Goal: Task Accomplishment & Management: Complete application form

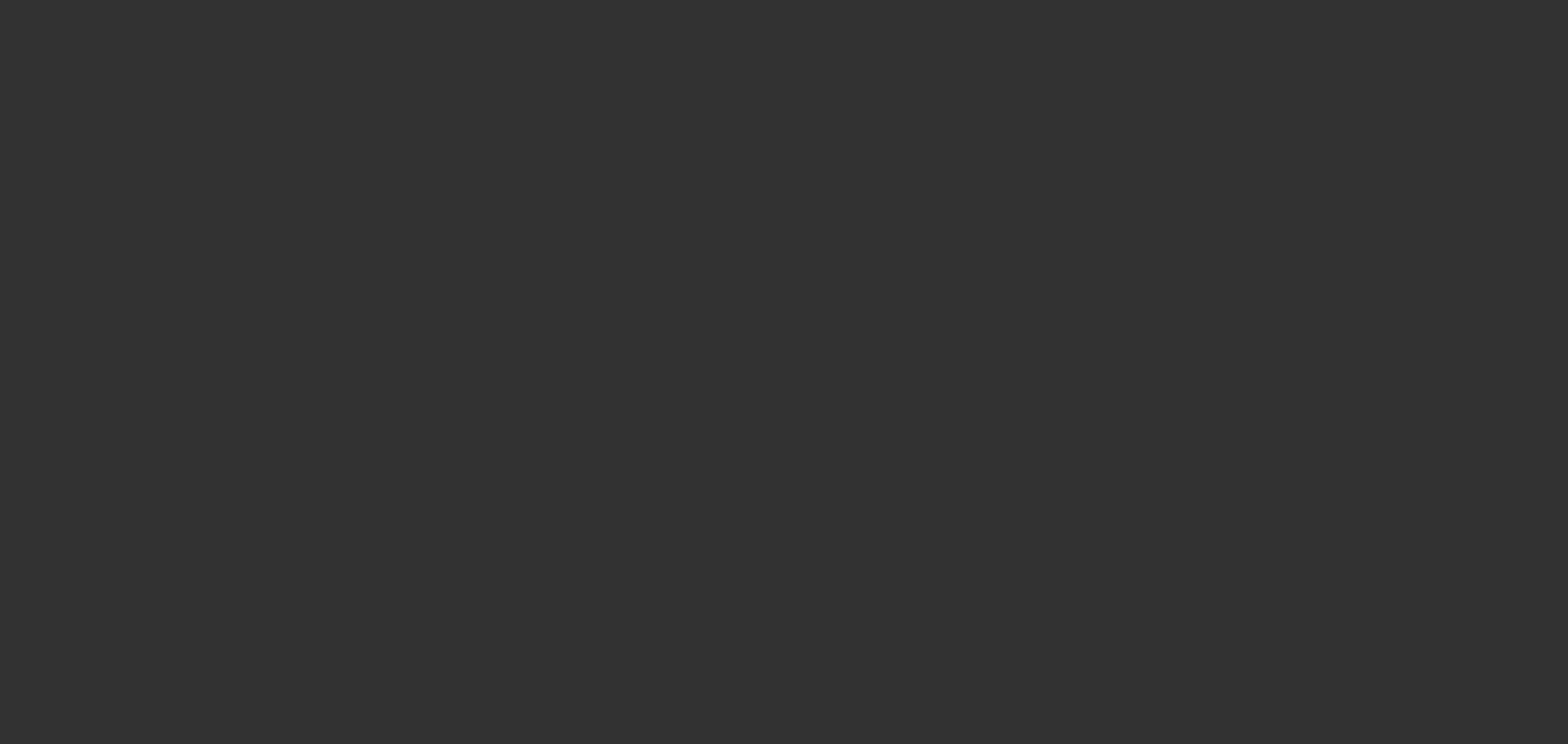
select select "0"
select select "2"
select select "0.1"
select select "4"
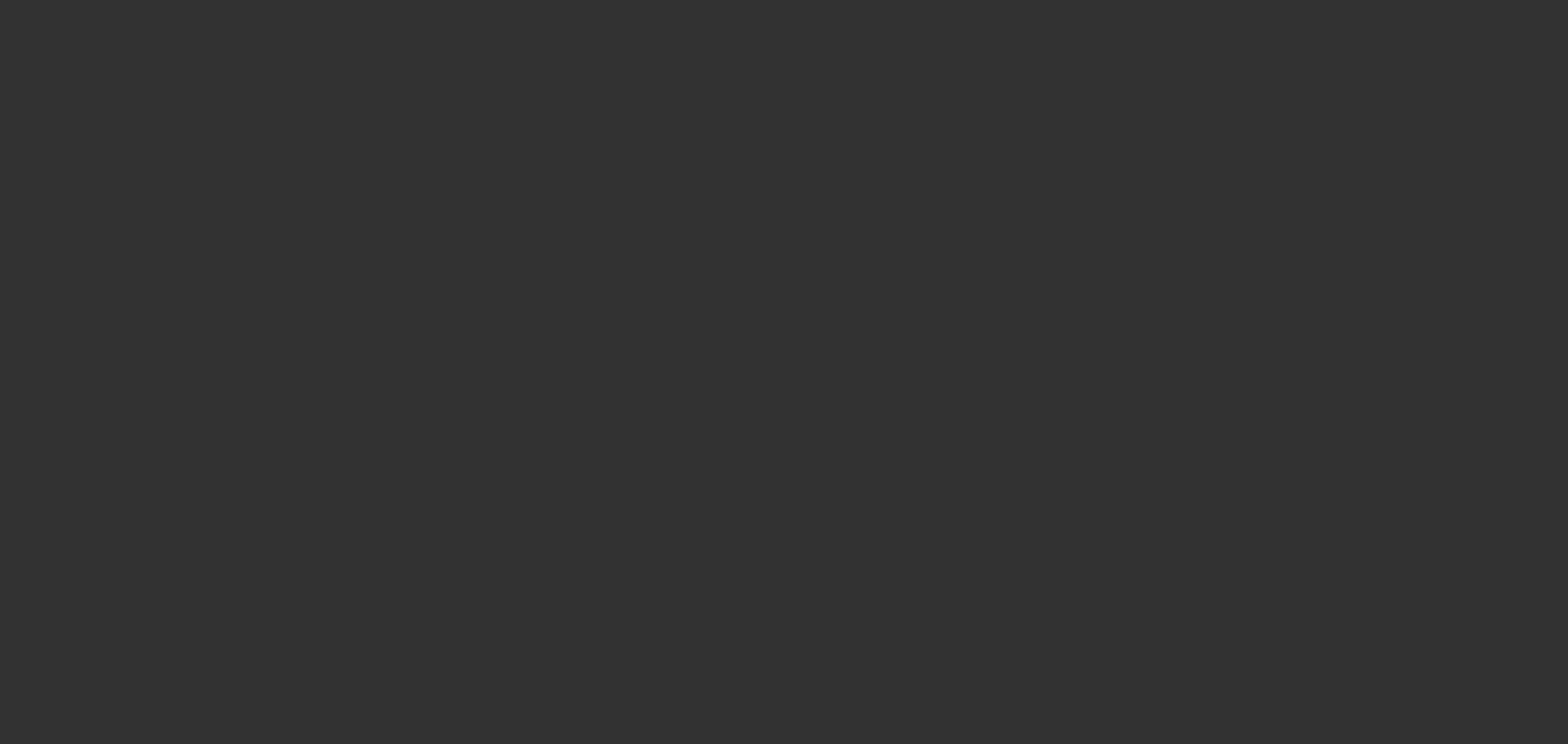
select select "0"
select select "2"
select select "0.1"
select select "4"
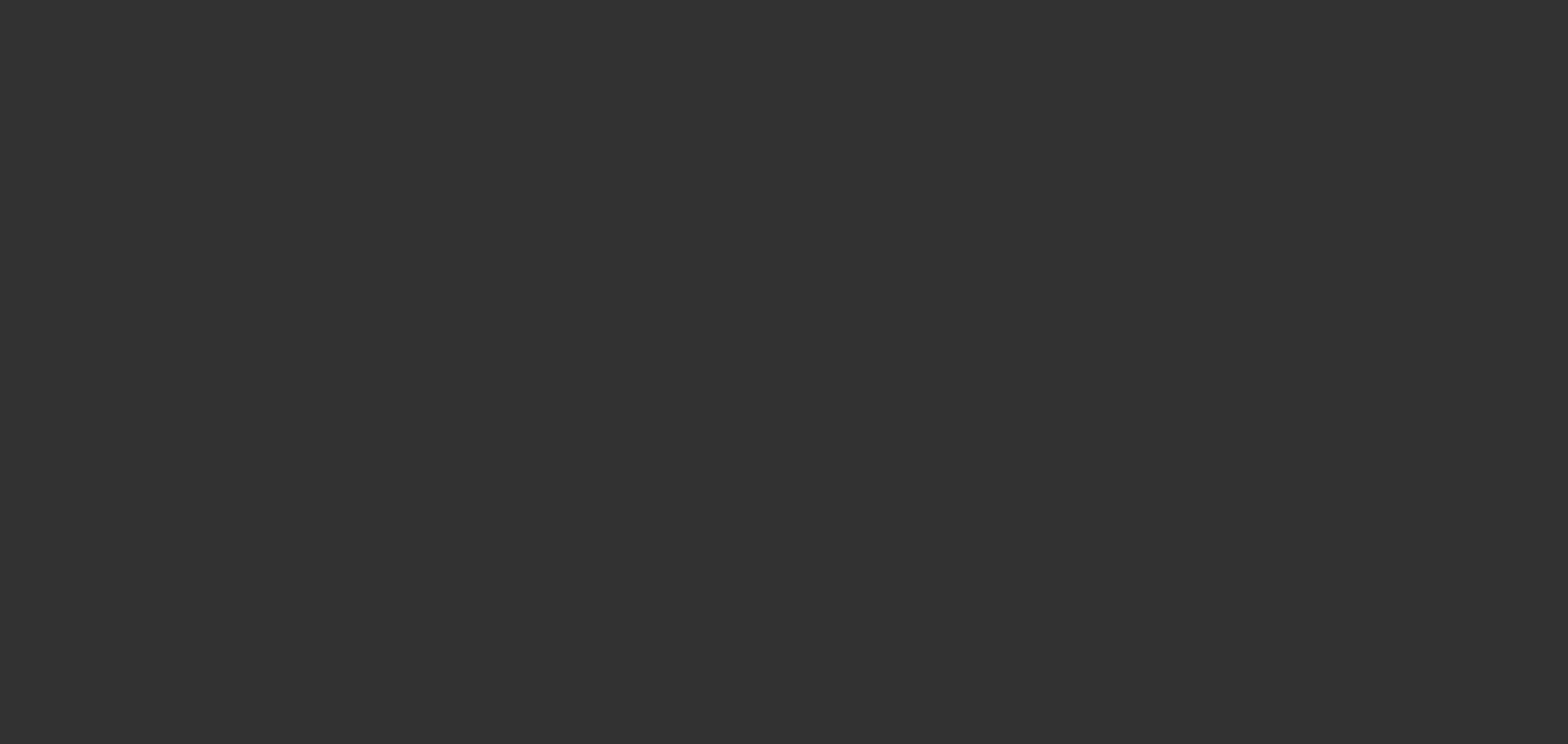
select select "0"
select select "2"
select select "0.1"
select select "4"
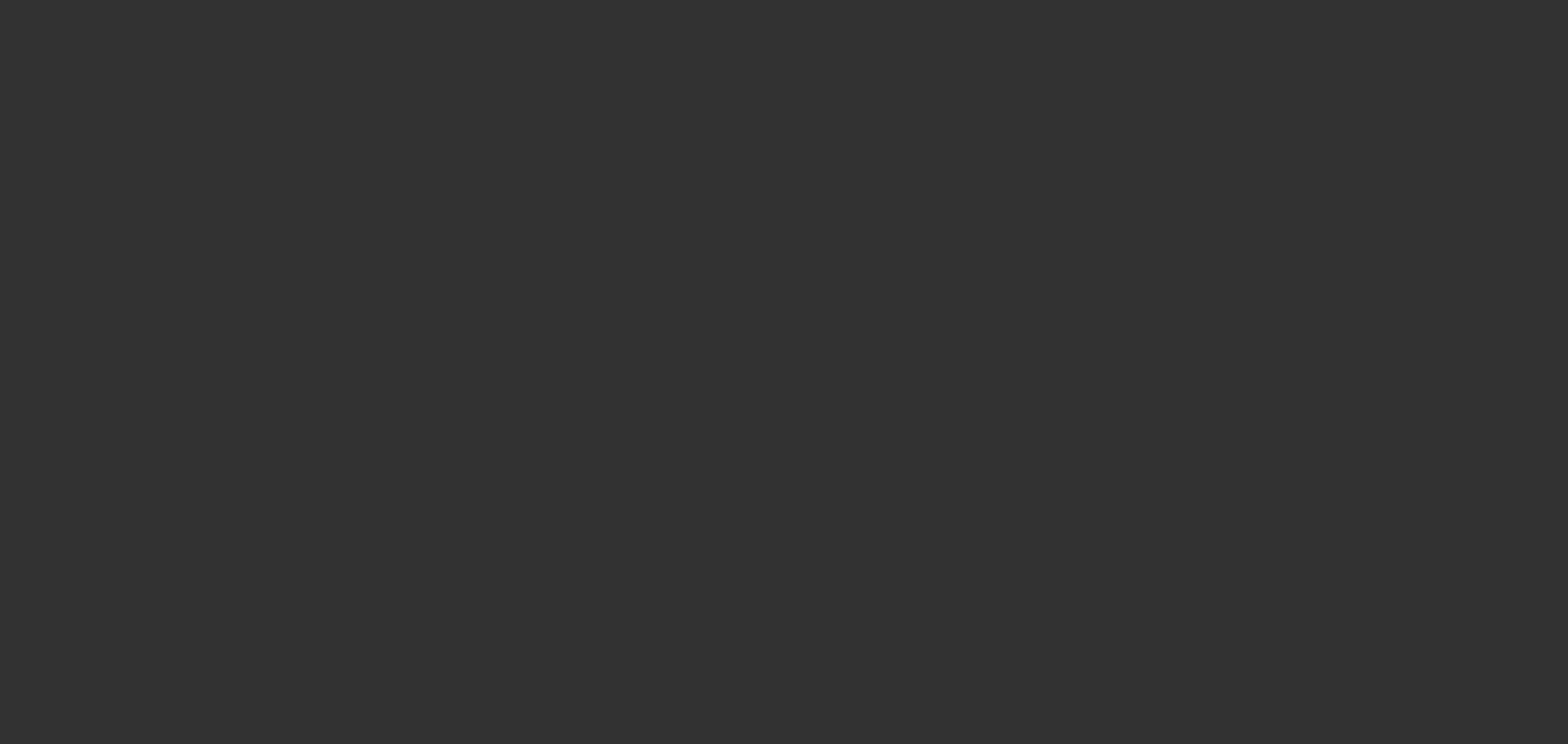
select select "0"
select select "2"
select select "0.1"
select select "4"
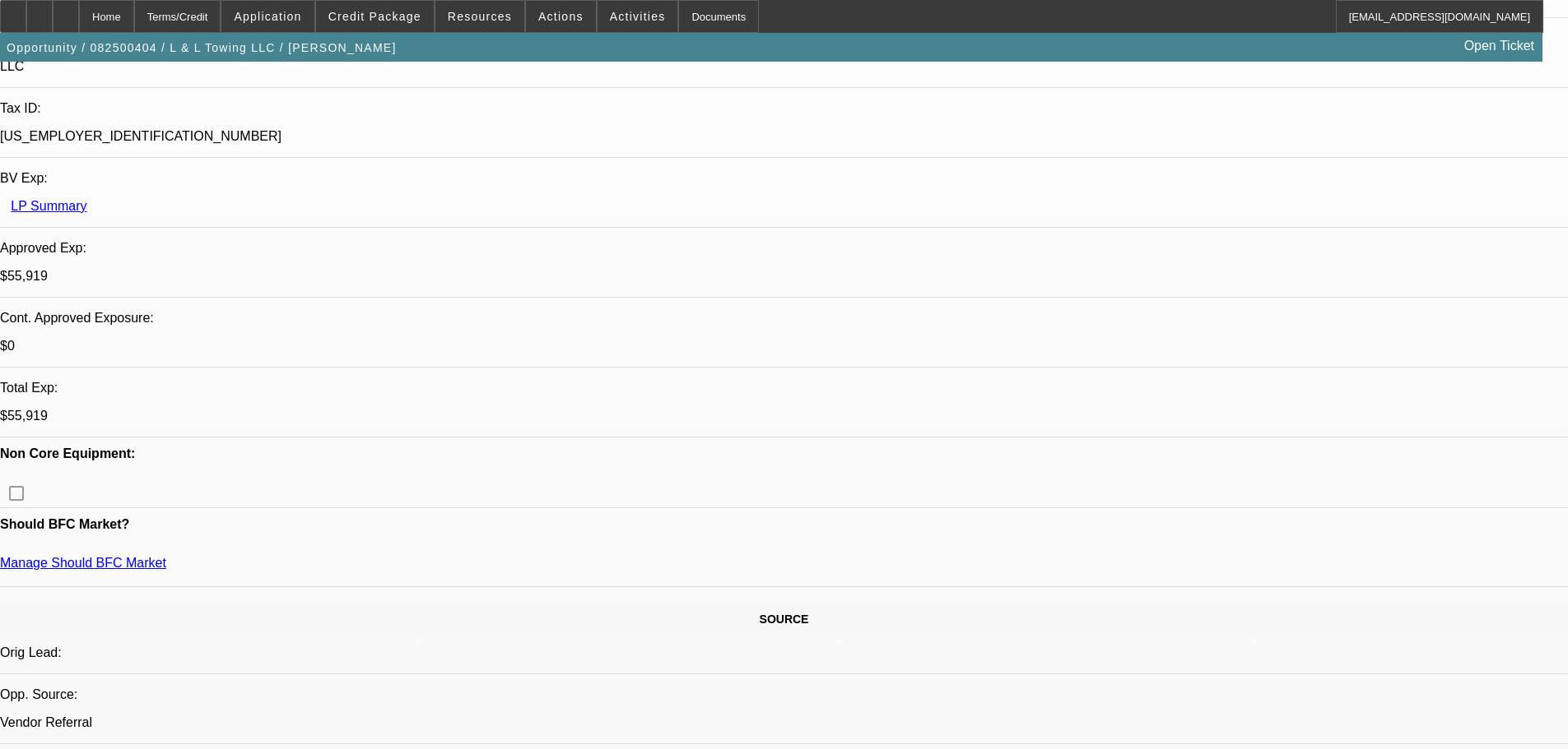
scroll to position [1152, 0]
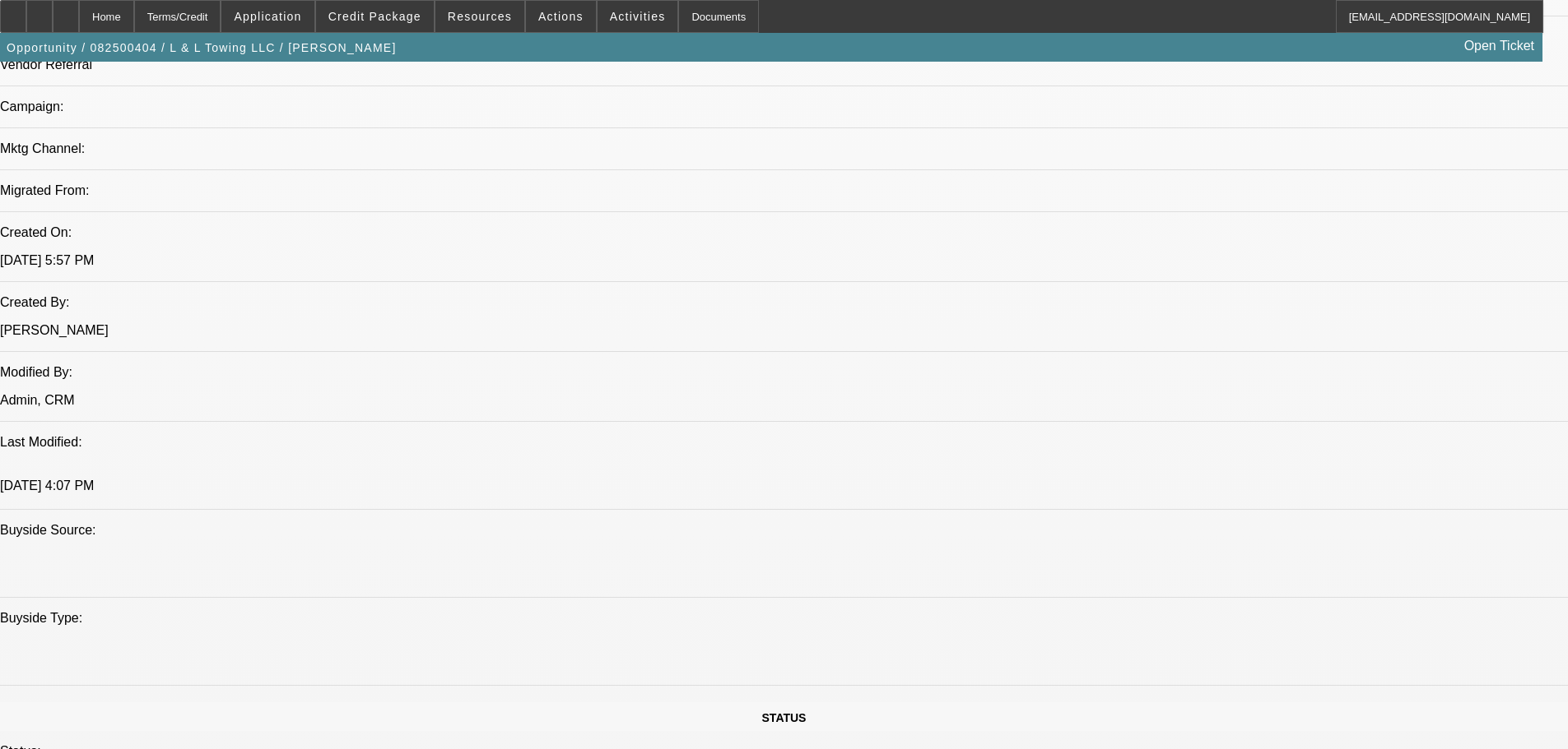
drag, startPoint x: 1485, startPoint y: 122, endPoint x: 1119, endPoint y: 165, distance: 368.5
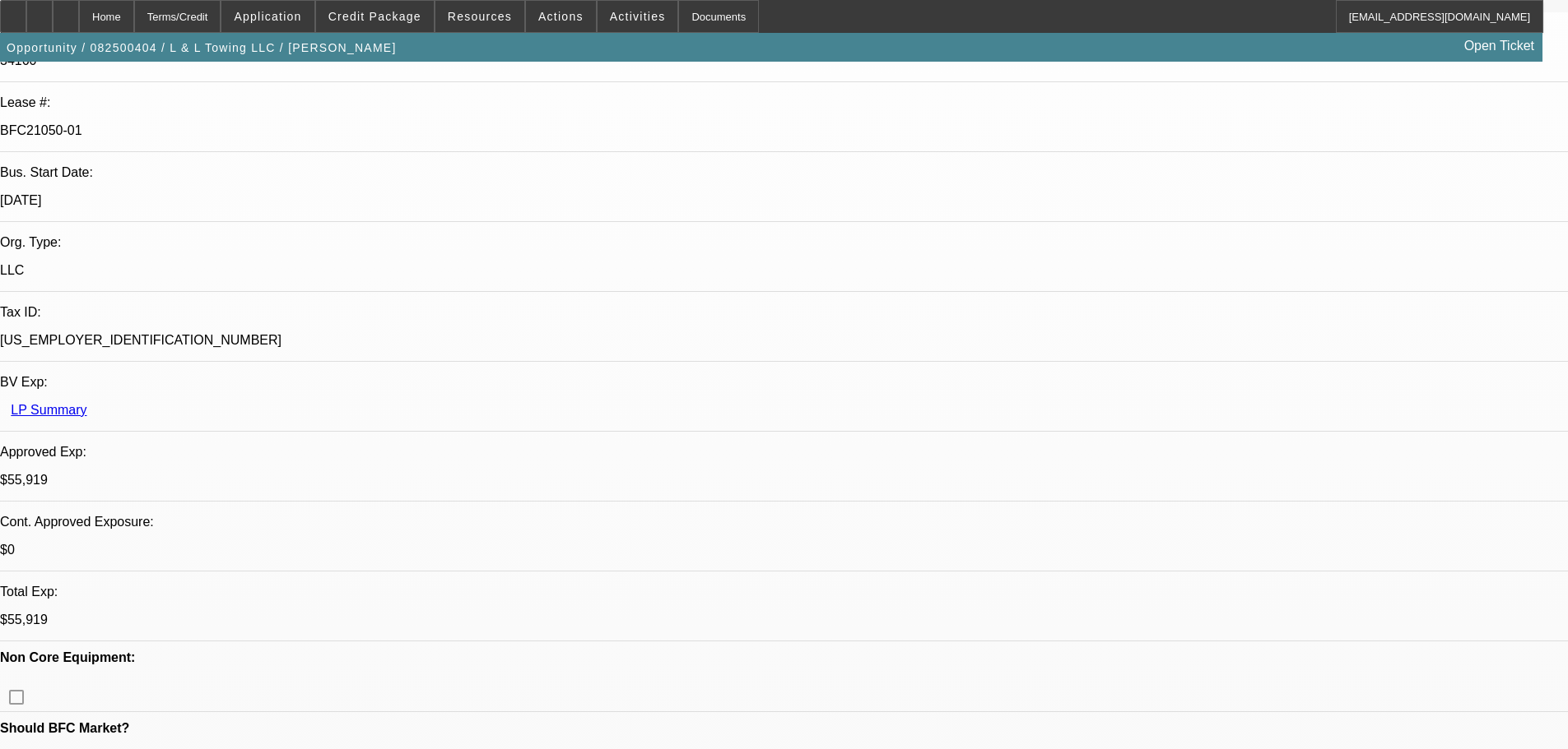
scroll to position [329, 0]
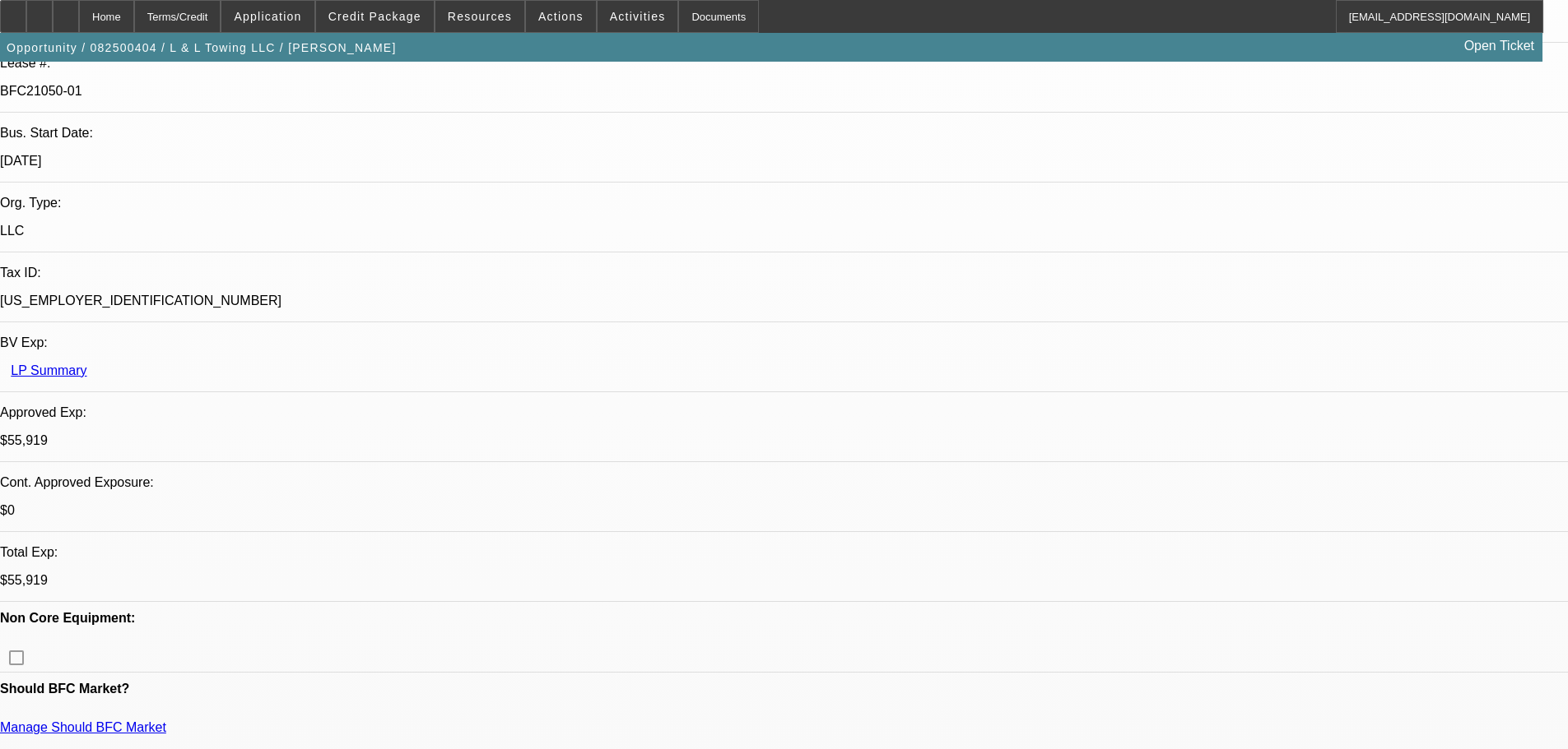
drag, startPoint x: 459, startPoint y: 590, endPoint x: 386, endPoint y: 595, distance: 73.2
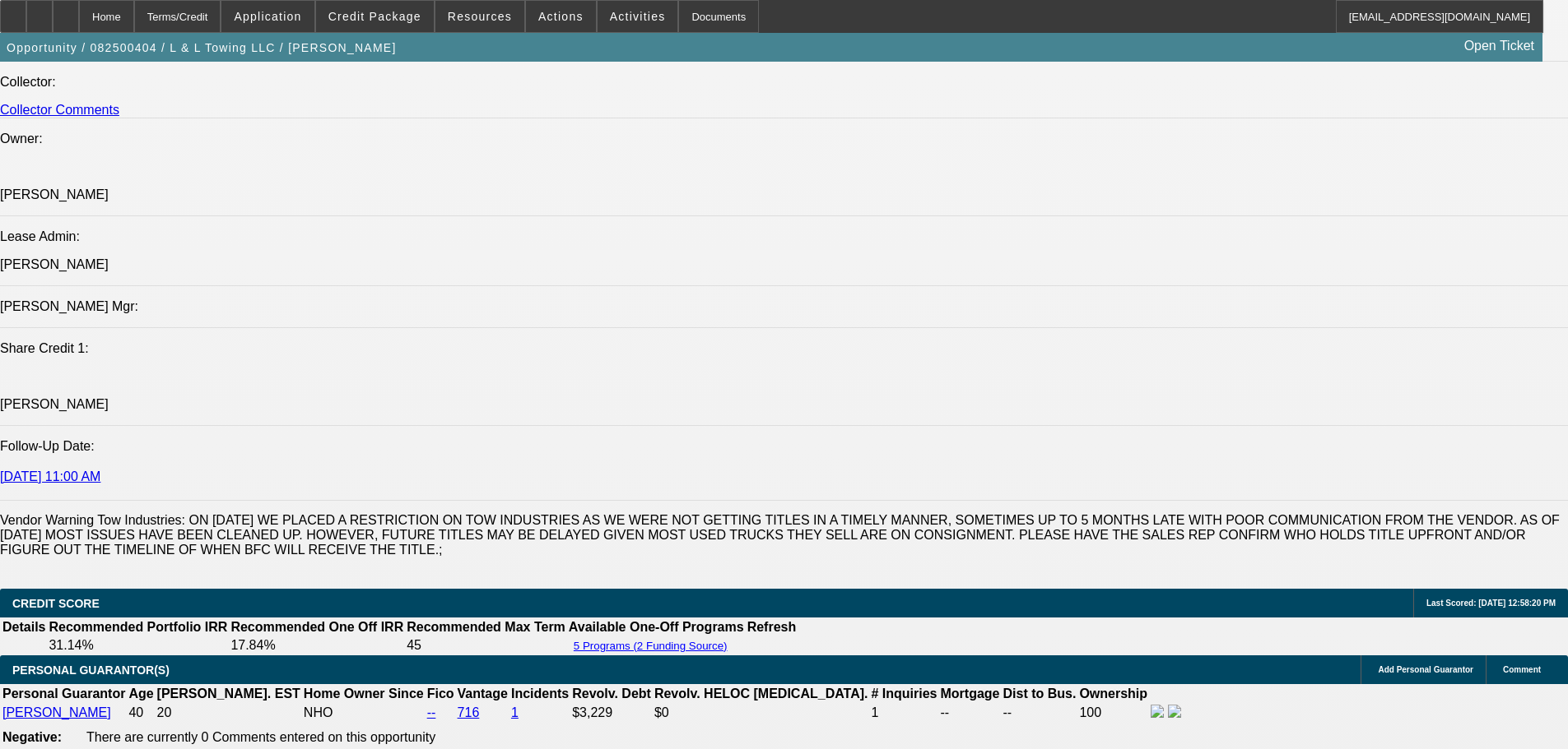
scroll to position [1645, 0]
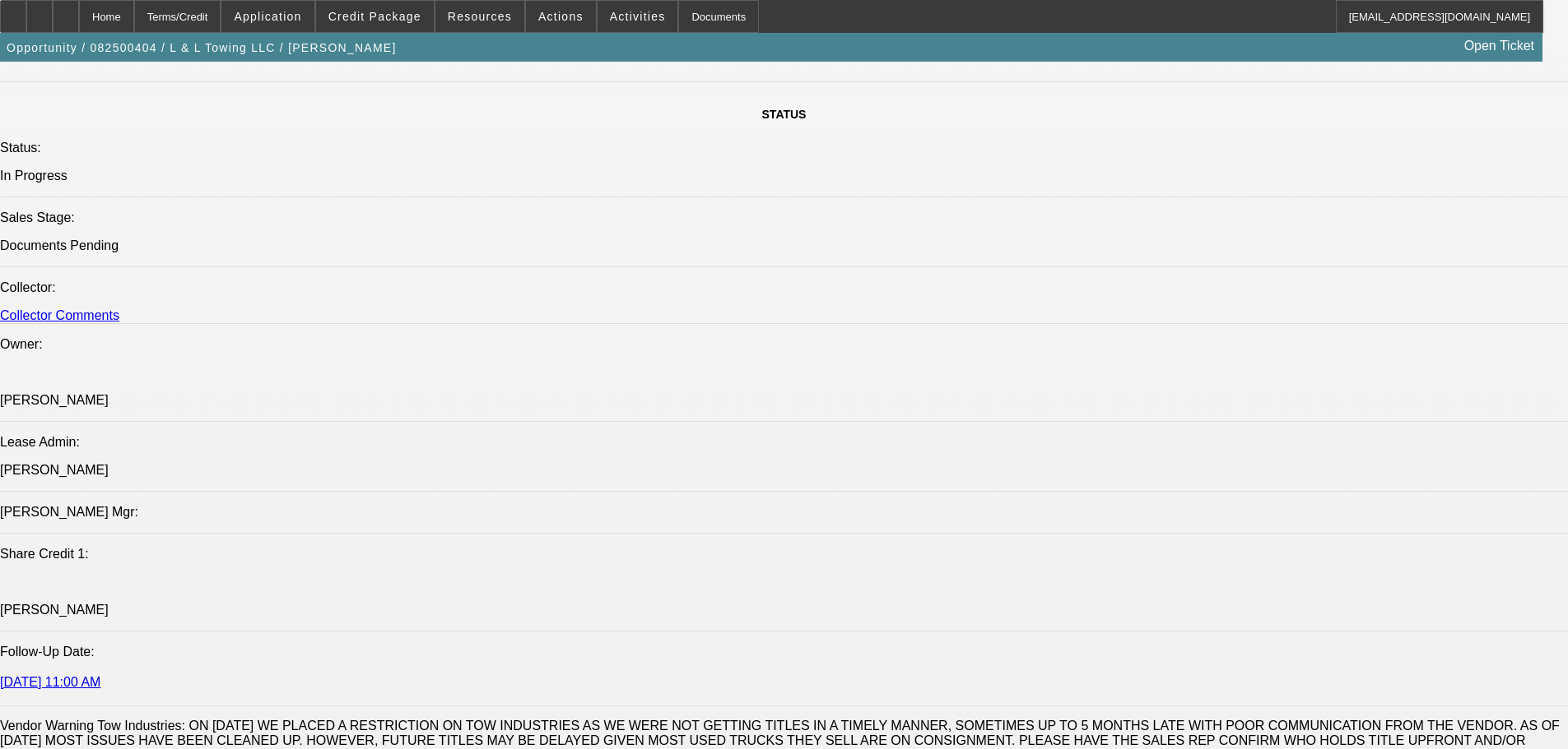
scroll to position [1810, 0]
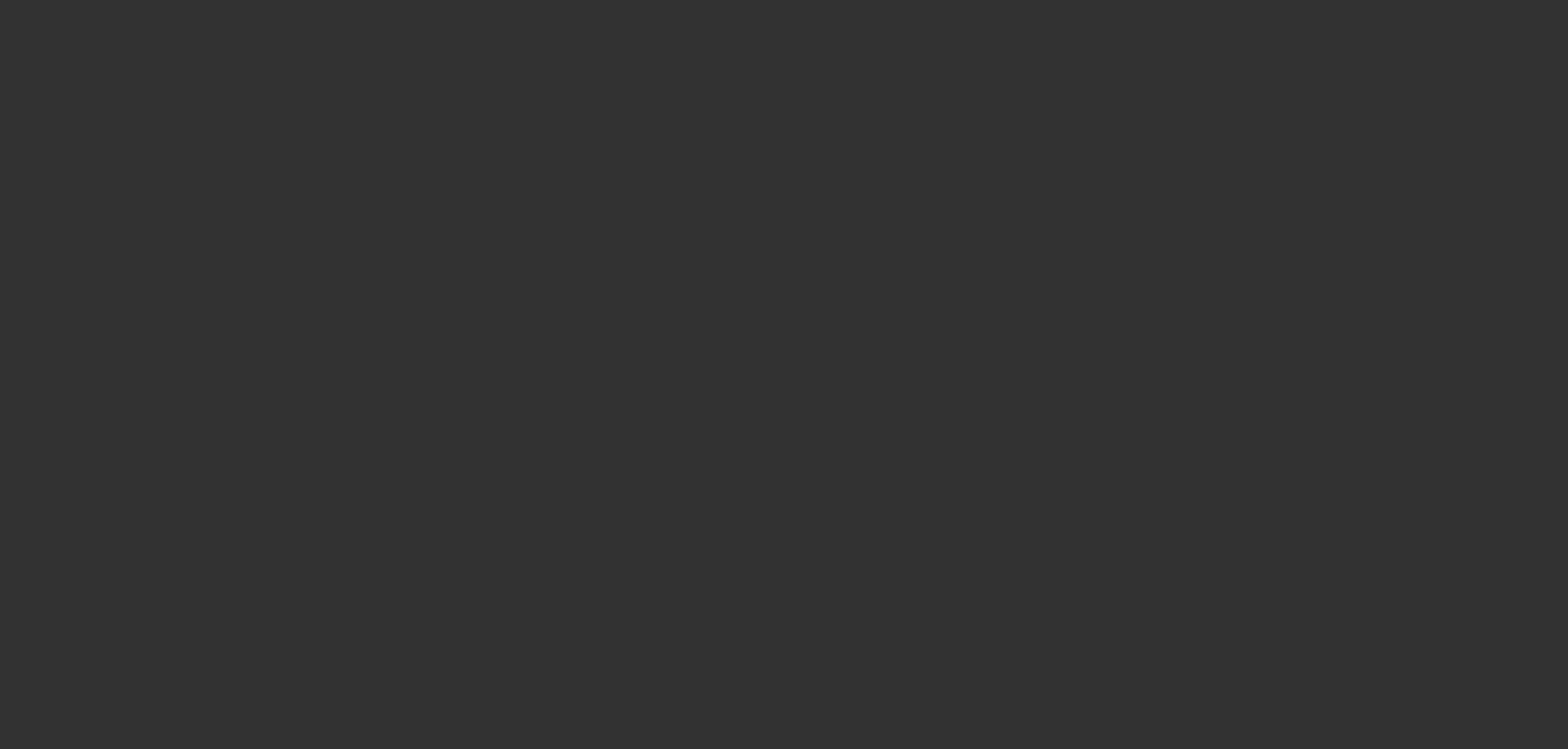
select select "0"
select select "2"
select select "0.1"
select select "4"
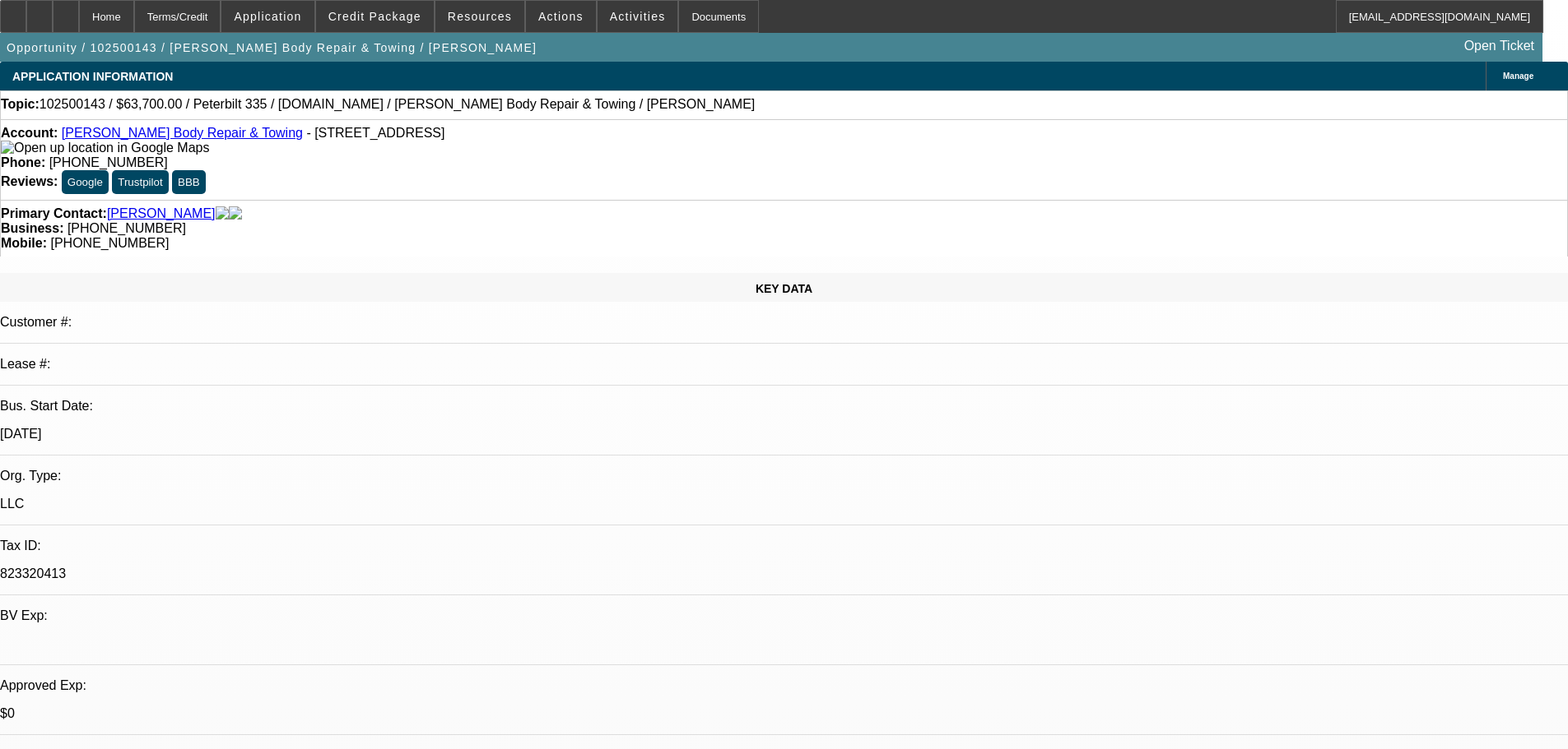
scroll to position [274, 0]
click at [355, 21] on span "Credit Package" at bounding box center [375, 16] width 93 height 13
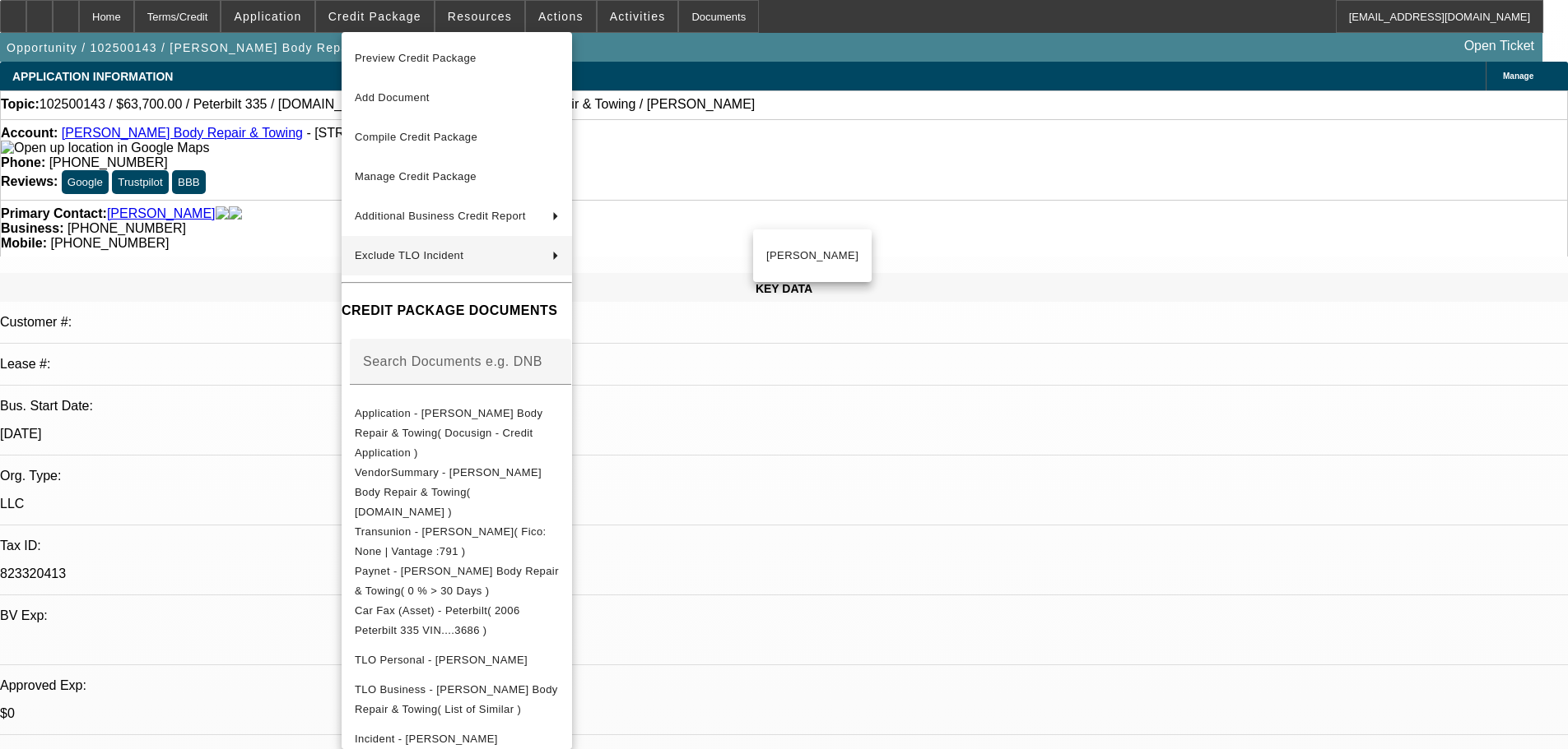
click at [991, 385] on div at bounding box center [784, 374] width 1568 height 749
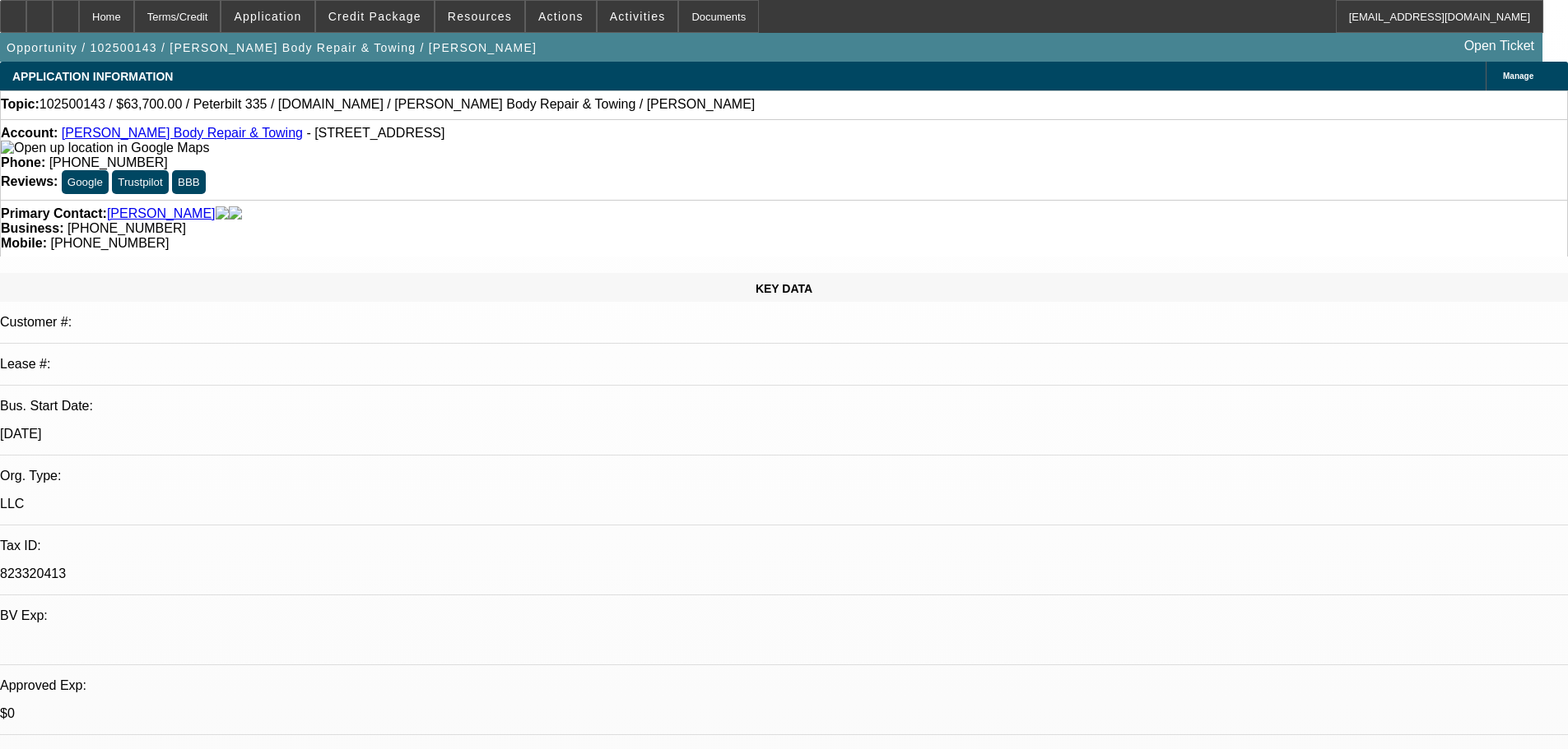
scroll to position [165, 0]
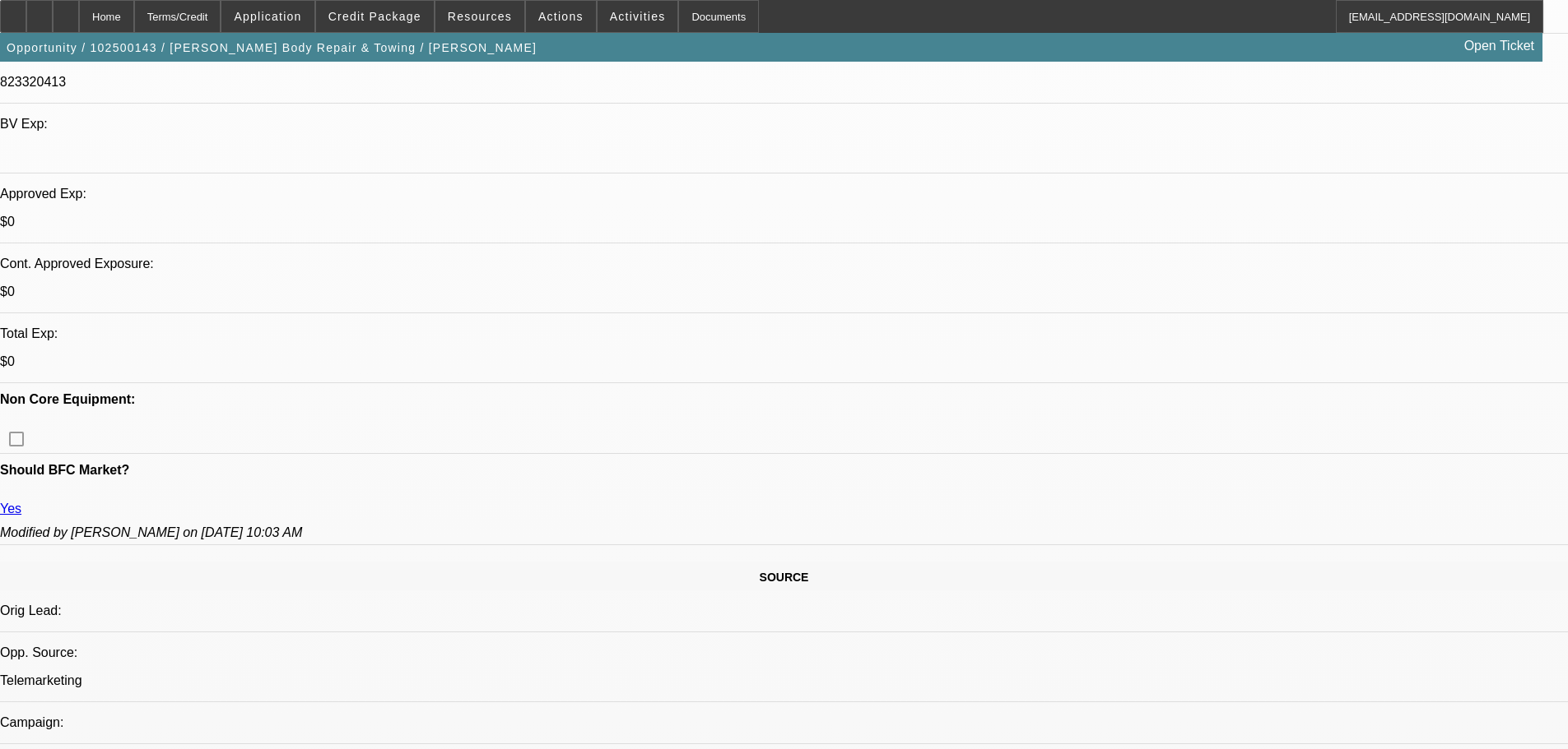
scroll to position [0, 0]
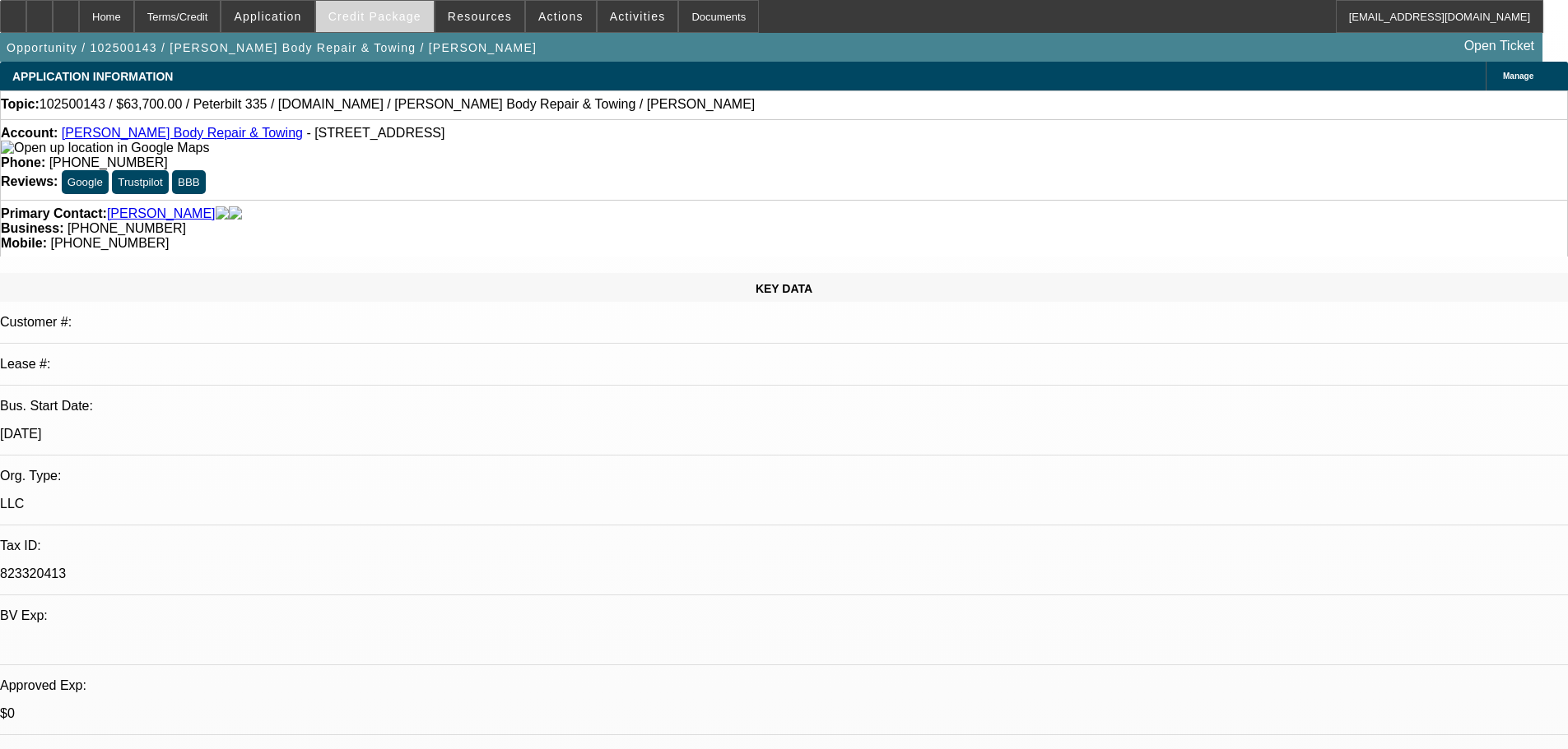
click at [402, 15] on span "Credit Package" at bounding box center [375, 16] width 93 height 13
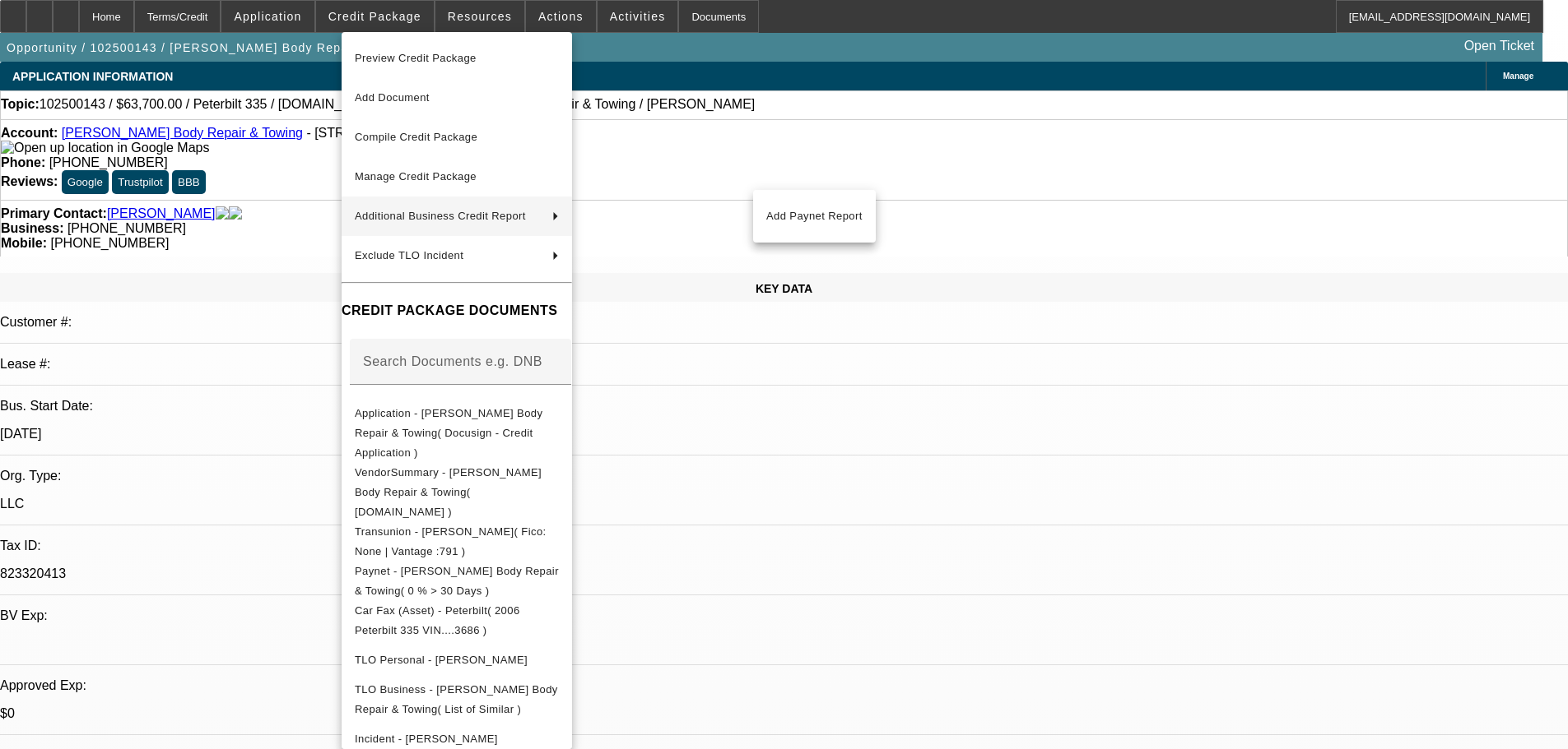
click at [261, 237] on div at bounding box center [784, 374] width 1568 height 749
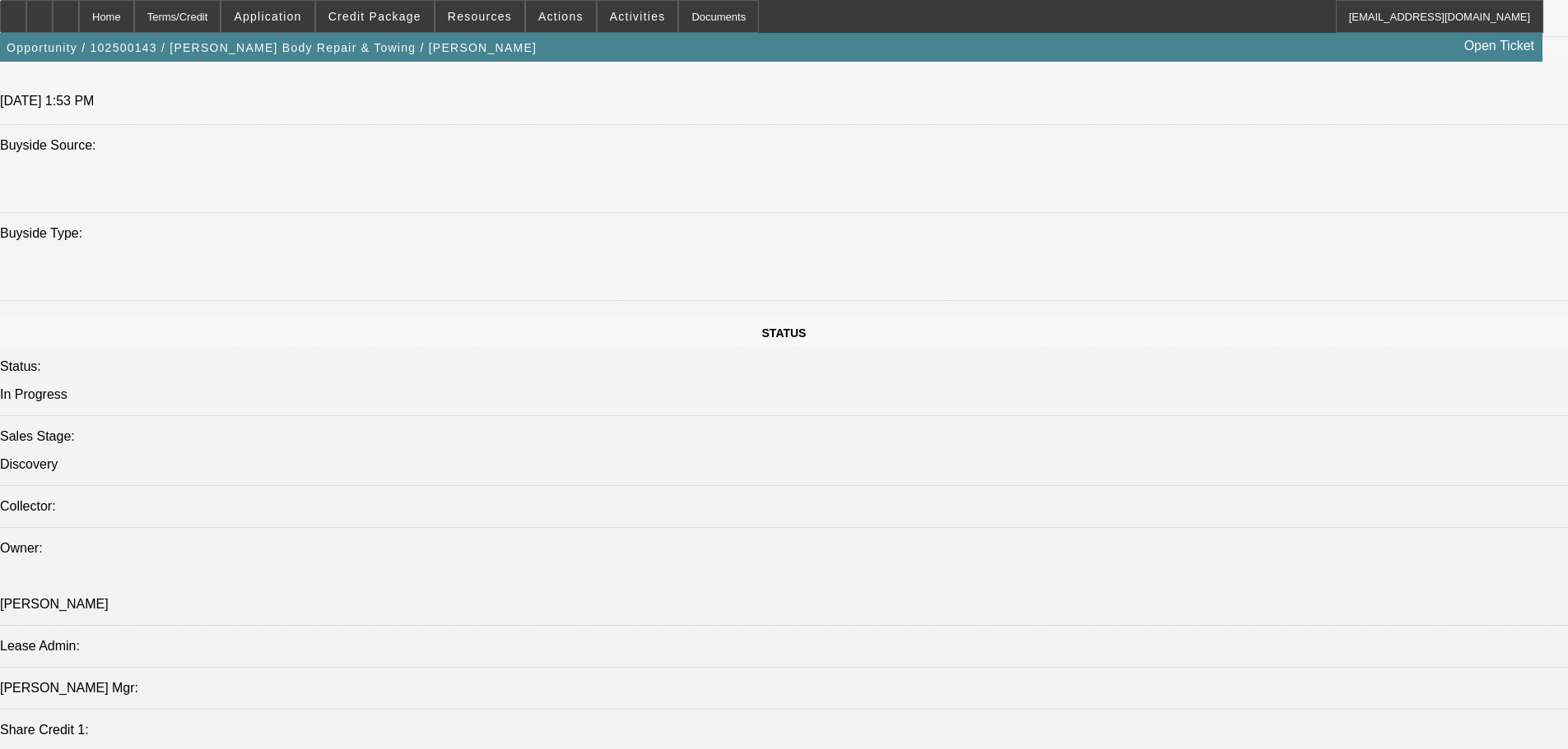
scroll to position [1481, 0]
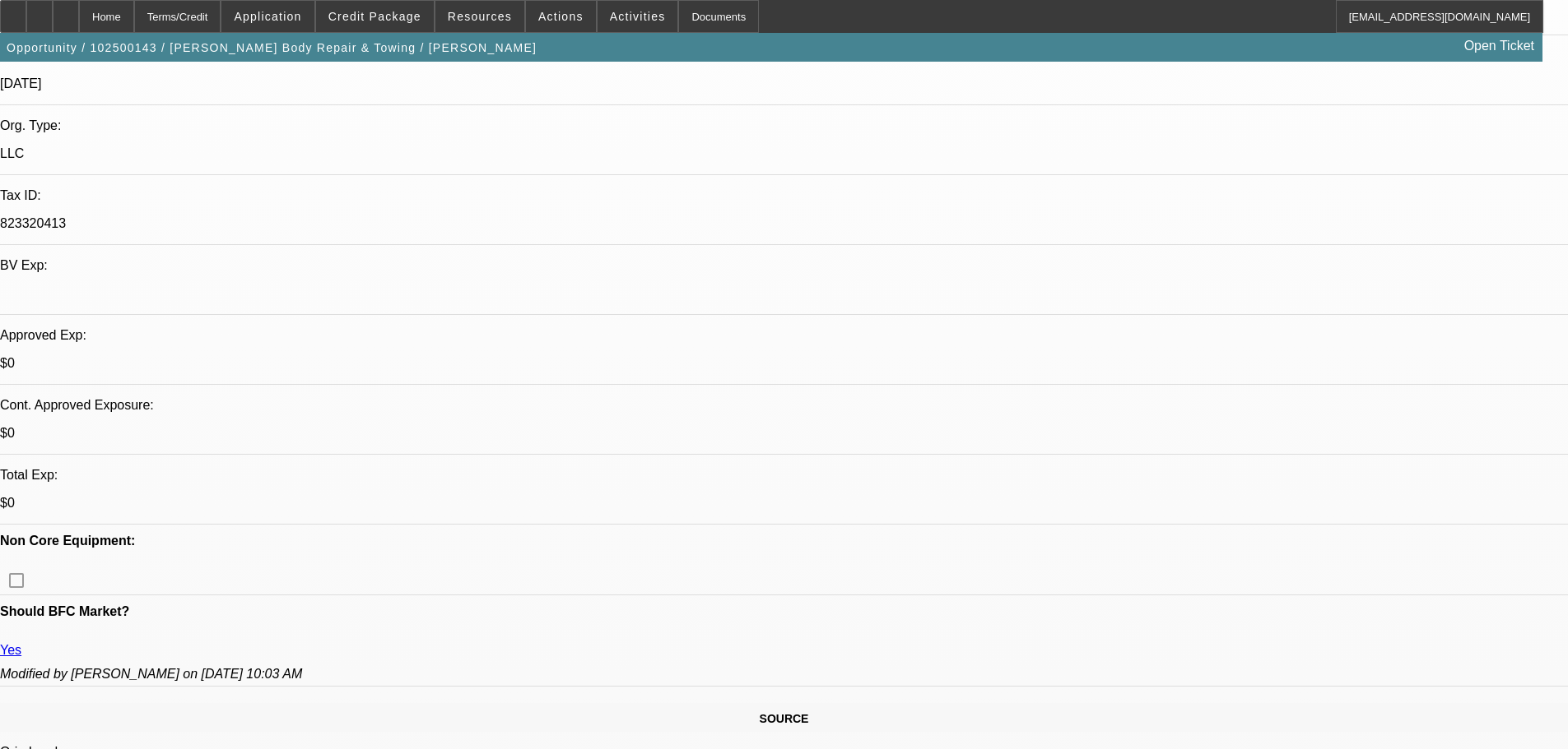
scroll to position [0, 0]
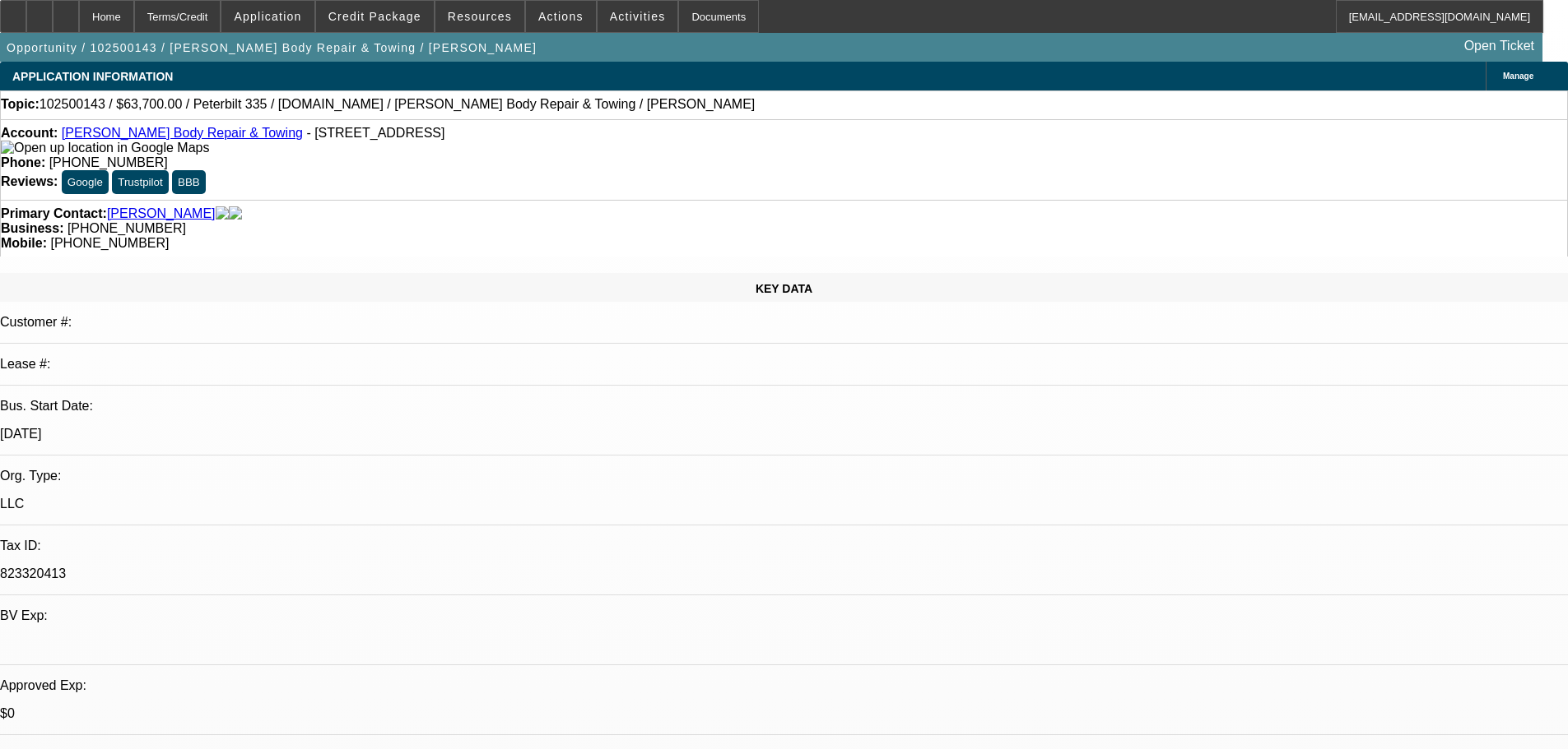
click at [179, 134] on link "Corey's Body Repair & Towing" at bounding box center [182, 132] width 242 height 14
click at [39, 11] on icon at bounding box center [39, 11] width 0 height 0
click at [201, 134] on link "Corey's Body Repair & Towing" at bounding box center [182, 132] width 242 height 14
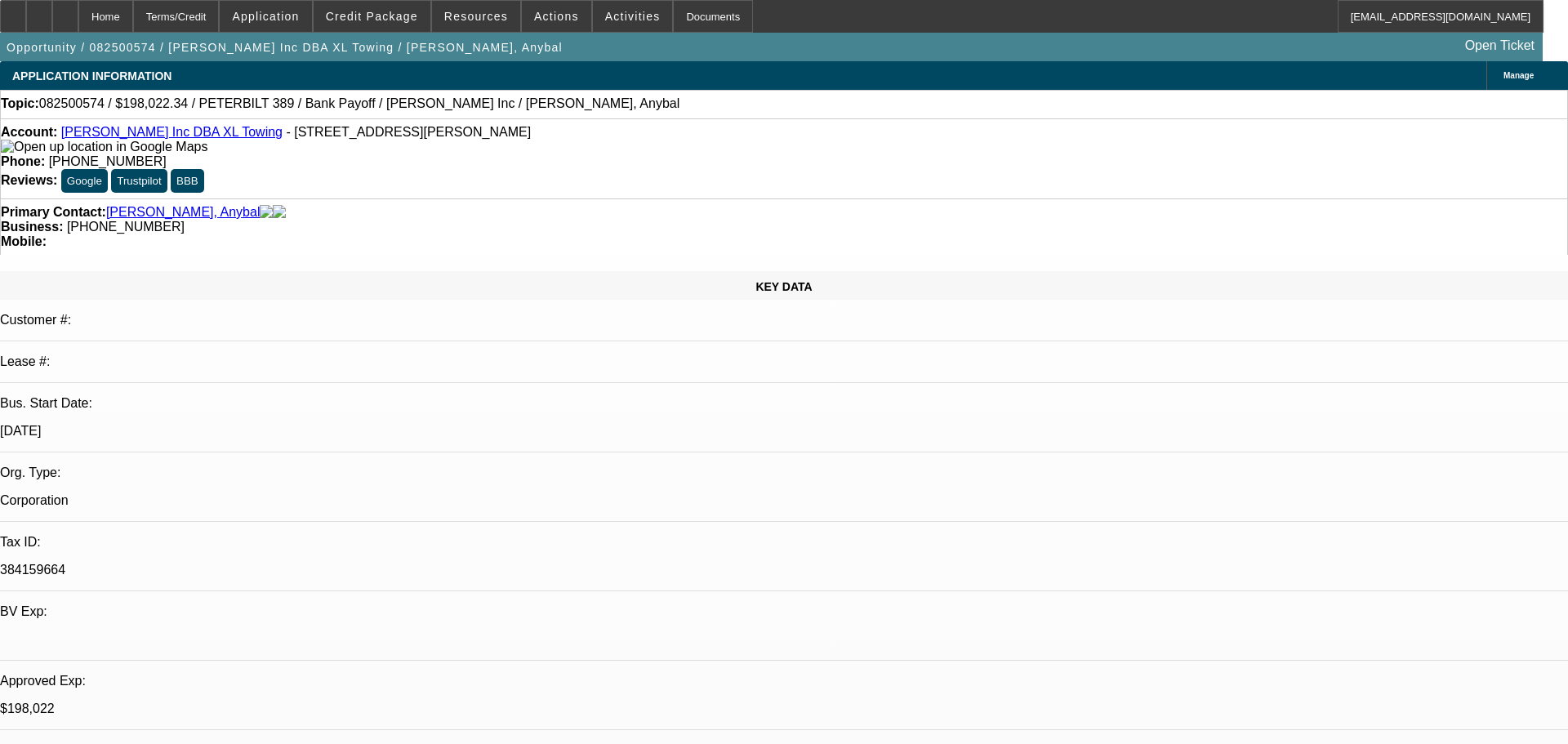
select select "0"
select select "2"
select select "0.15"
select select "16"
select select "0"
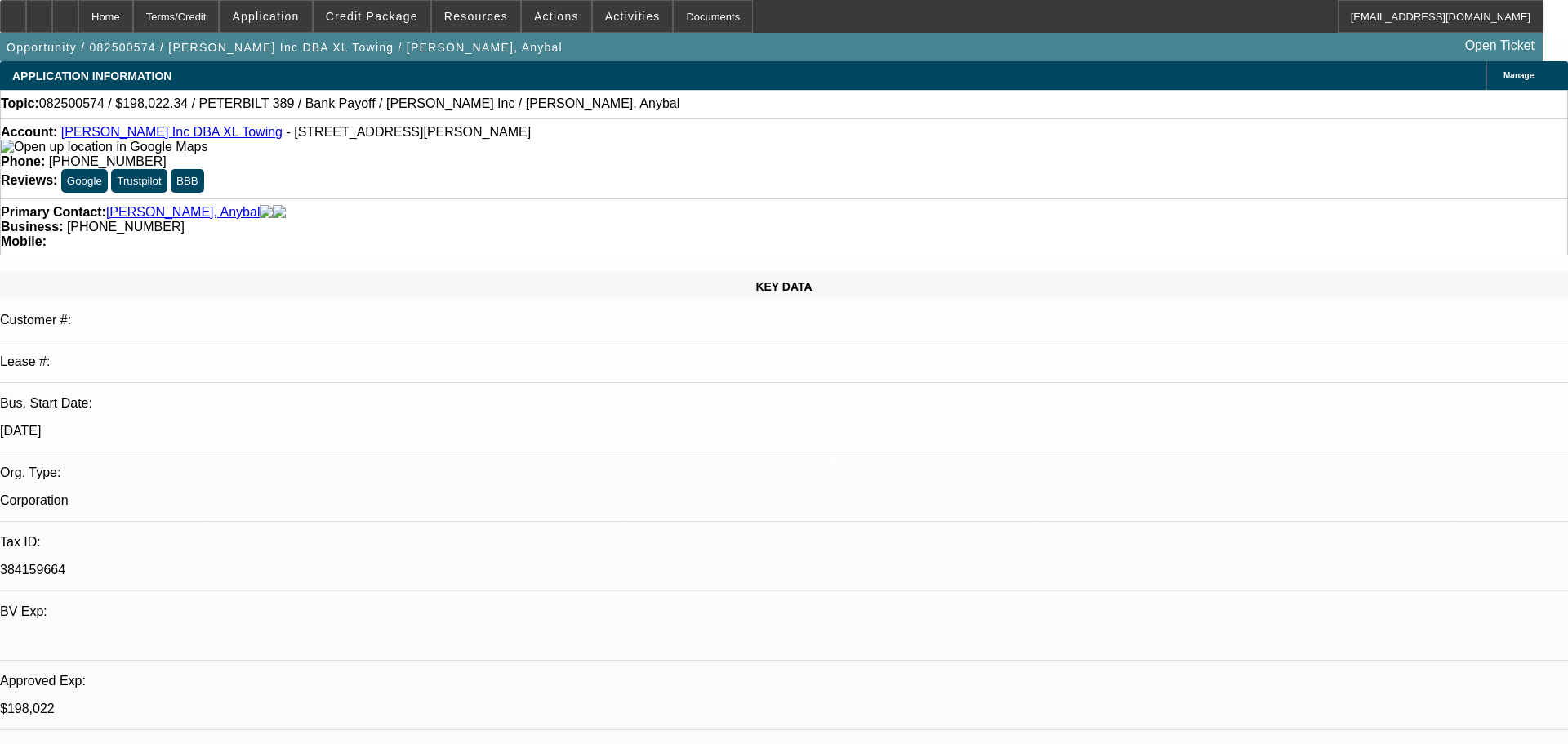
select select "2"
select select "0.15"
select select "16"
select select "0"
select select "2"
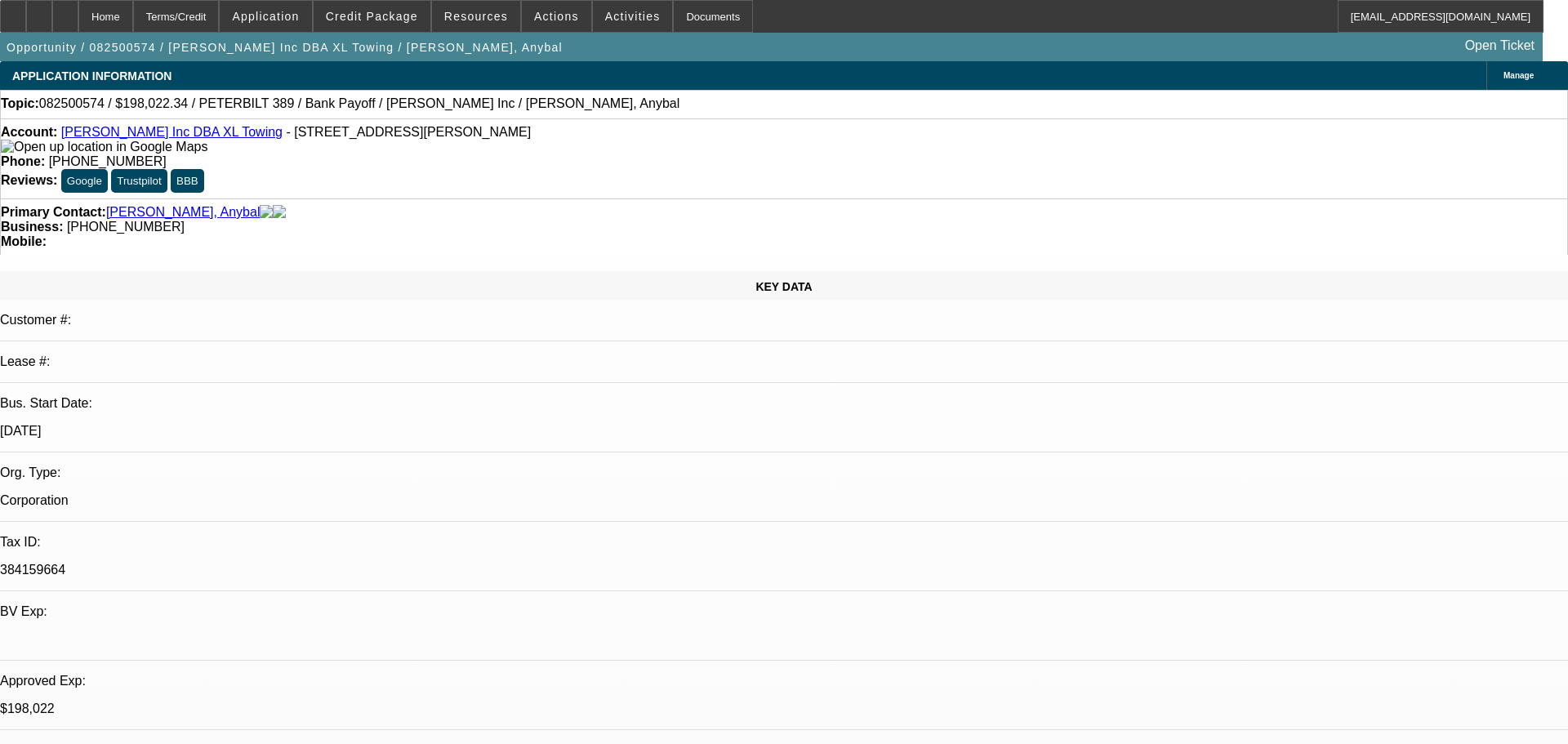
select select "0.15"
select select "16"
select select "0"
select select "2"
select select "0.15"
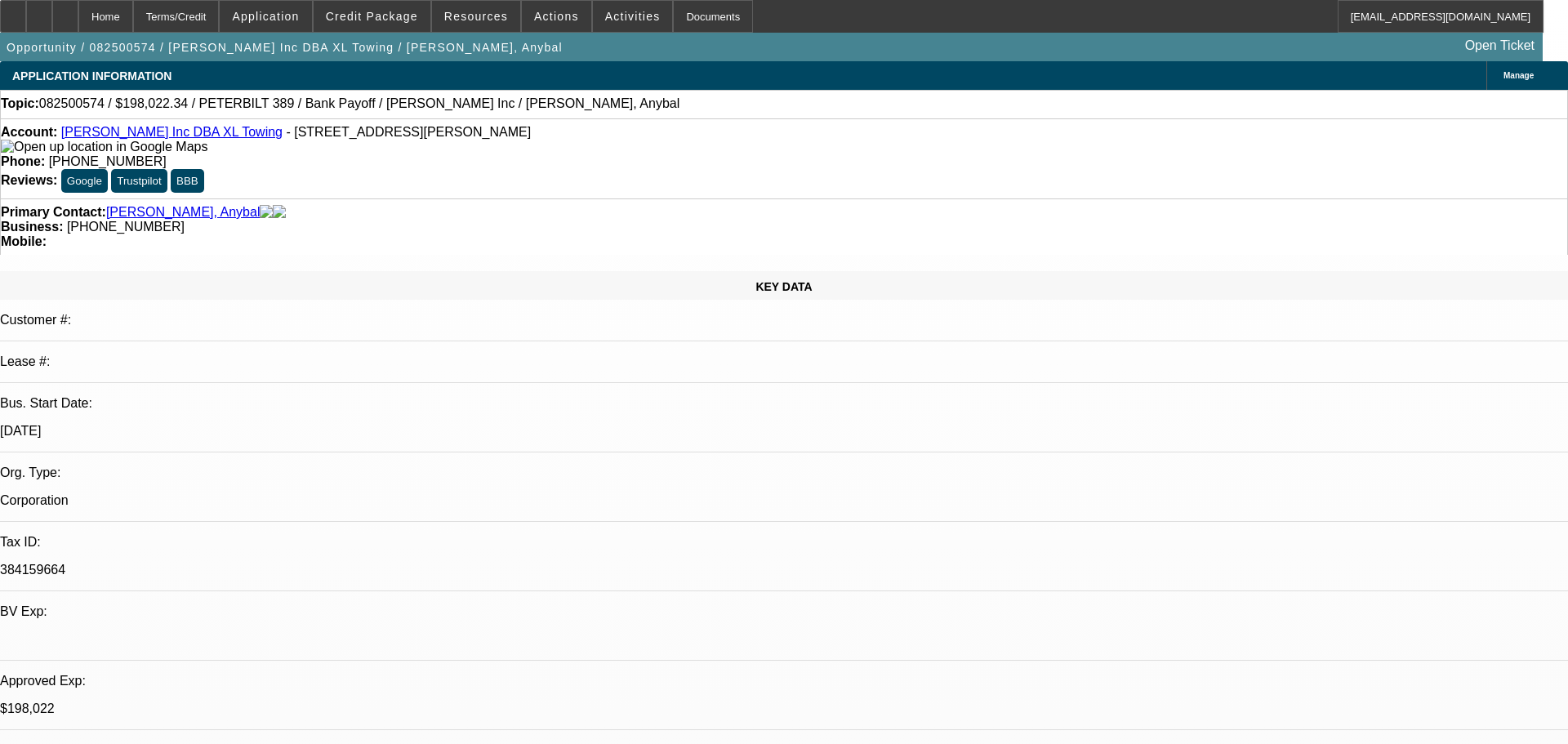
select select "4"
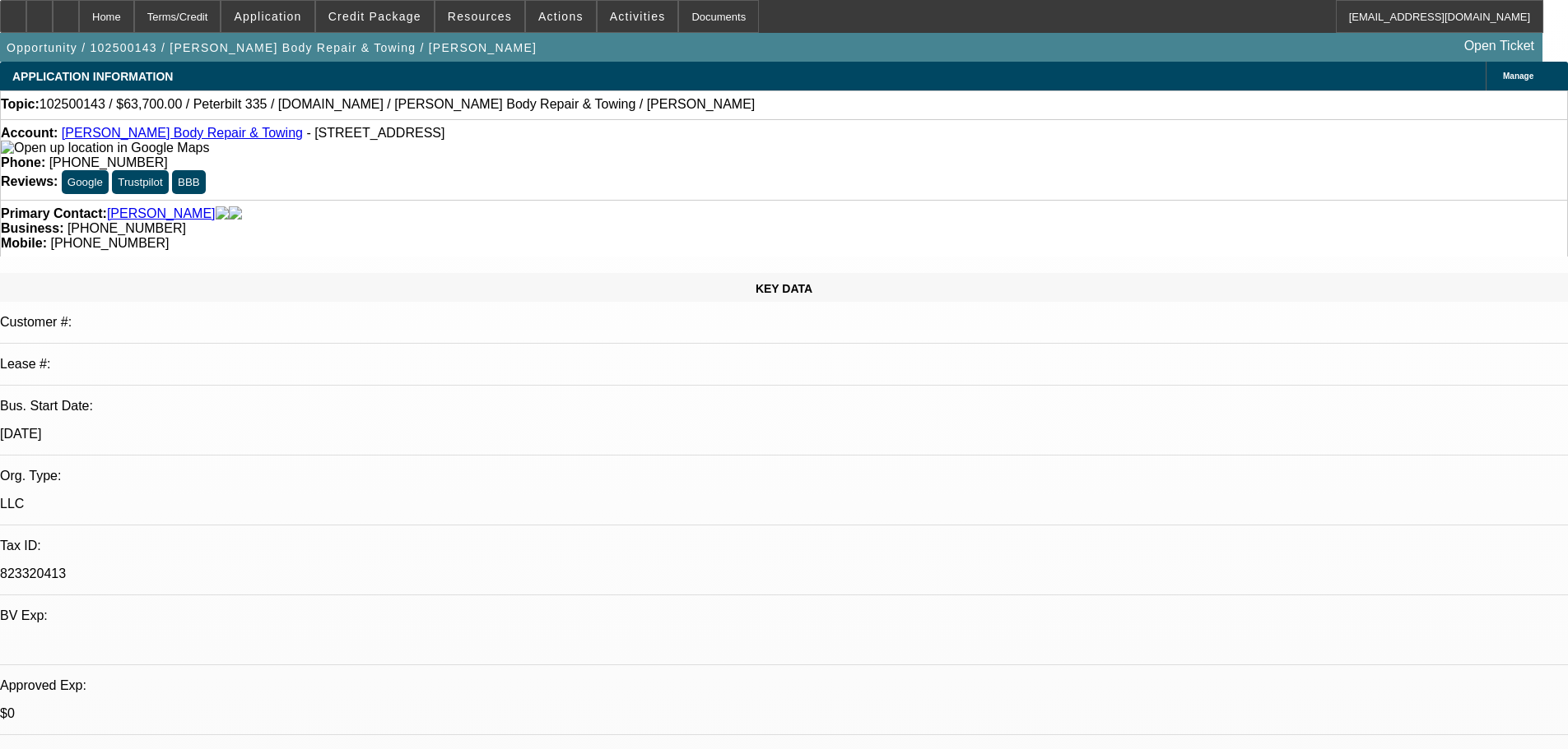
select select "0"
select select "2"
select select "0.1"
select select "4"
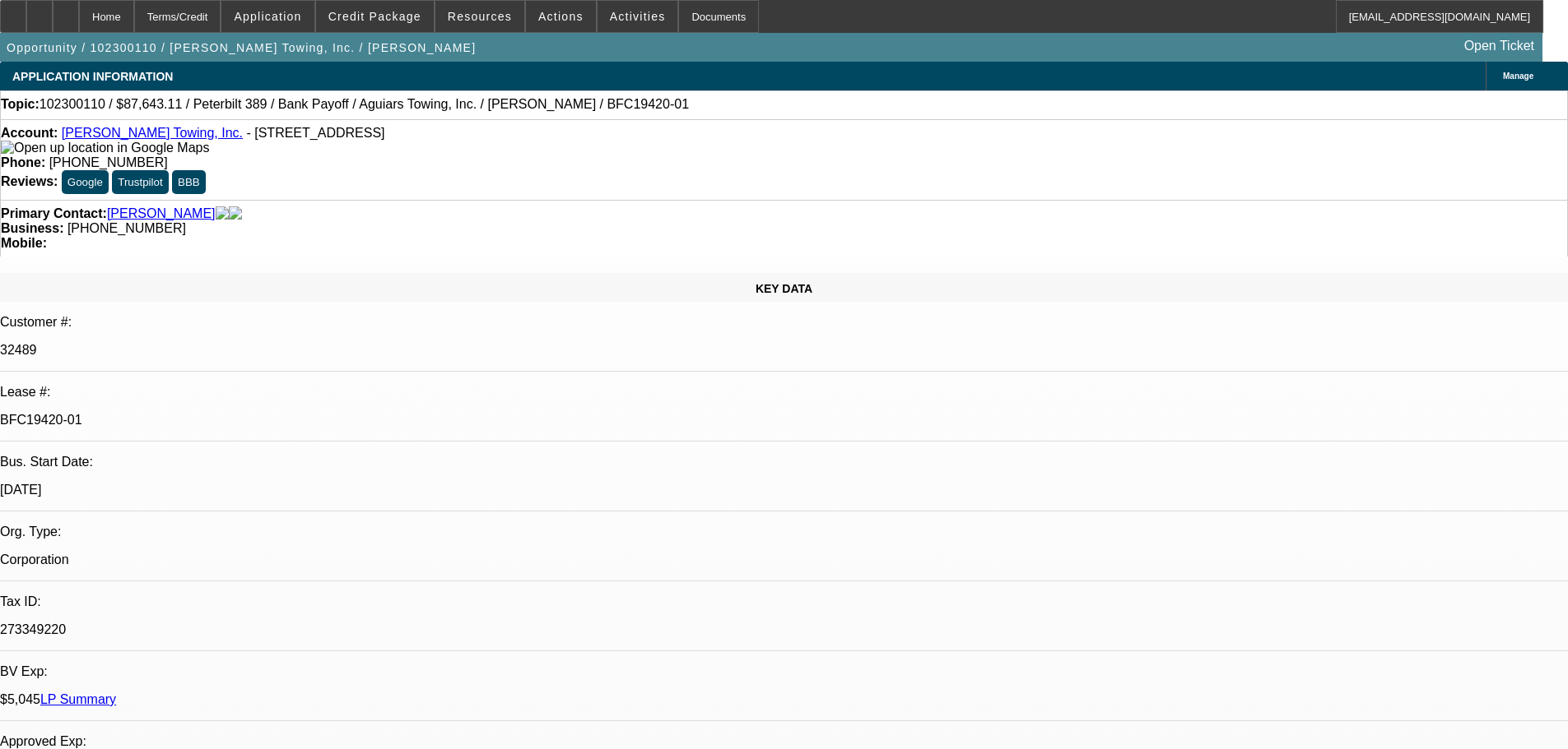
select select "0"
select select "0.1"
select select "4"
select select "0"
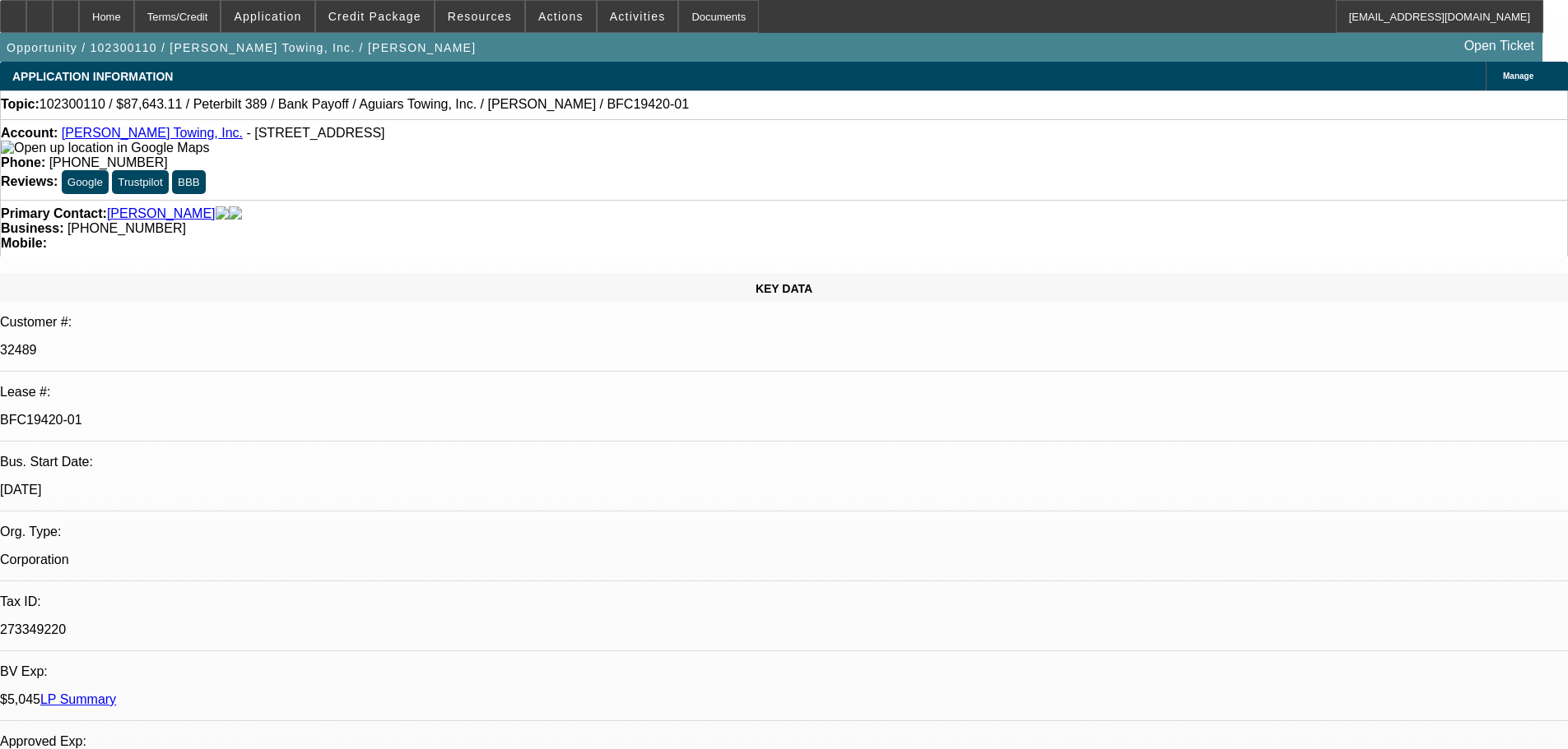
select select "0"
select select "0.1"
select select "4"
select select "0"
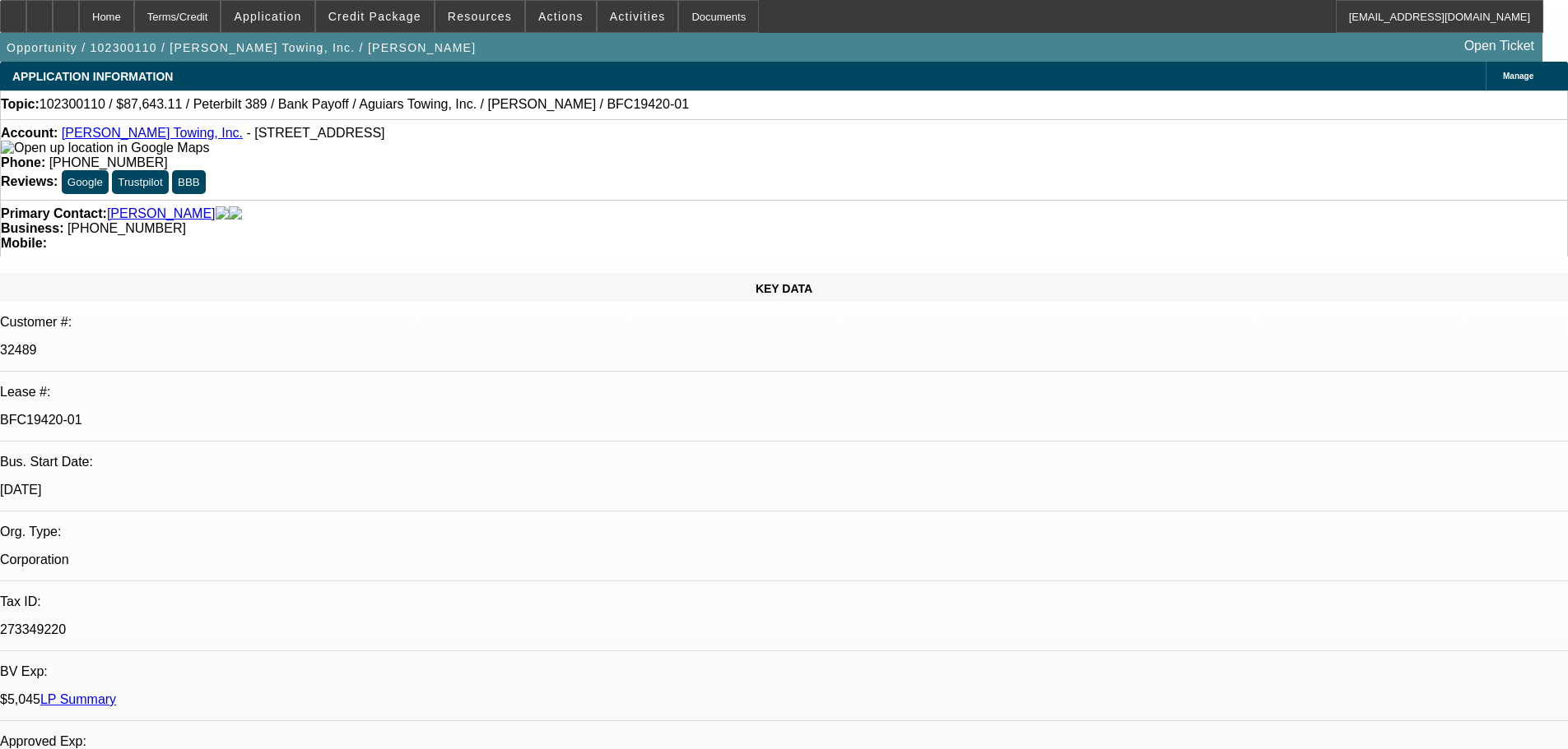
select select "0.1"
select select "4"
select select "0"
select select "0.1"
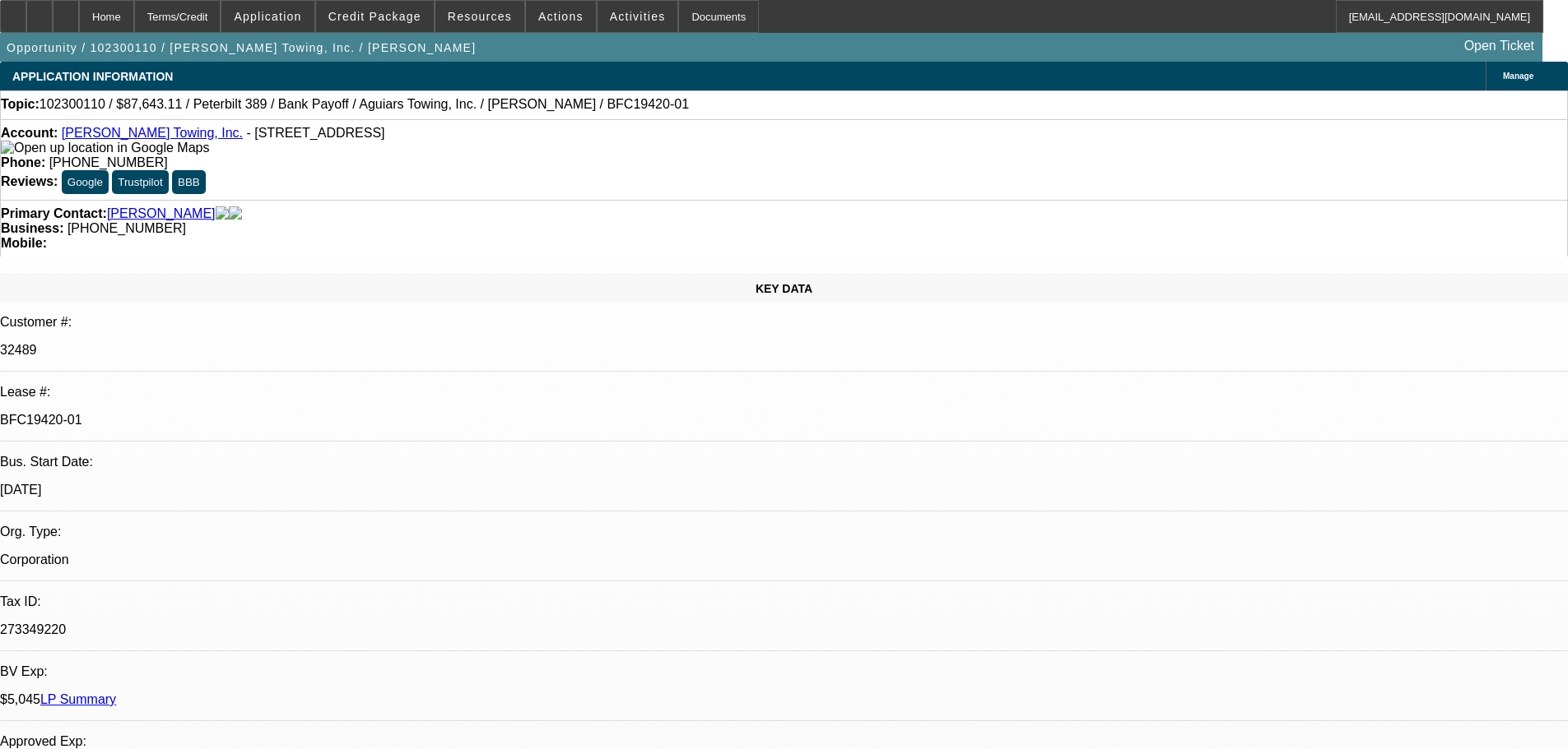
select select "4"
drag, startPoint x: 217, startPoint y: 277, endPoint x: 292, endPoint y: 274, distance: 75.1
click at [284, 413] on p "BFC19420-01" at bounding box center [784, 420] width 1568 height 15
copy p "19420-01"
drag, startPoint x: 74, startPoint y: 139, endPoint x: 171, endPoint y: 137, distance: 97.0
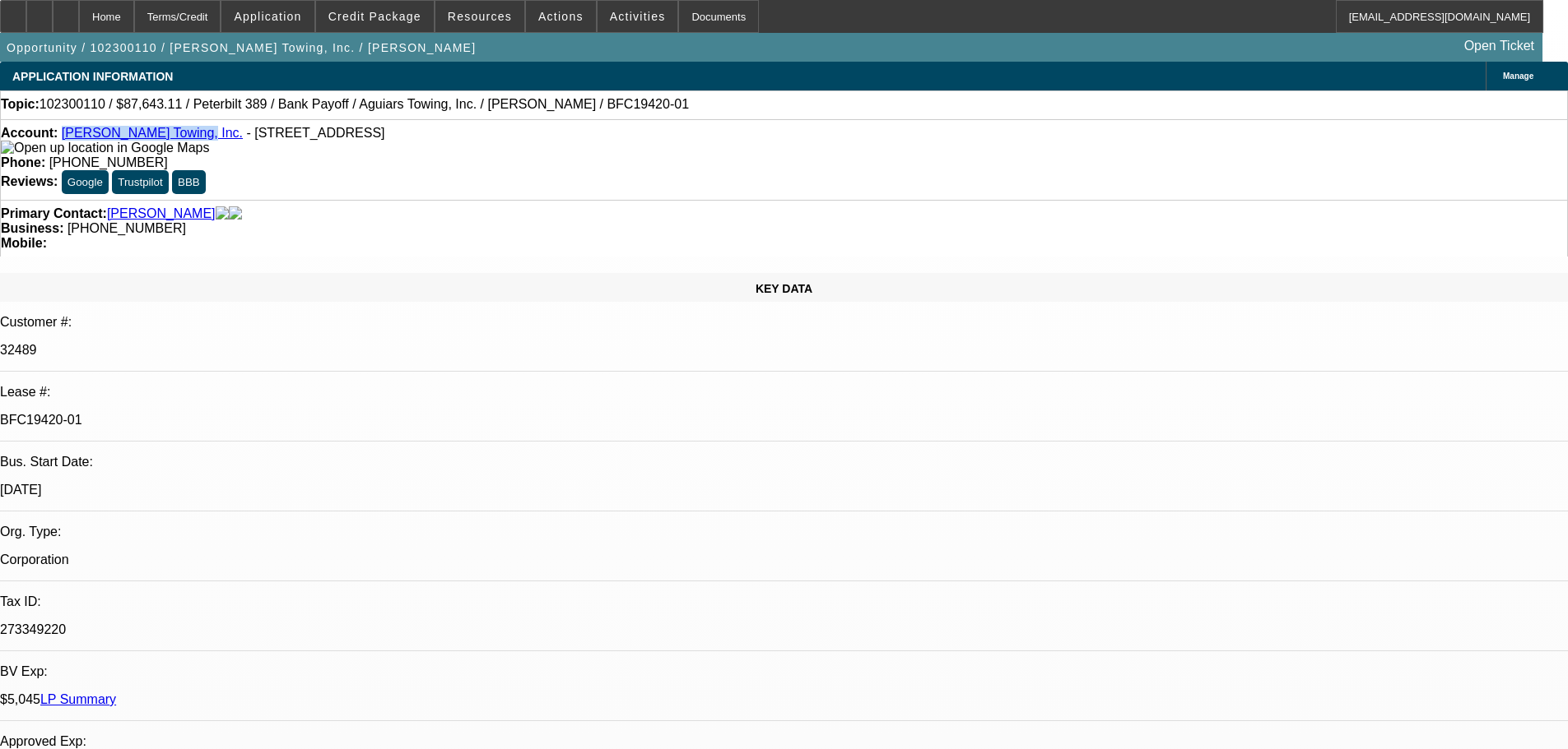
click at [171, 137] on div "Account: Aguiar's Towing, Inc. - 10785 Santa Fe Ave E, Hesperia, CA 92345" at bounding box center [784, 140] width 1566 height 29
copy link "Aguiar's Towing, Inc."
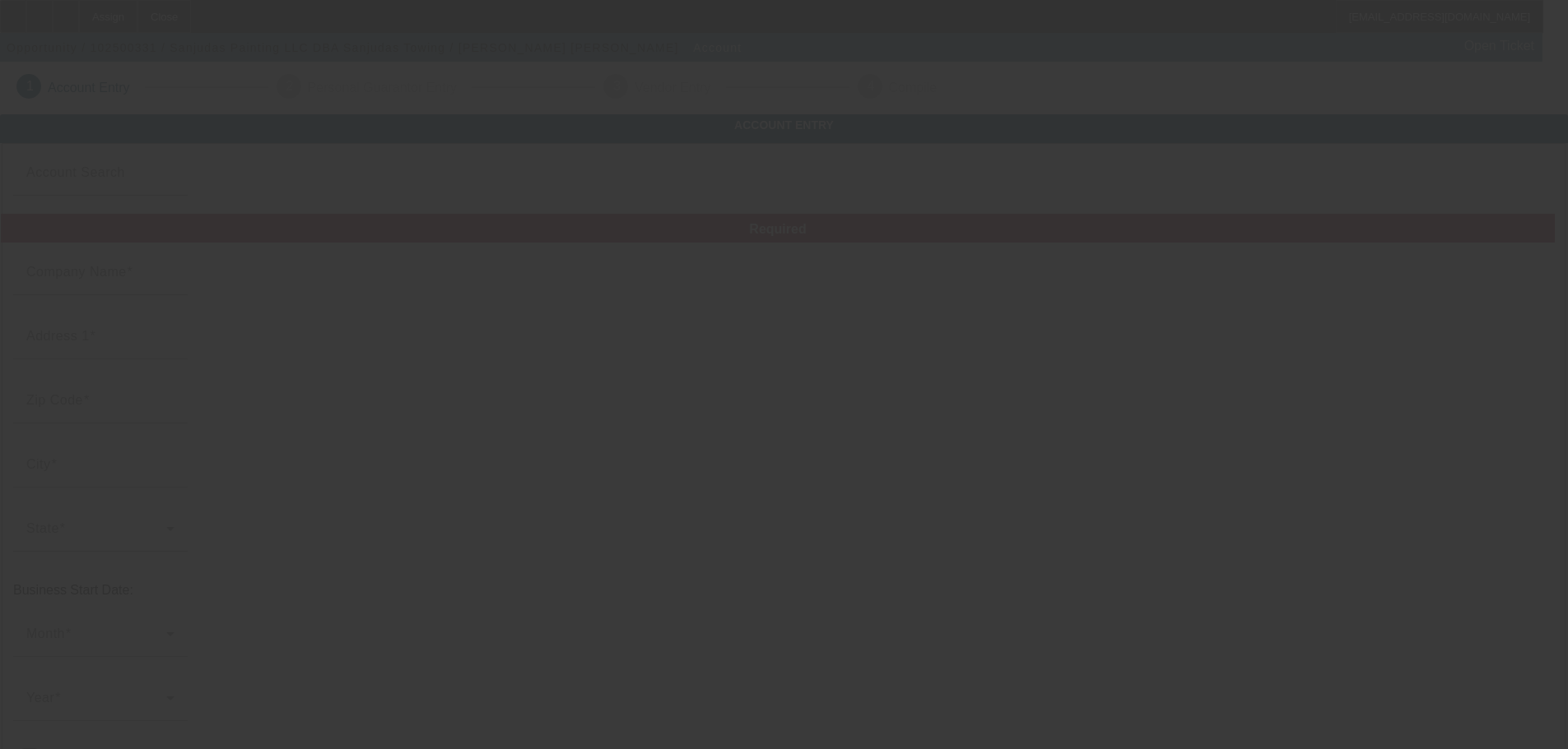
type input "Sanjudas Painting LLC"
type input "[STREET_ADDRESS]"
type input "80123"
type input "Littleton"
type input "[PHONE_NUMBER]"
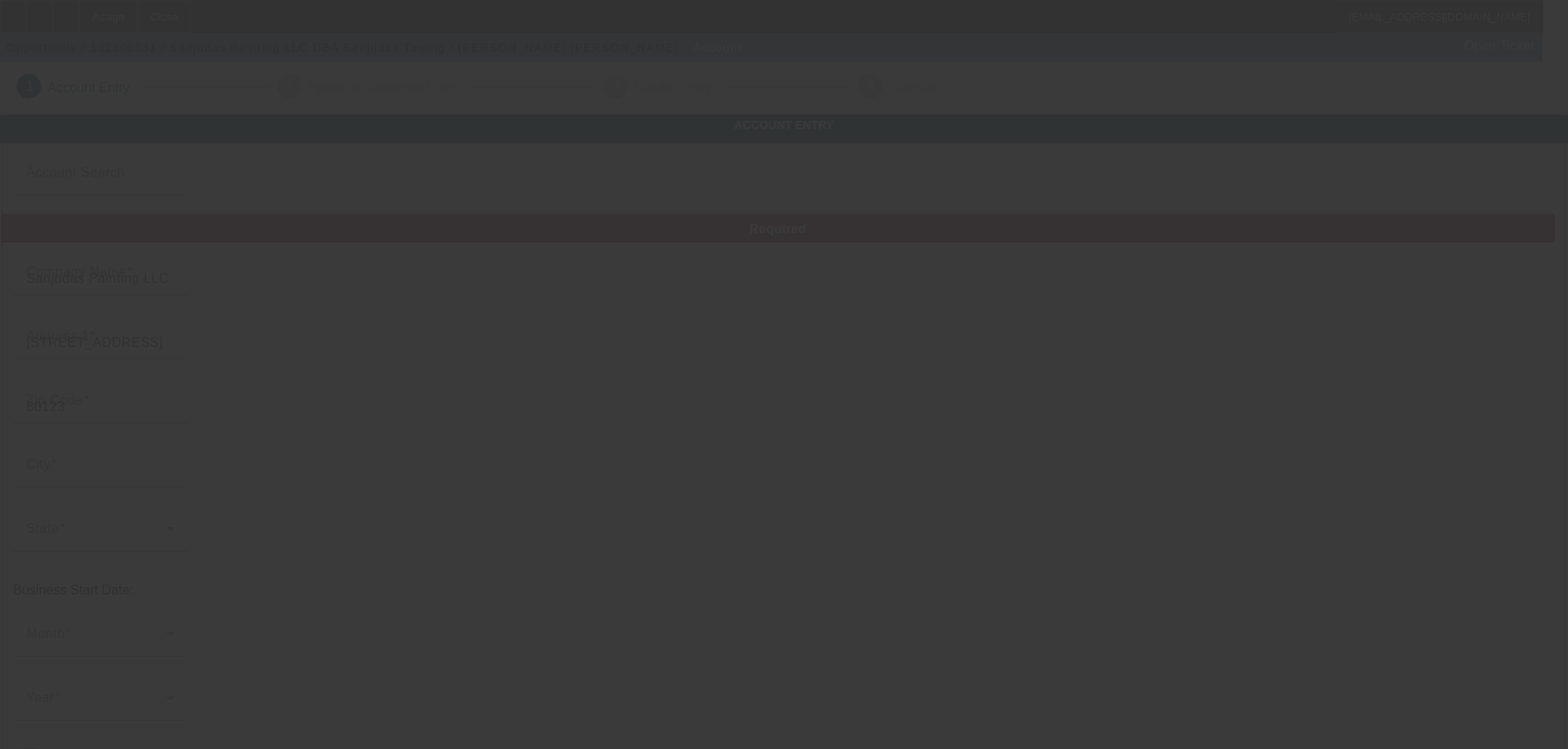
type input "Sanjudas Towing"
type input "felixortiz392@gmail.com"
type input "Jefferson"
type input "[US_EMPLOYER_IDENTIFICATION_NUMBER]"
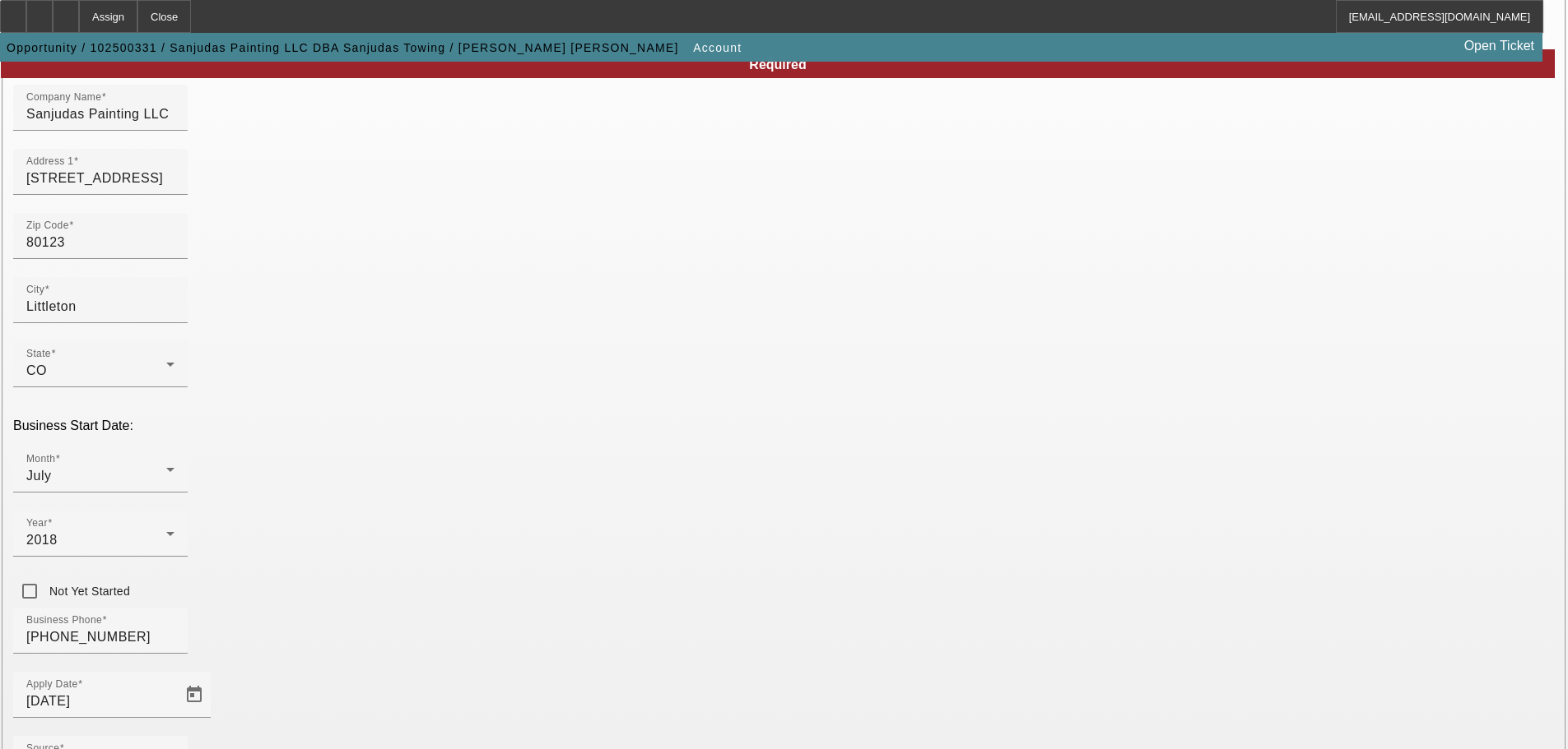
scroll to position [289, 0]
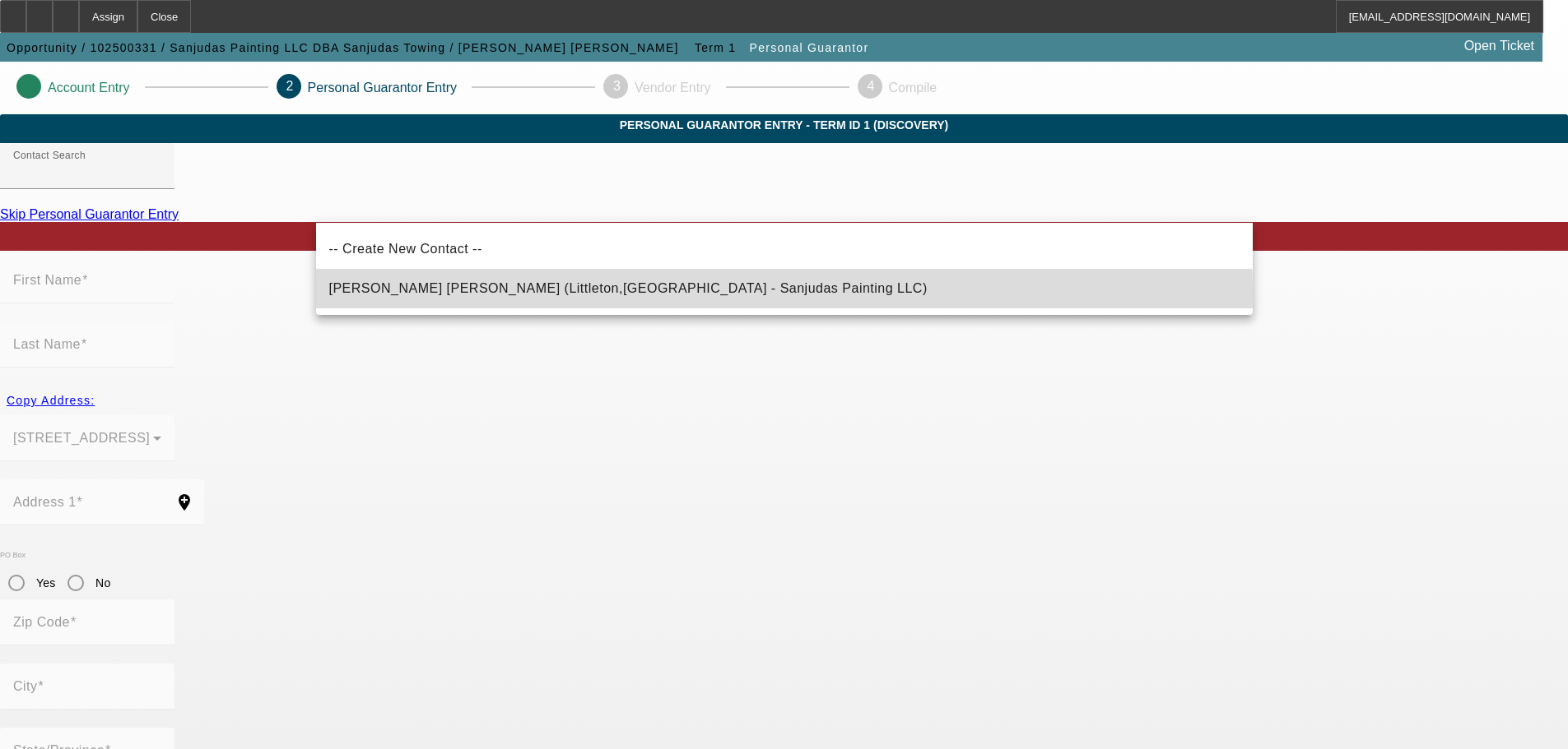
drag, startPoint x: 608, startPoint y: 293, endPoint x: 615, endPoint y: 299, distance: 9.2
click at [609, 293] on mat-option "Ortiz Rosales, Felix (Littleton,CO - Sanjudas Painting LLC)" at bounding box center [784, 288] width 936 height 39
type input "Ortiz Rosales, Felix (Littleton,CO - Sanjudas Painting LLC)"
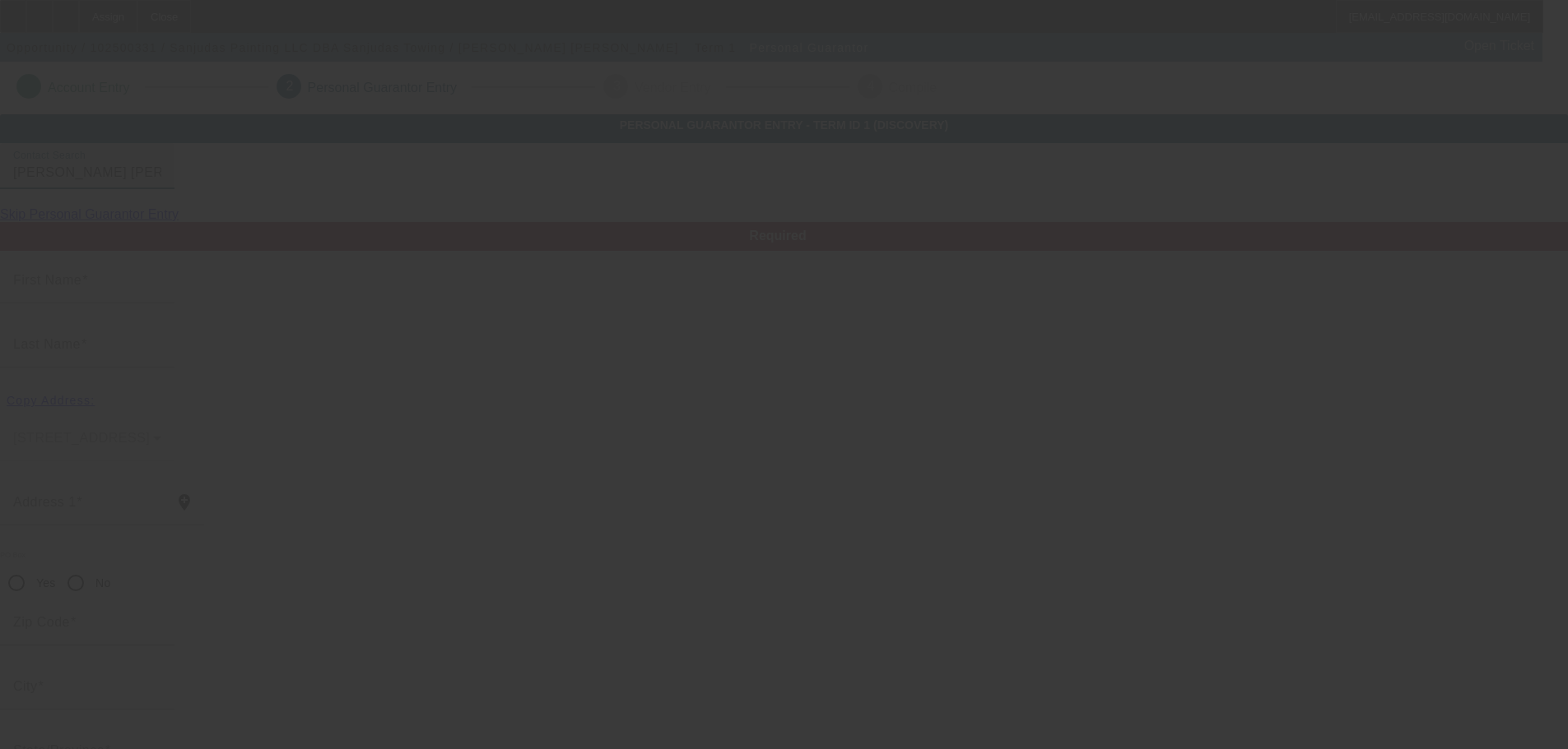
type input "Felix"
type input "Ortiz Rosales"
type input "9573 West Capri Avenue"
radio input "true"
type input "80123"
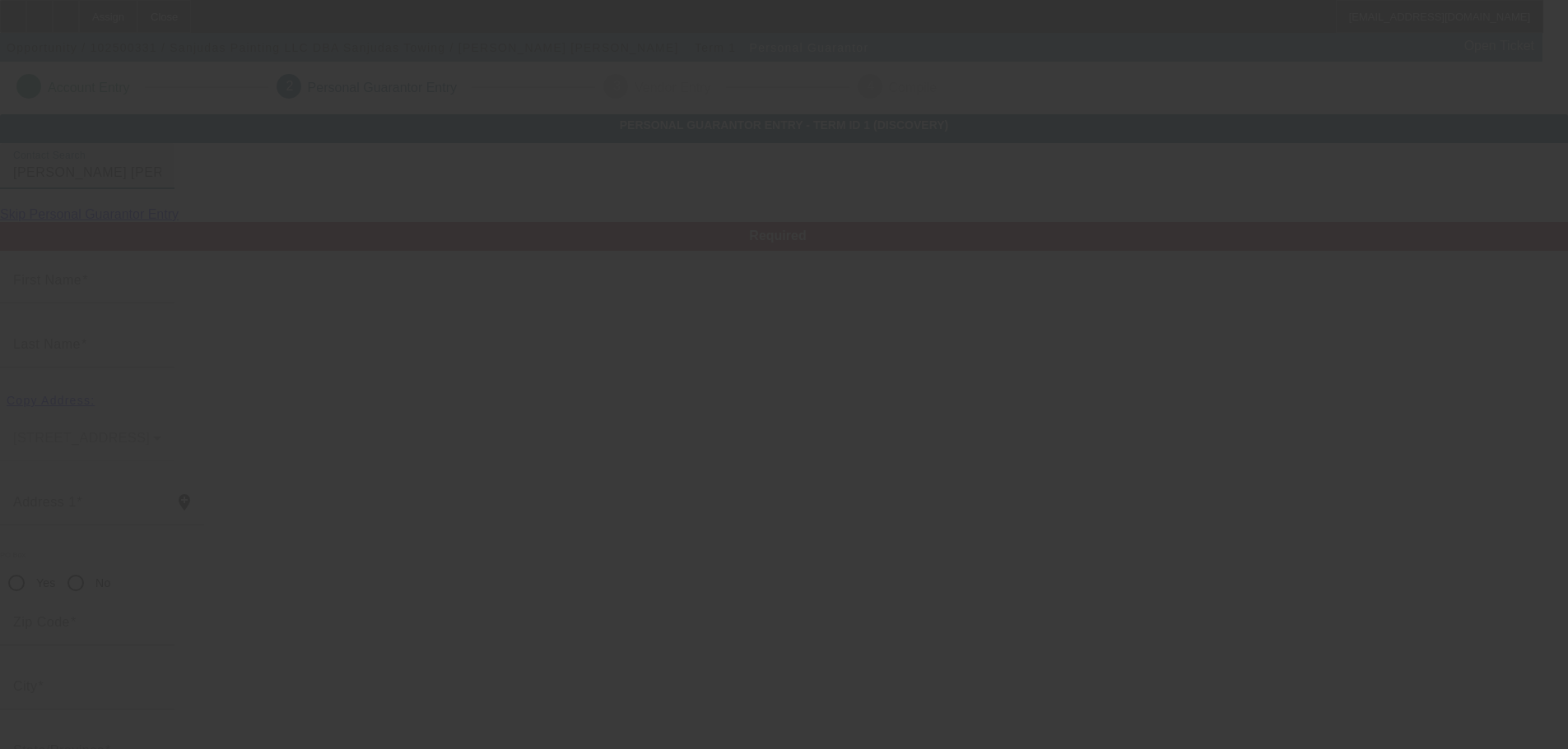
type input "Littleton"
type input "(720) 243-8303"
type input "100"
type input "061-51-1560"
type input "felixortiz392@gmail.com"
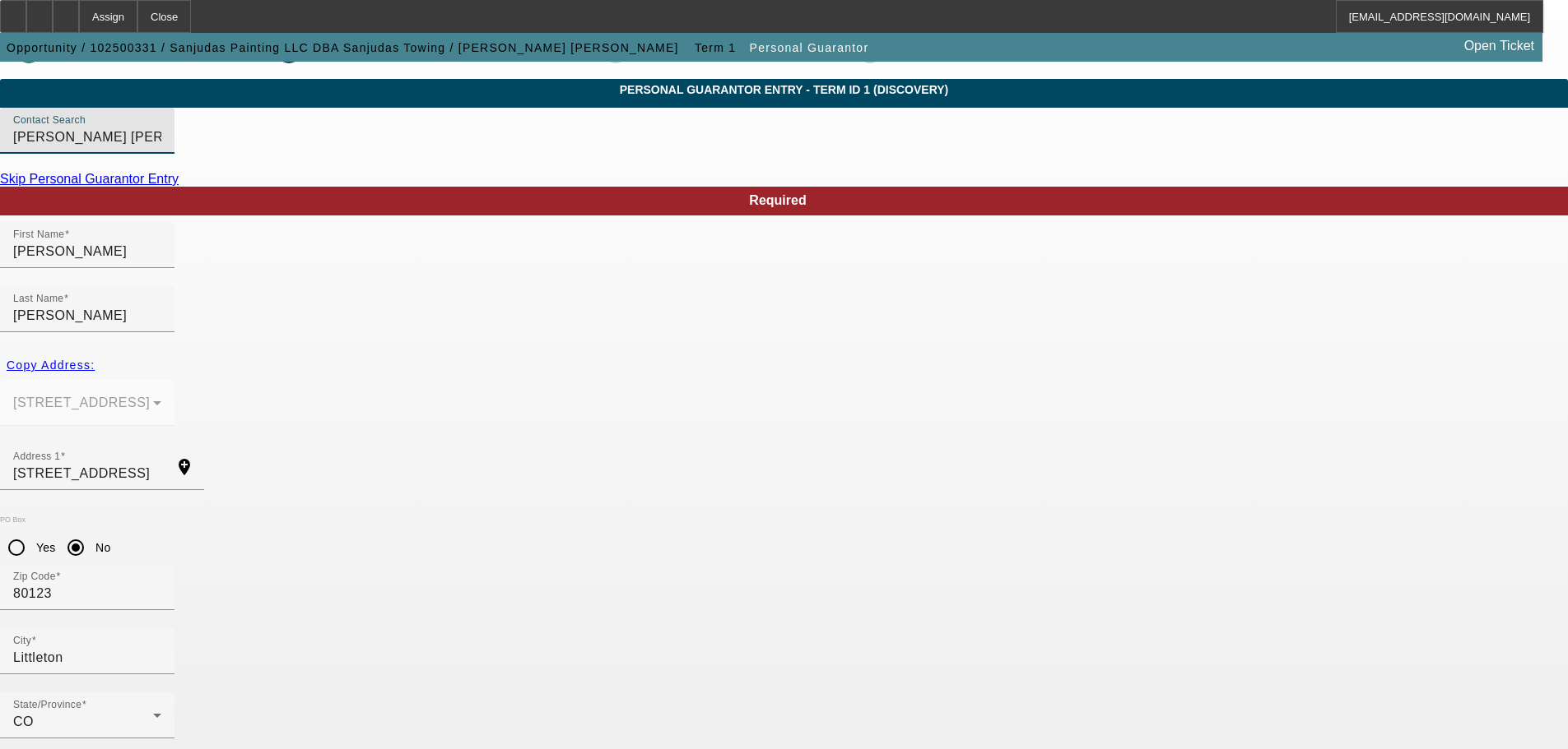
scroll to position [55, 0]
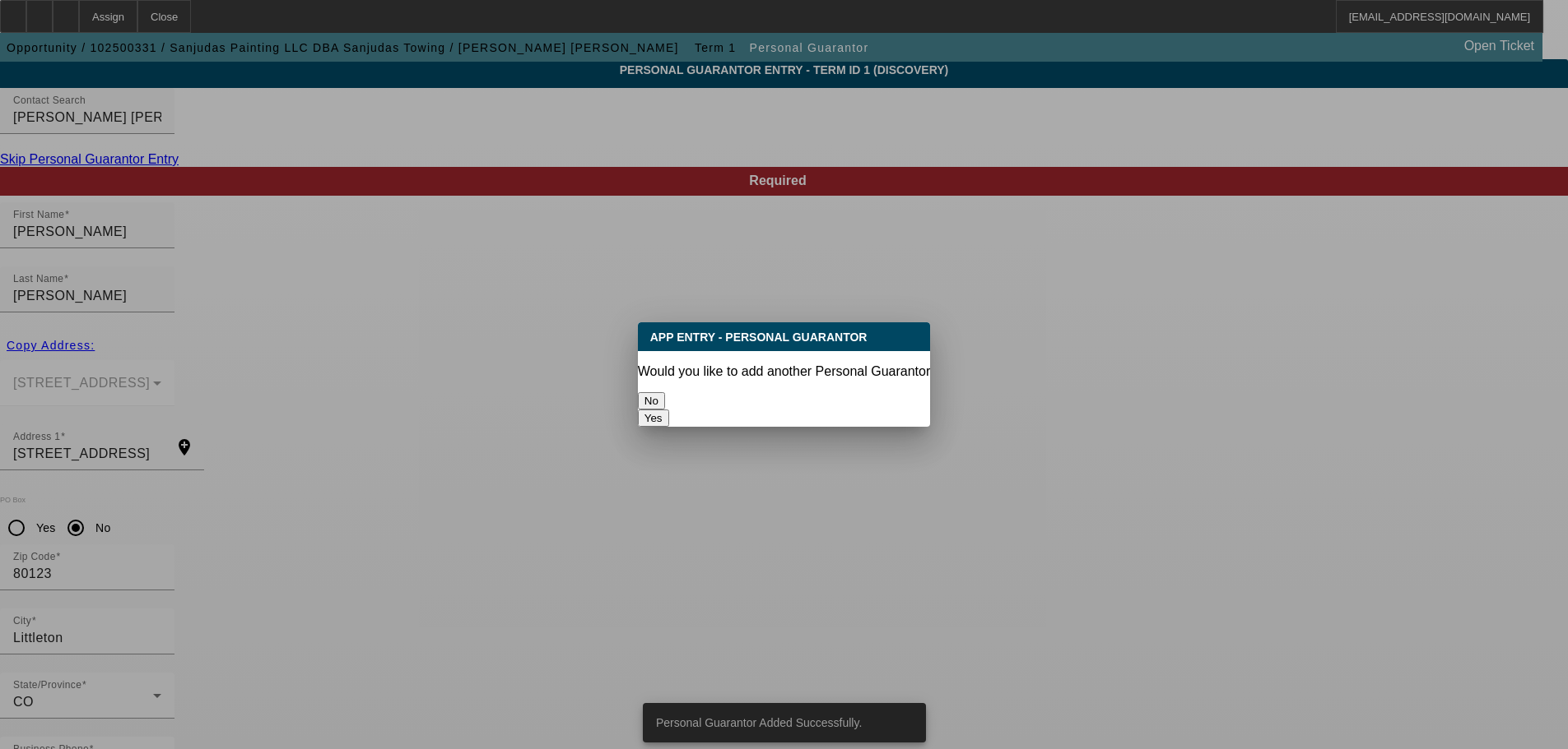
scroll to position [0, 0]
click at [665, 393] on button "No" at bounding box center [652, 401] width 27 height 17
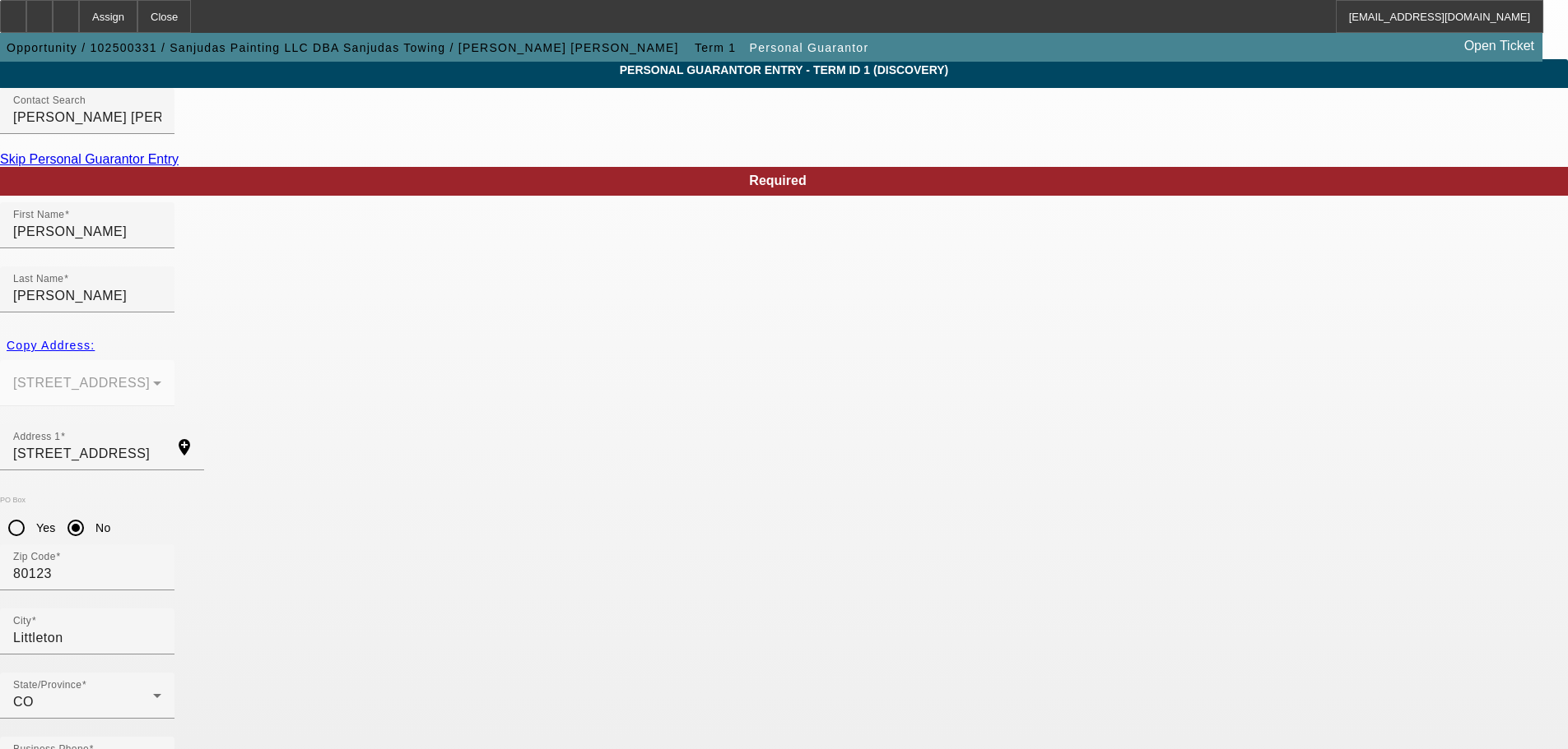
scroll to position [55, 0]
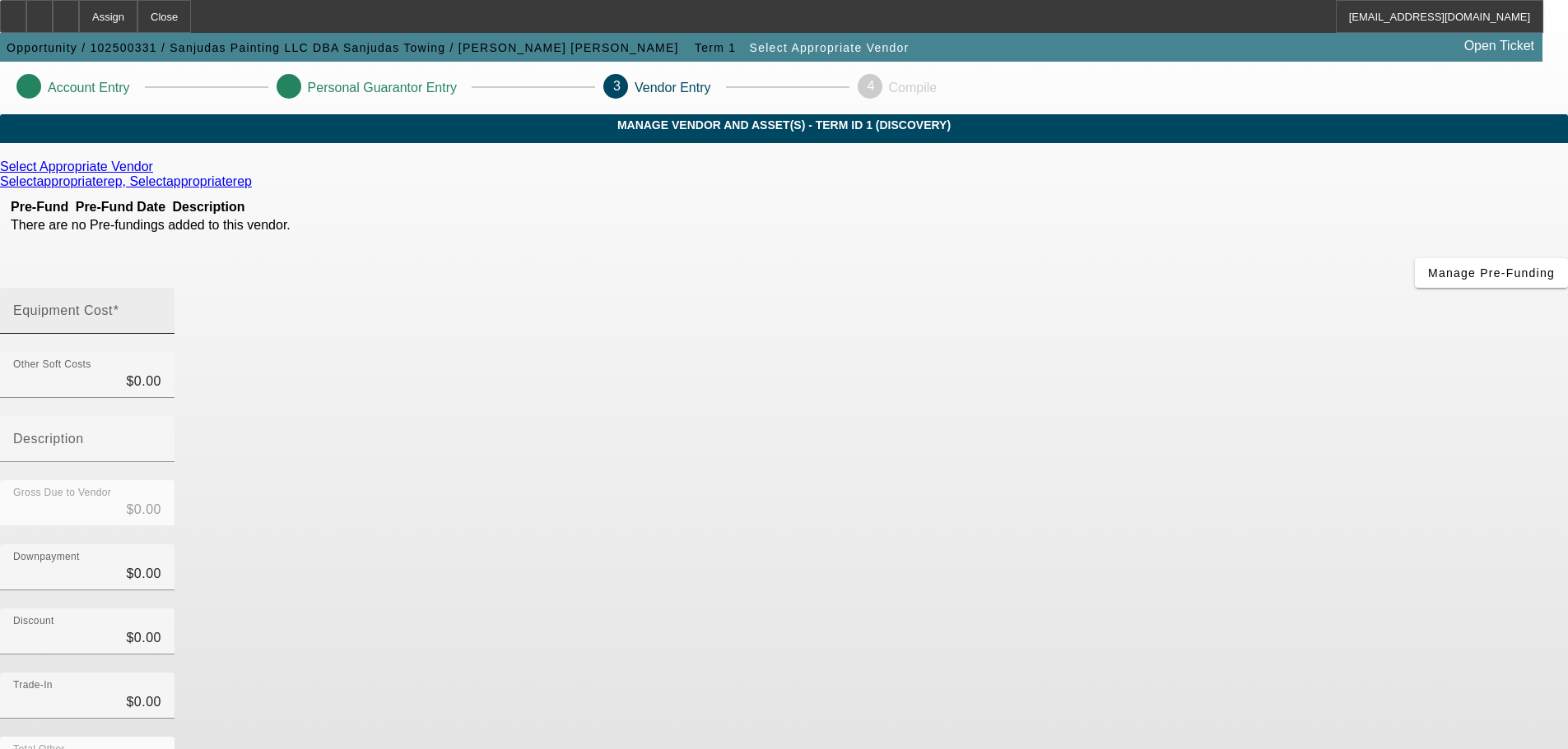
click at [161, 308] on input "Equipment Cost" at bounding box center [87, 318] width 148 height 20
type input "2"
type input "$2.00"
type input "20"
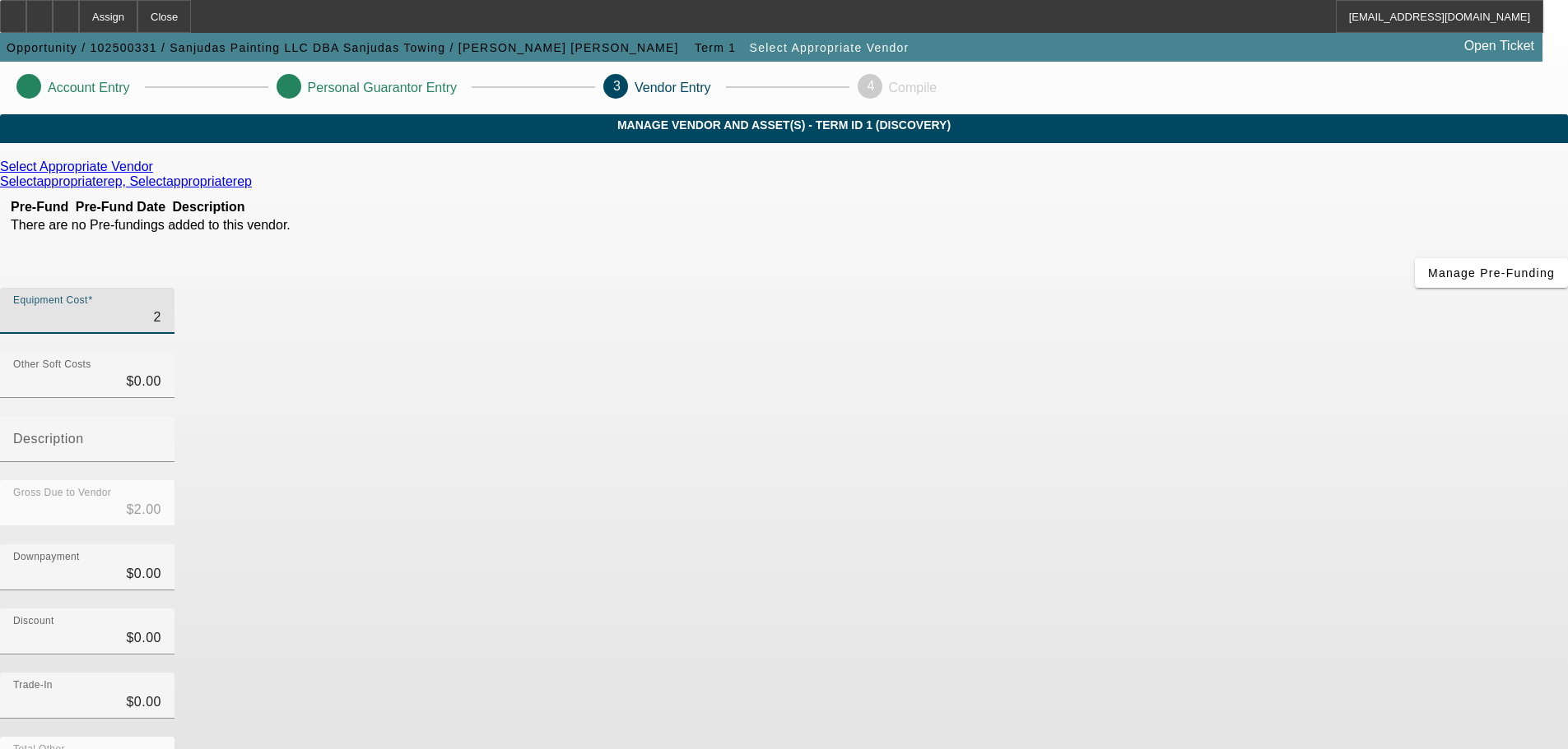
type input "$20.00"
type input "200"
type input "$200.00"
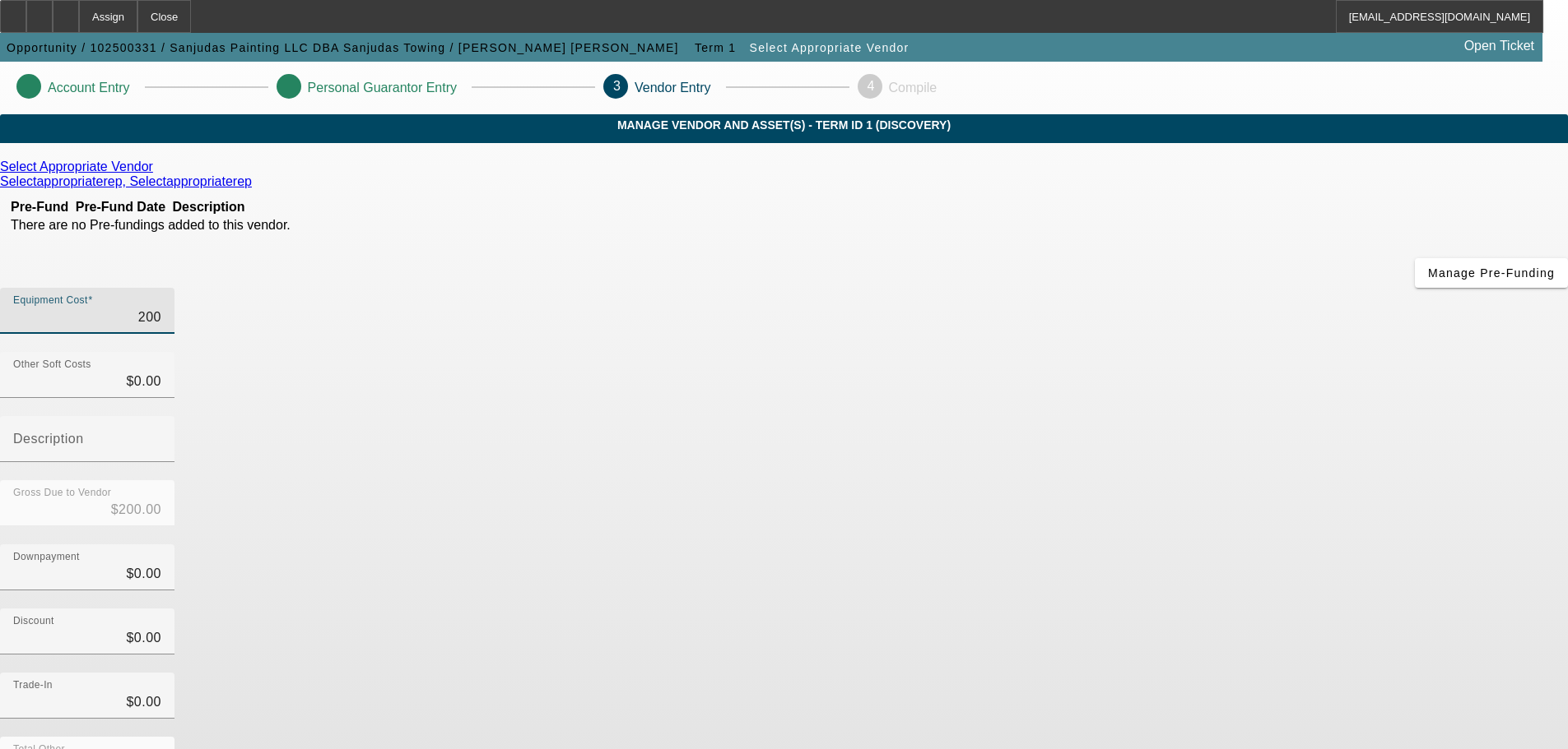
type input "2000"
type input "$2,000.00"
type input "20000"
type input "$20,000.00"
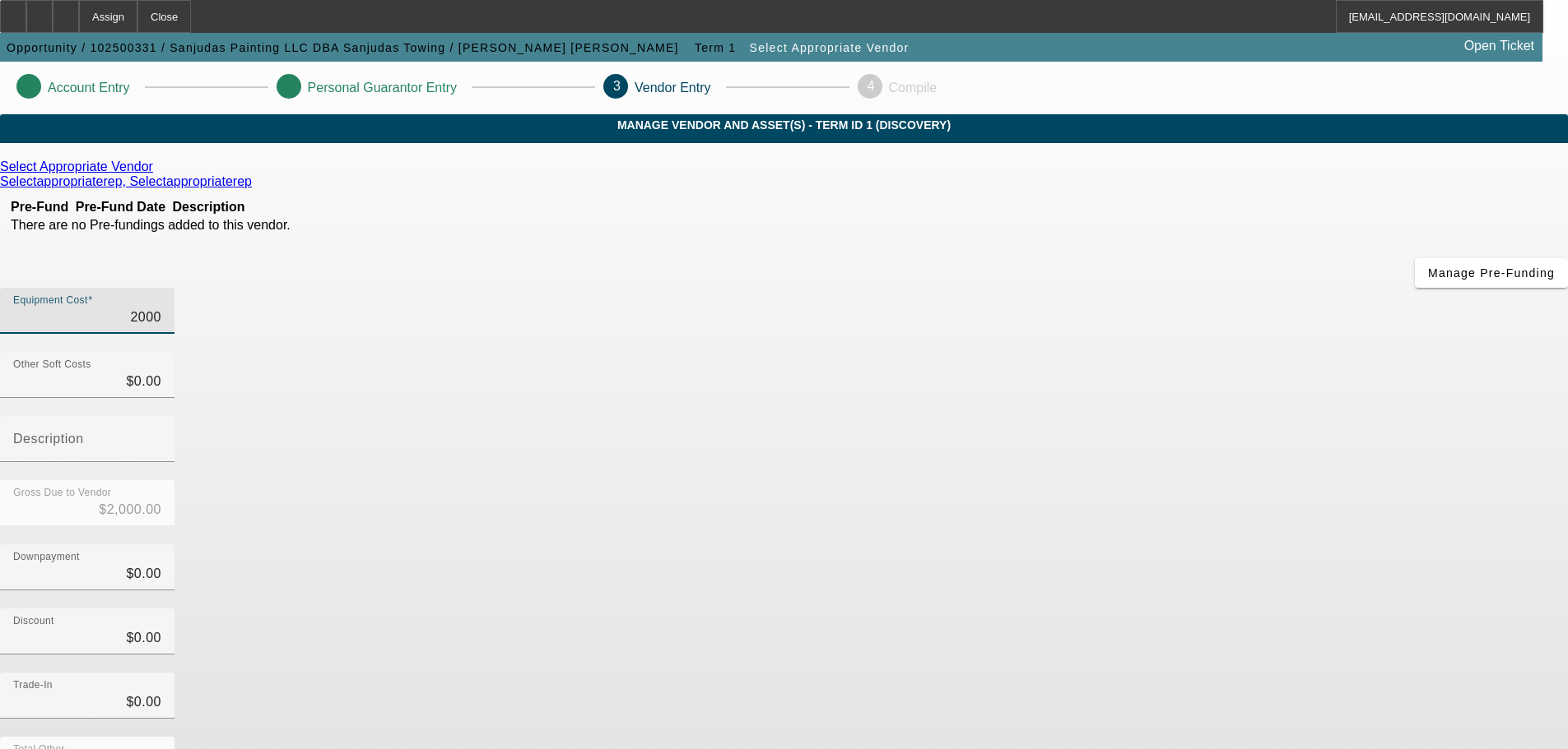
type input "$20,000.00"
click at [1119, 609] on div "Discount $0.00" at bounding box center [784, 641] width 1568 height 64
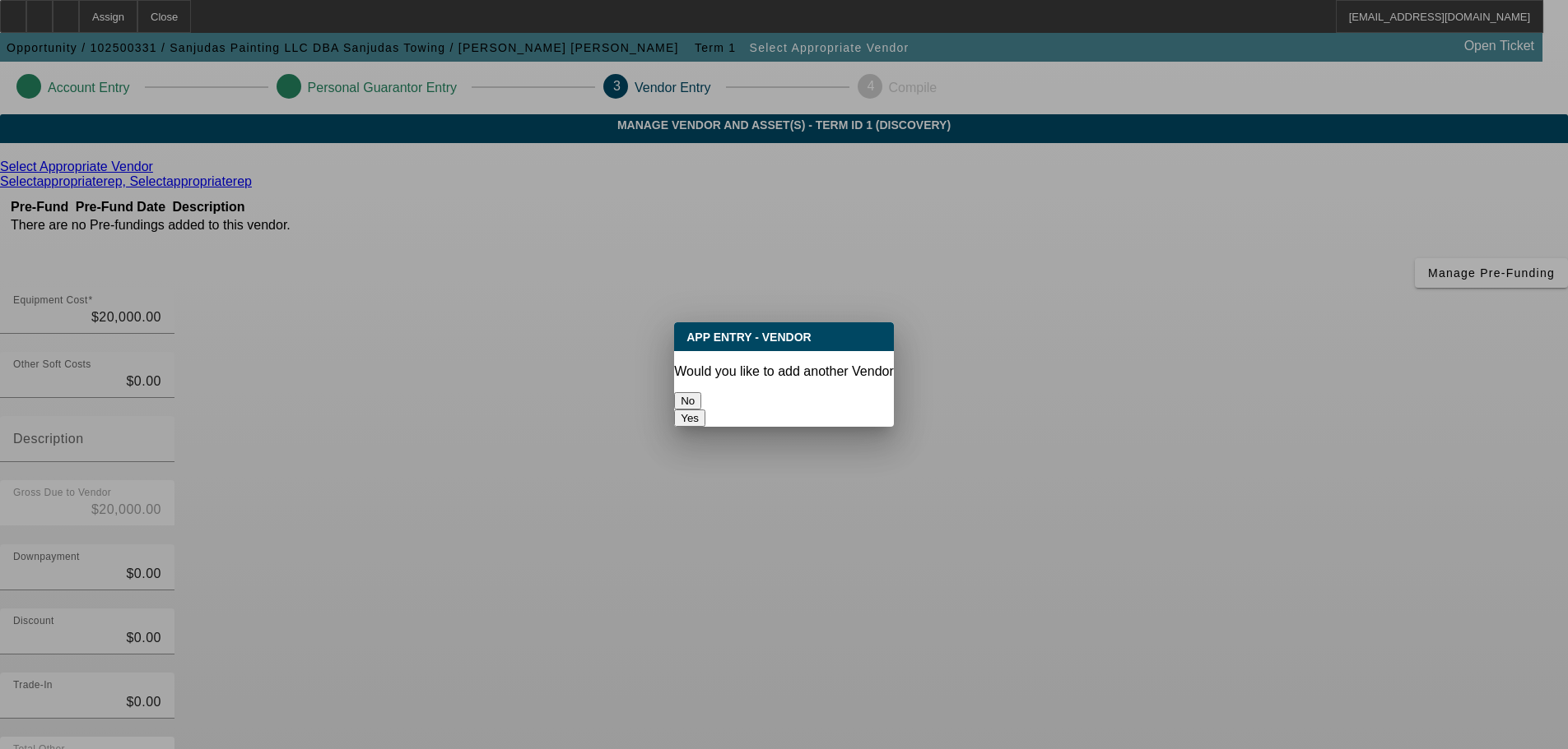
click at [701, 393] on button "No" at bounding box center [687, 401] width 27 height 17
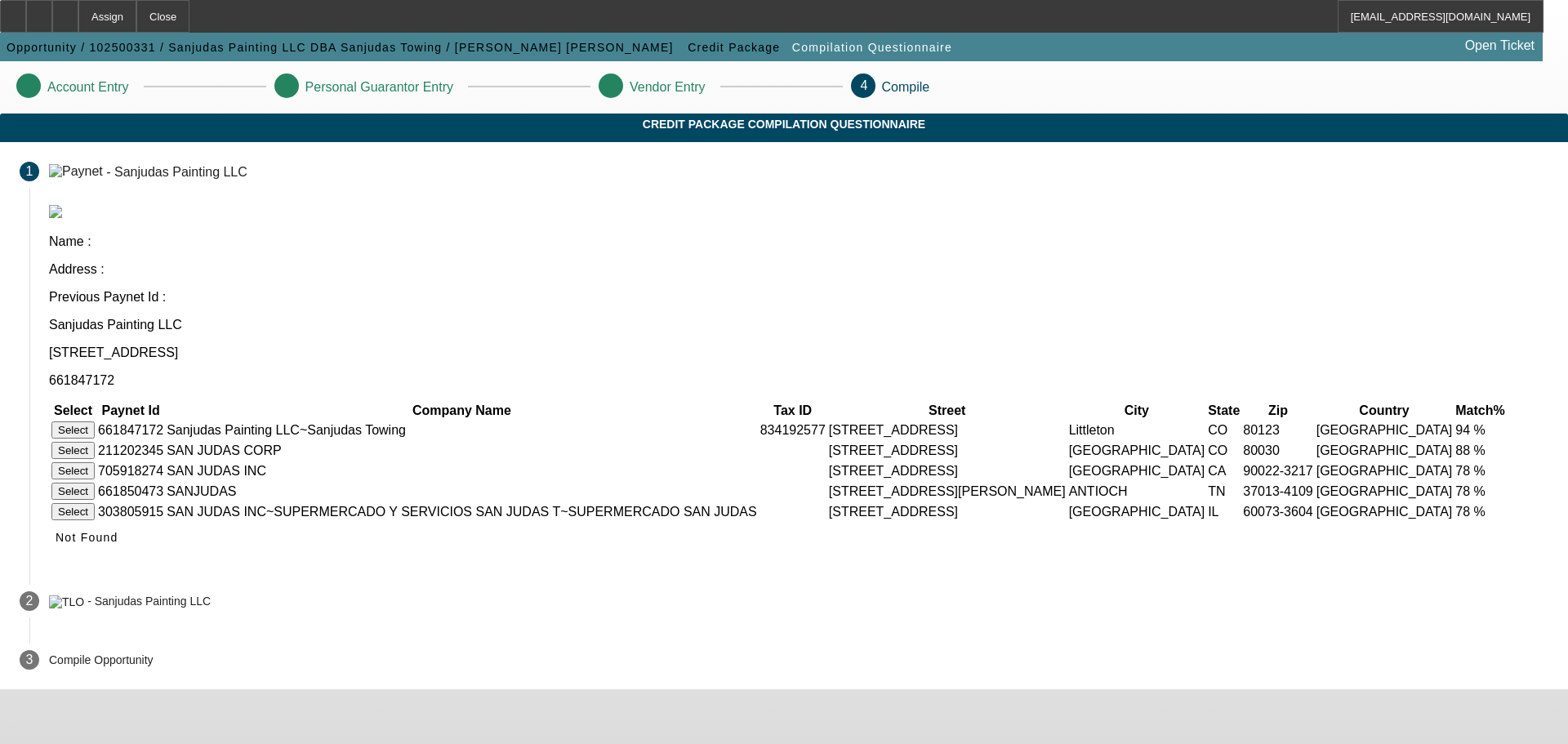
click at [95, 422] on button "Select" at bounding box center [73, 430] width 43 height 17
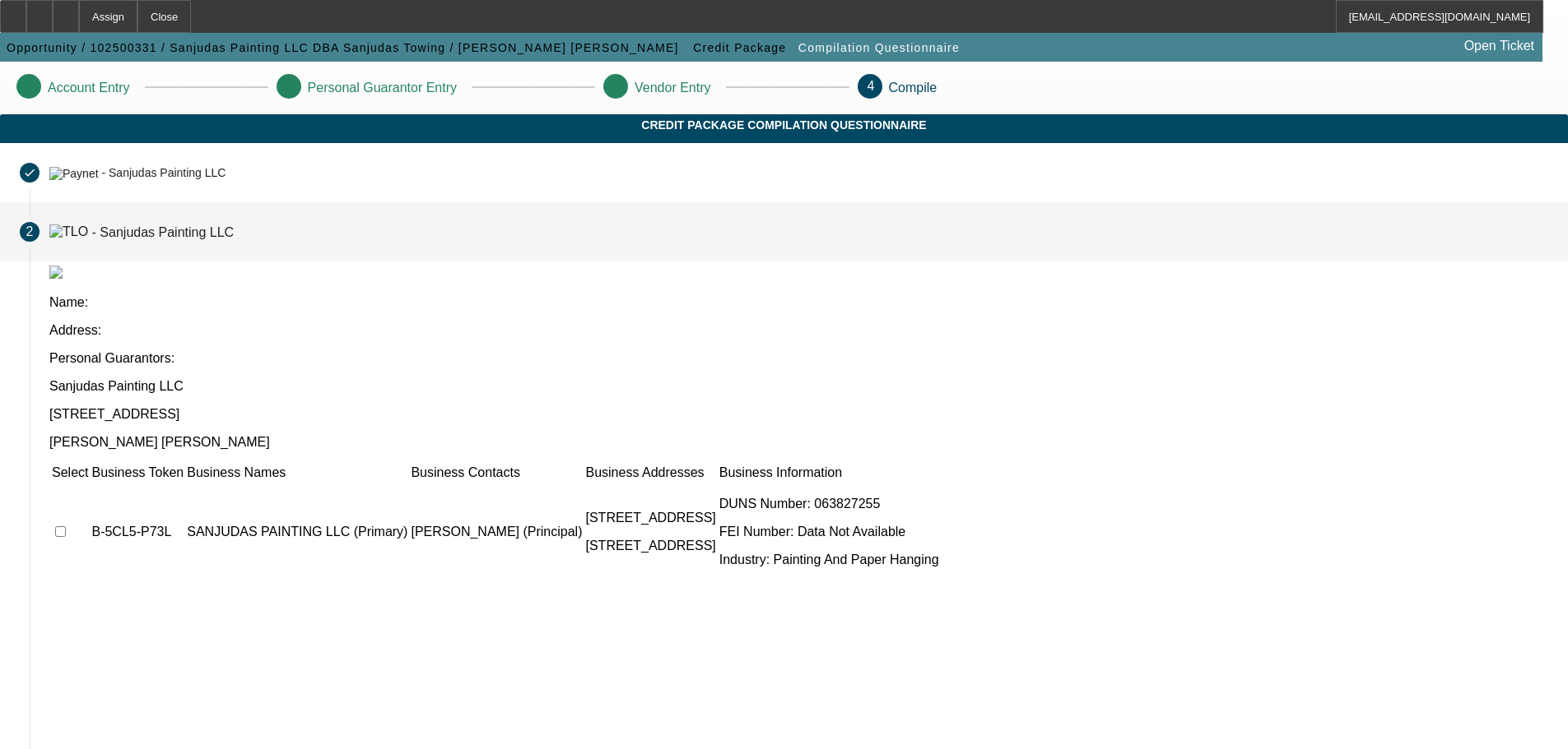
click at [88, 483] on td at bounding box center [70, 532] width 38 height 98
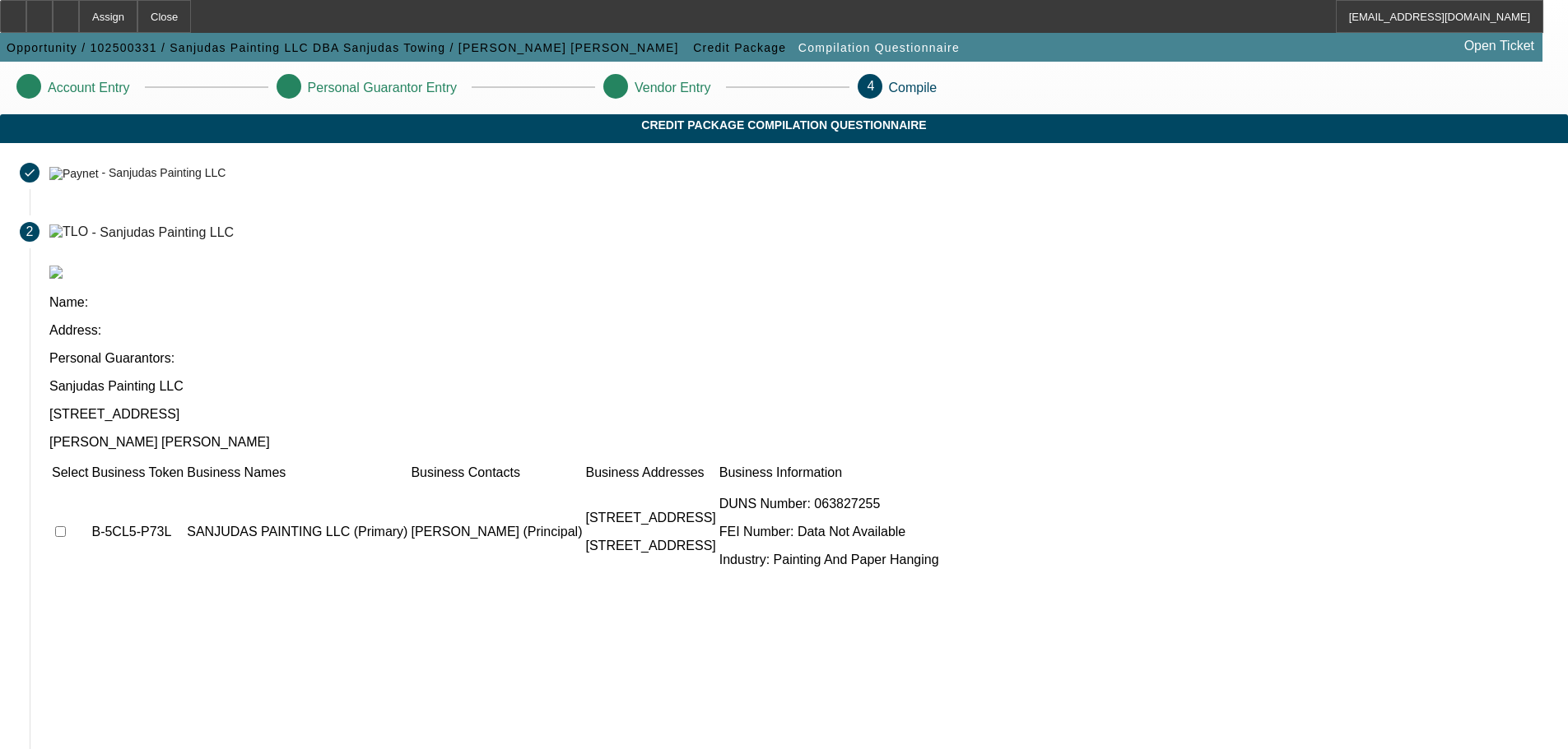
click at [88, 483] on td at bounding box center [70, 532] width 38 height 98
click at [66, 527] on input "checkbox" at bounding box center [60, 532] width 11 height 11
checkbox input "true"
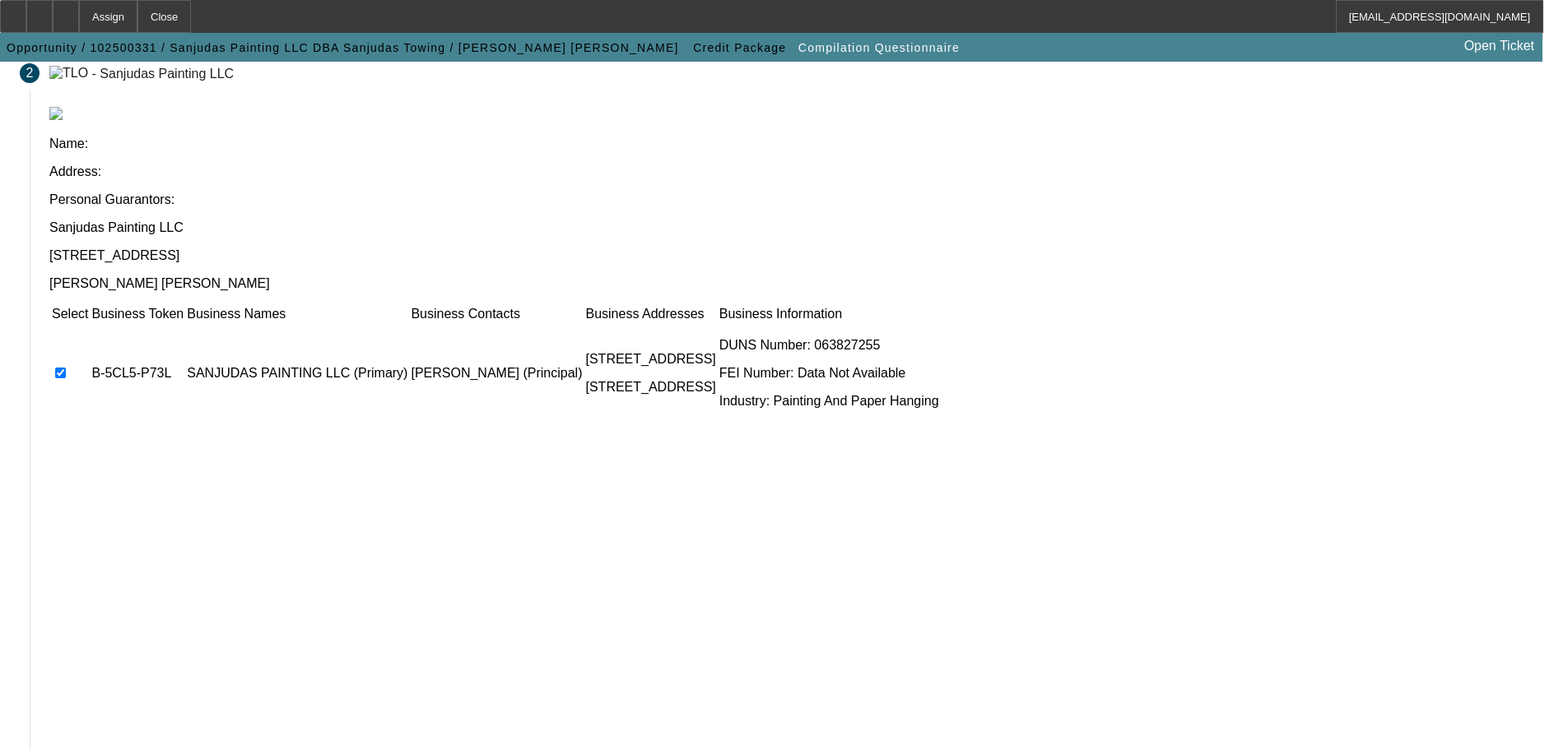
scroll to position [160, 0]
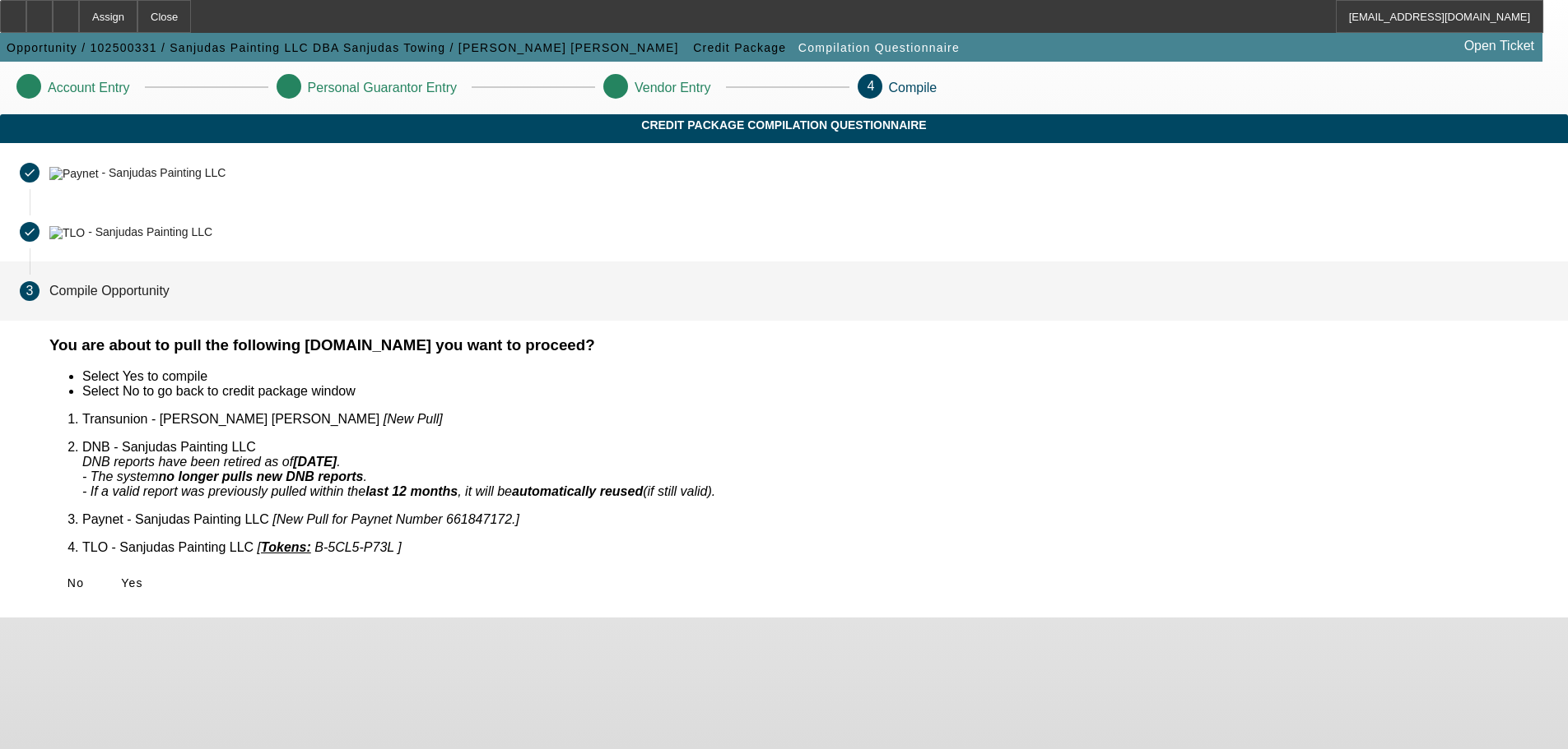
scroll to position [0, 0]
click at [143, 577] on span "Yes" at bounding box center [132, 583] width 22 height 13
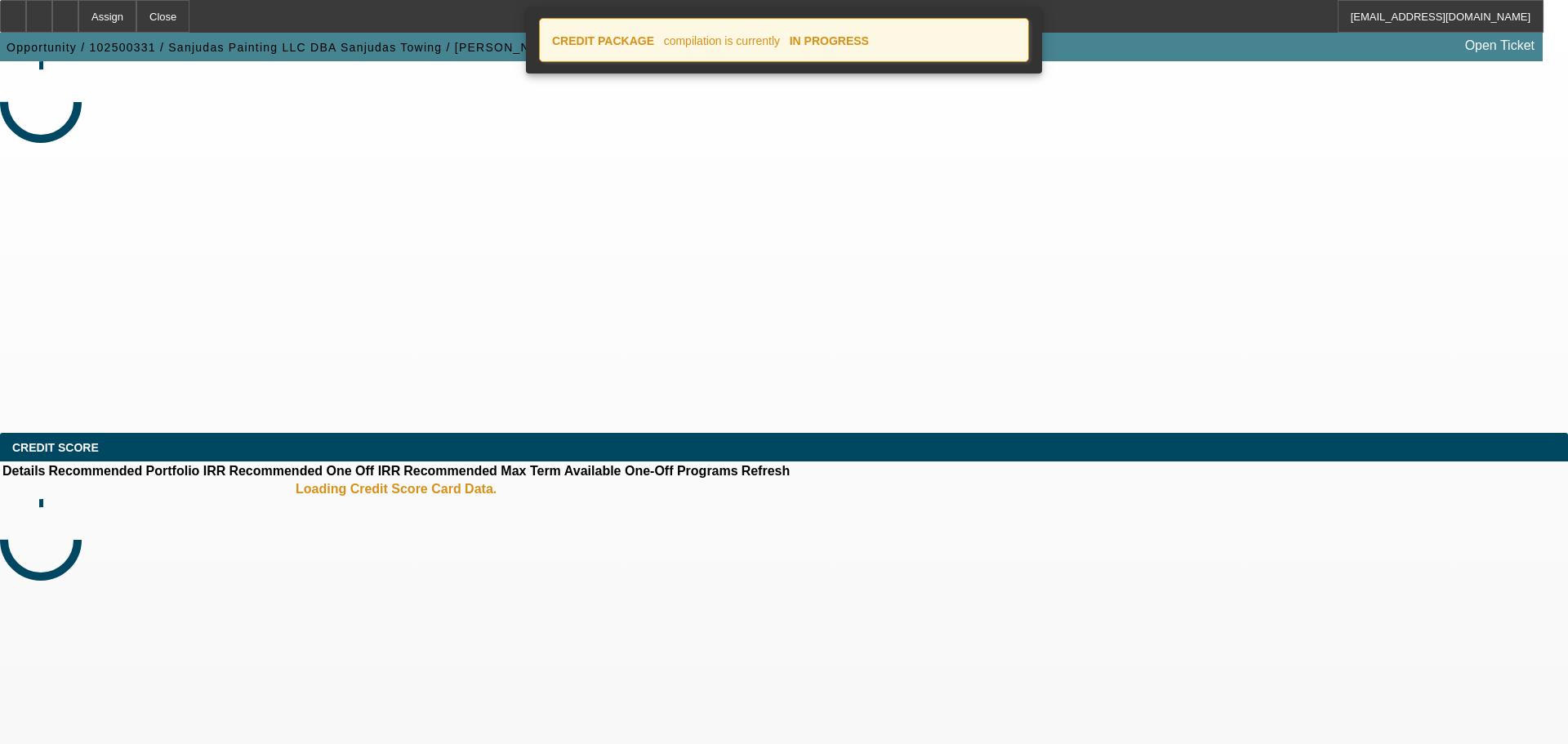
select select "0"
select select "2"
select select "0.1"
select select "4"
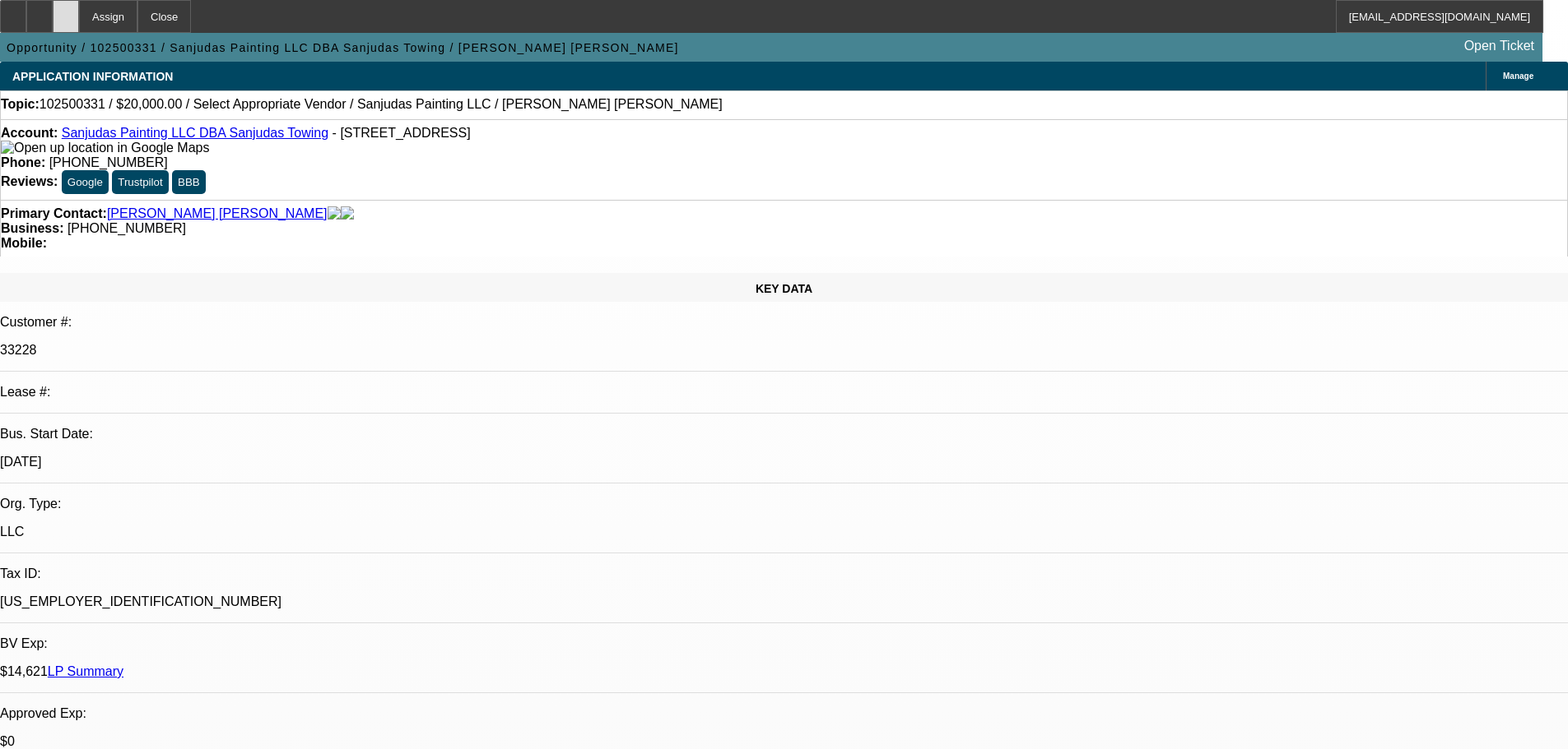
click at [79, 15] on div at bounding box center [66, 16] width 26 height 33
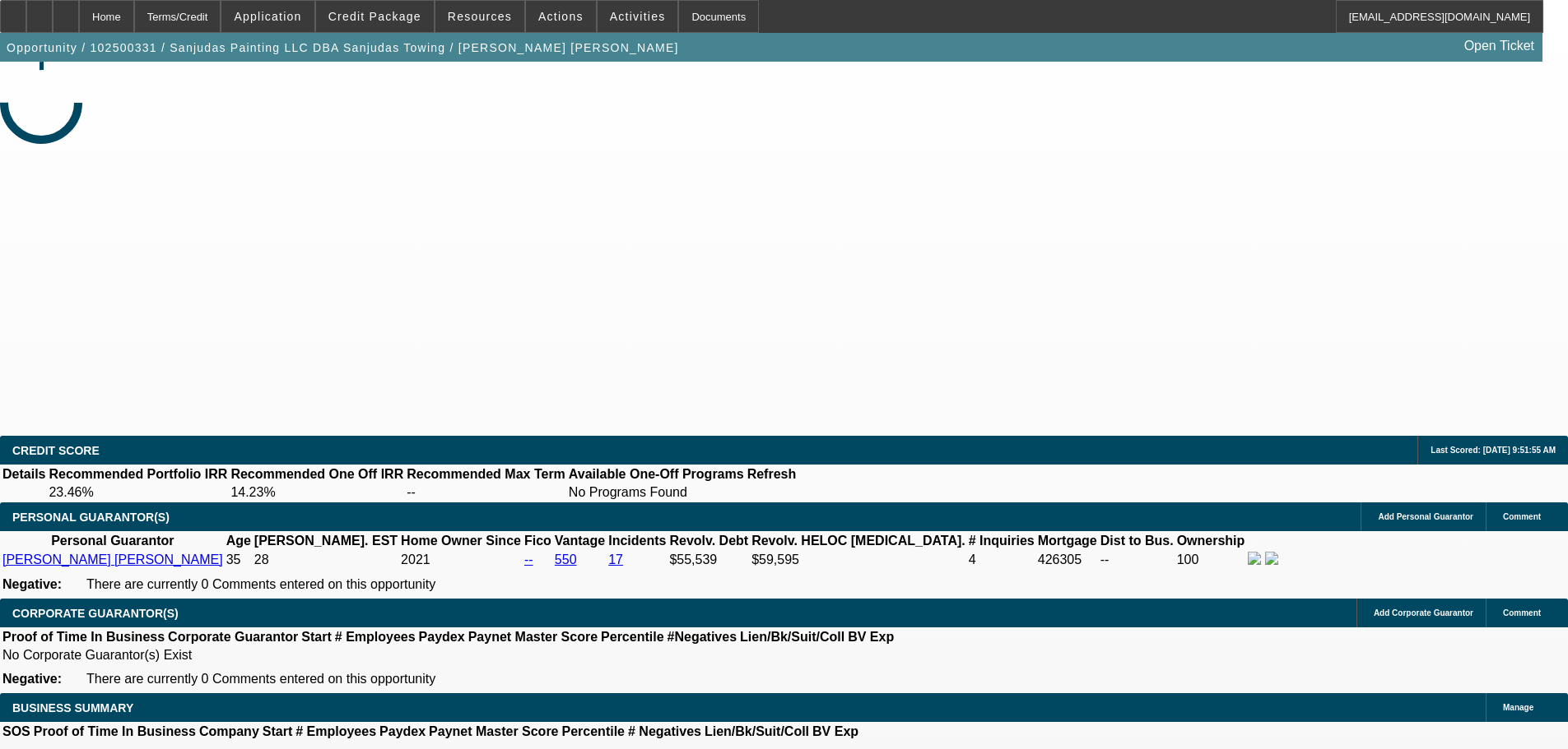
select select "0"
select select "2"
select select "0.1"
select select "4"
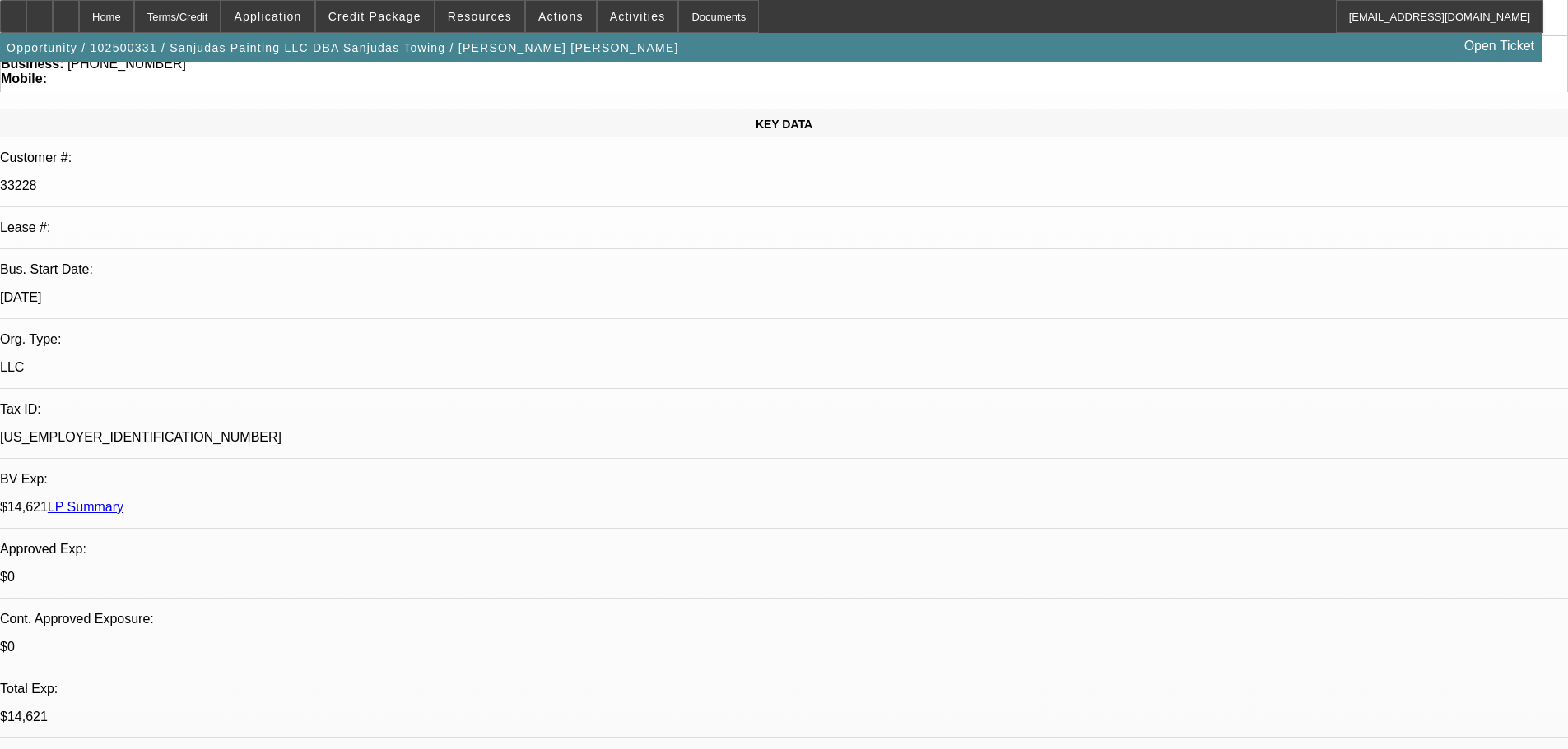
scroll to position [329, 0]
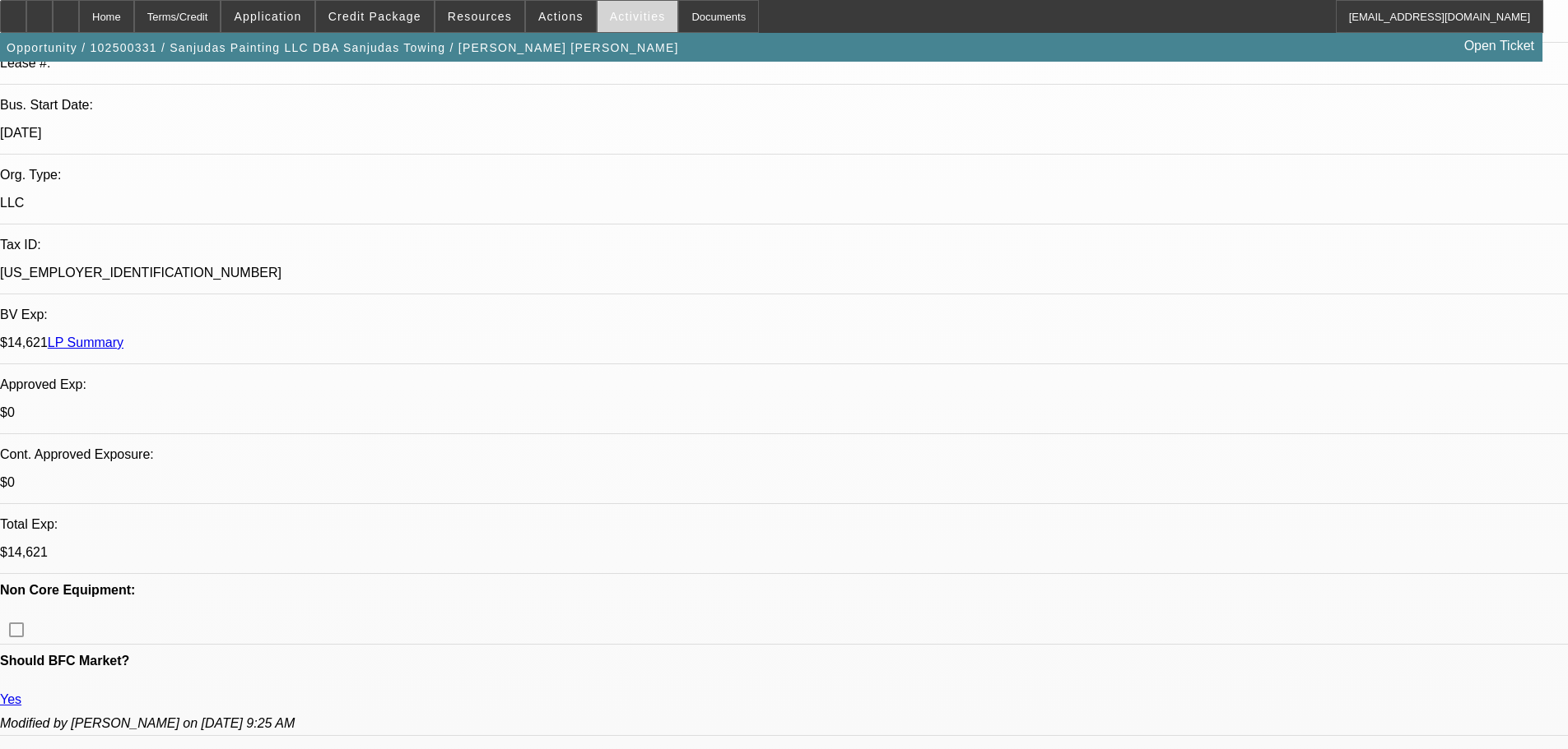
click at [614, 19] on span "Activities" at bounding box center [637, 16] width 56 height 13
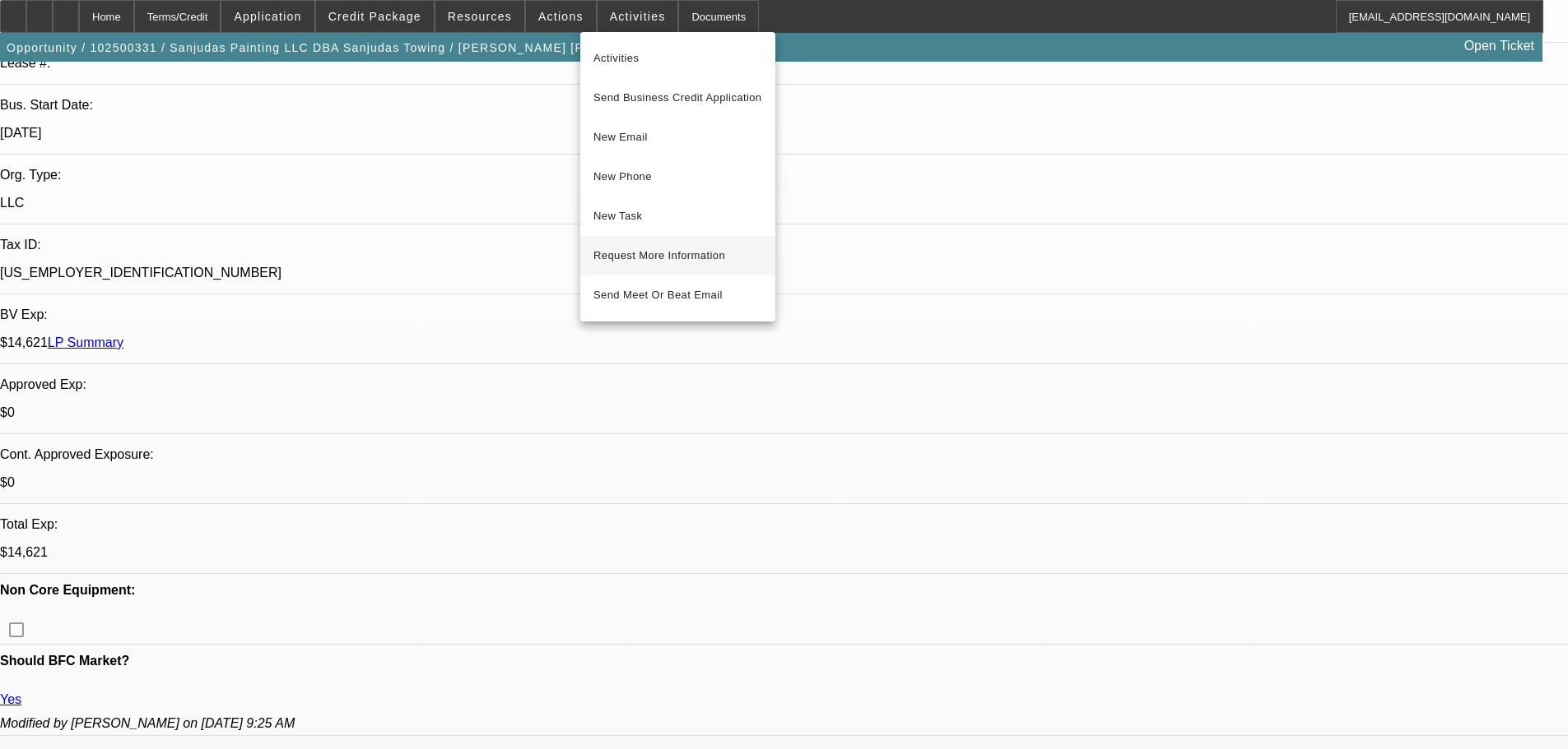
click at [639, 250] on span "Request More Information" at bounding box center [677, 256] width 169 height 20
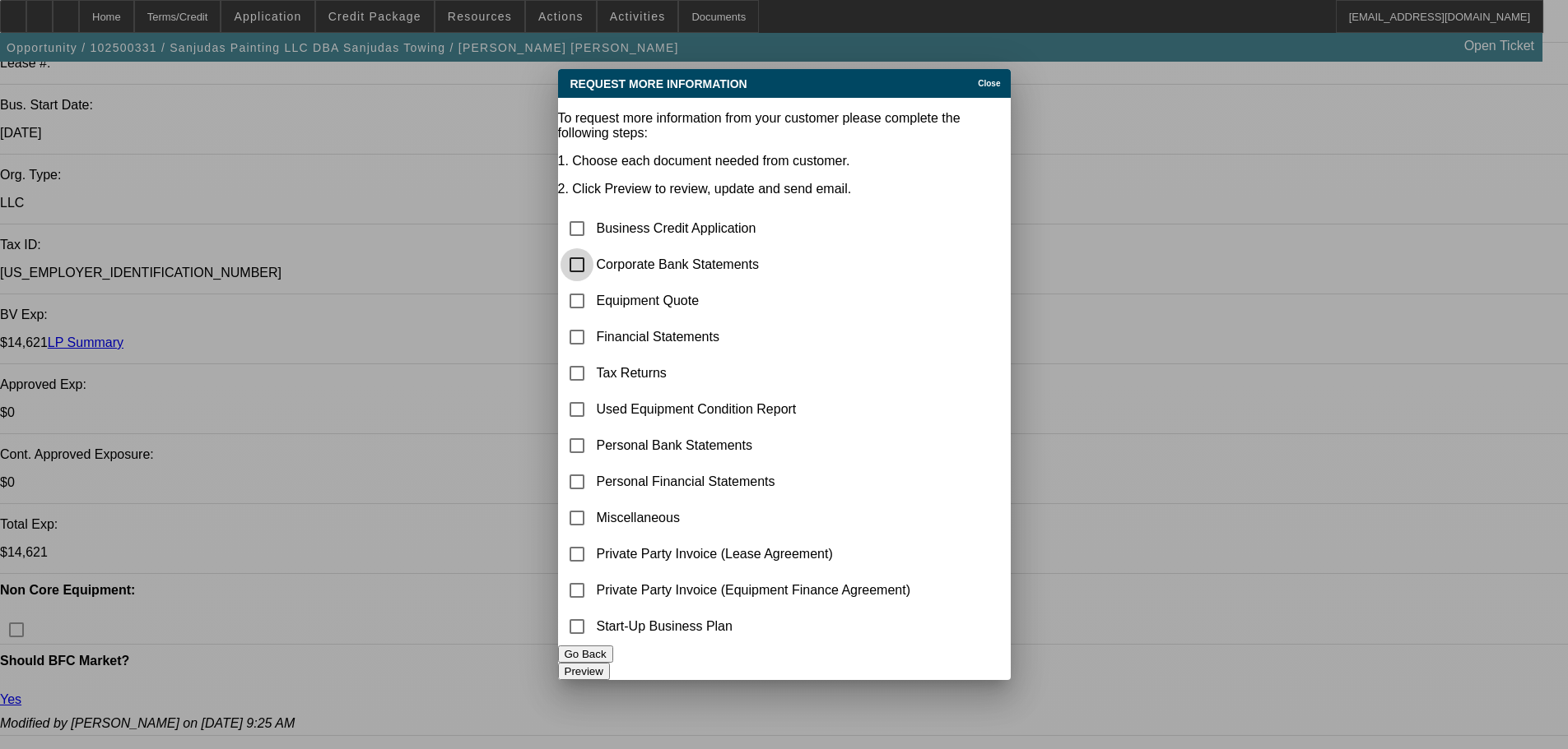
click at [591, 249] on input "checkbox" at bounding box center [577, 265] width 33 height 33
checkbox input "true"
click at [610, 663] on button "Preview" at bounding box center [583, 672] width 52 height 17
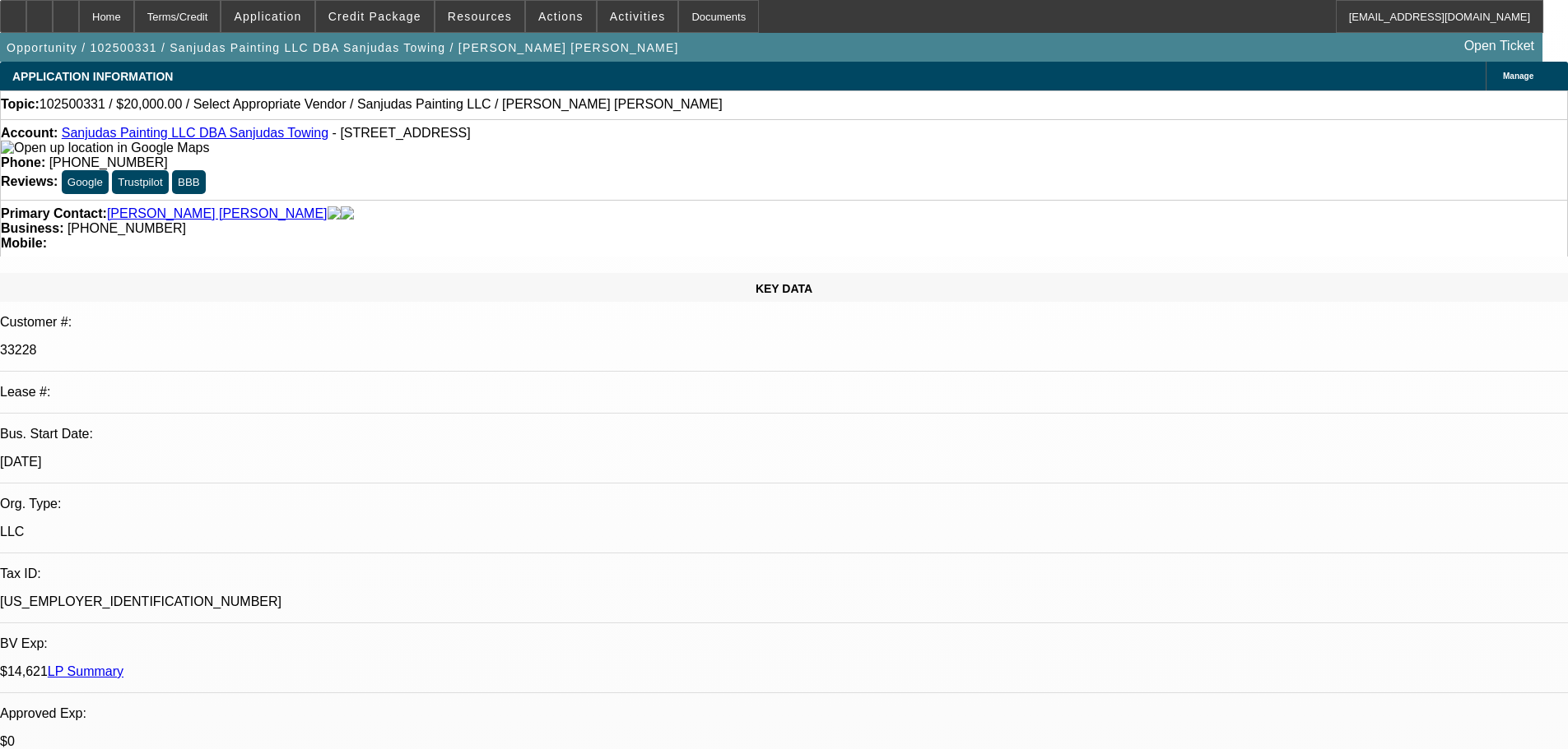
click at [150, 136] on link "Sanjudas Painting LLC DBA Sanjudas Towing" at bounding box center [195, 132] width 266 height 14
click at [597, 22] on button "Activities" at bounding box center [637, 16] width 80 height 31
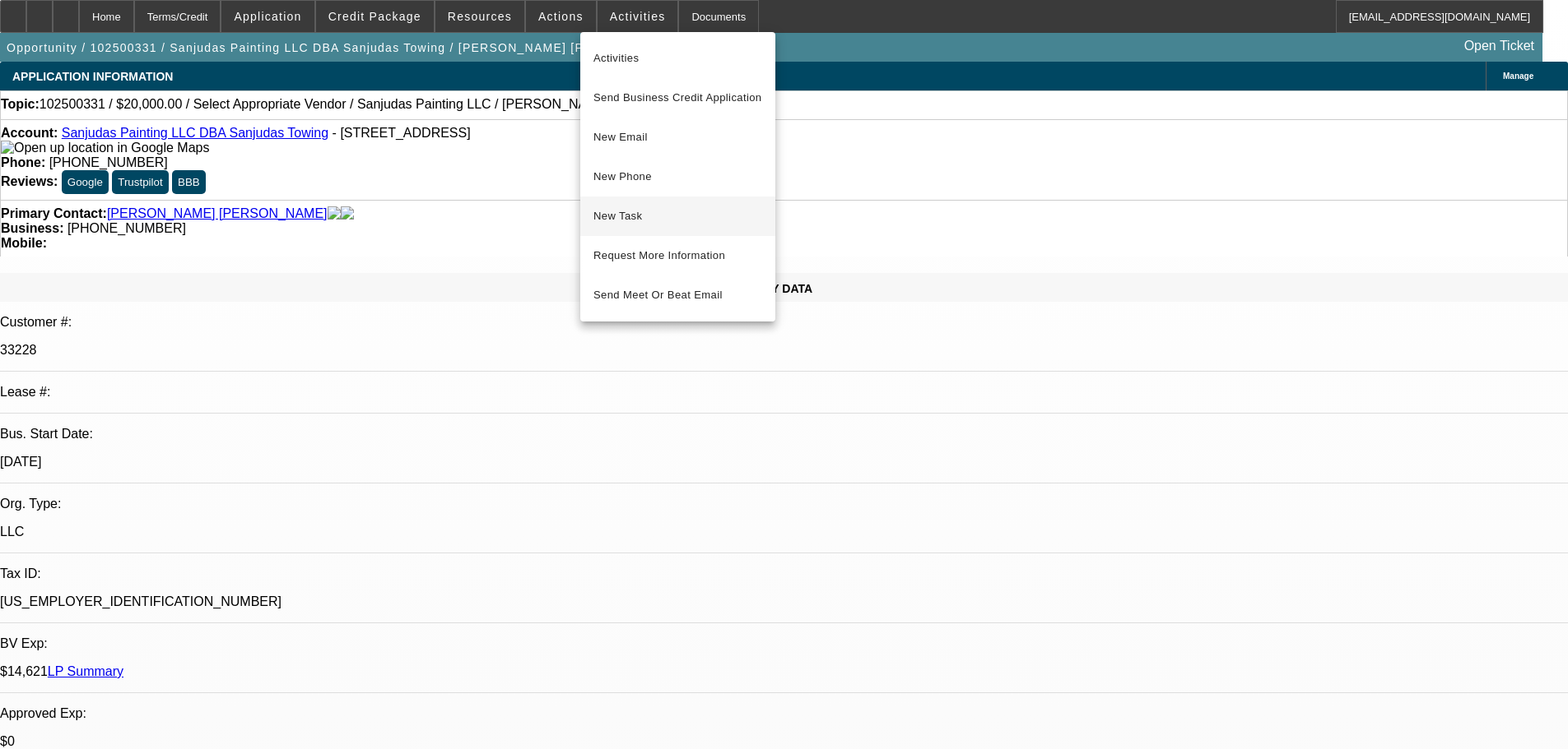
click at [636, 215] on span "New Task" at bounding box center [677, 217] width 169 height 20
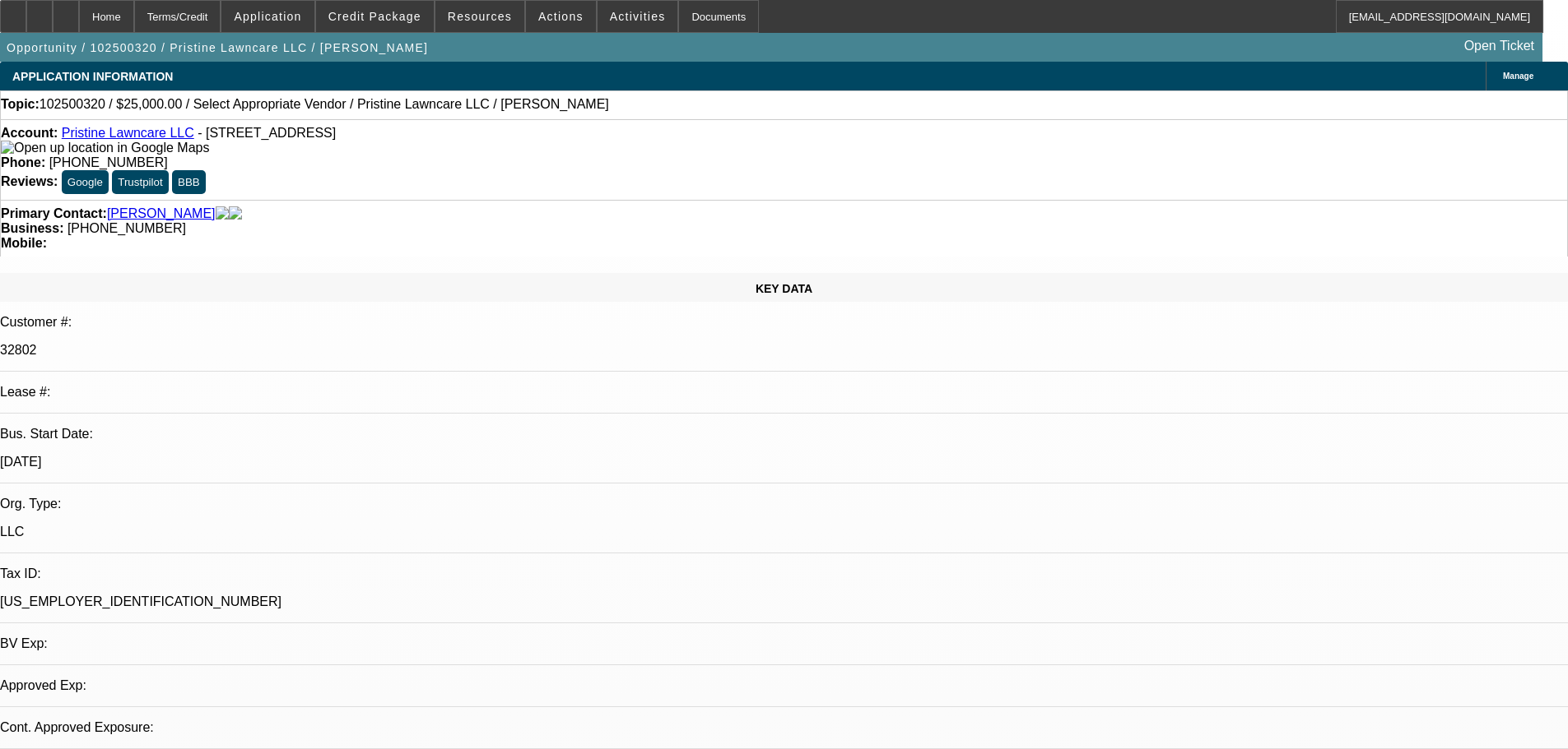
select select "0"
select select "2"
select select "0.1"
select select "4"
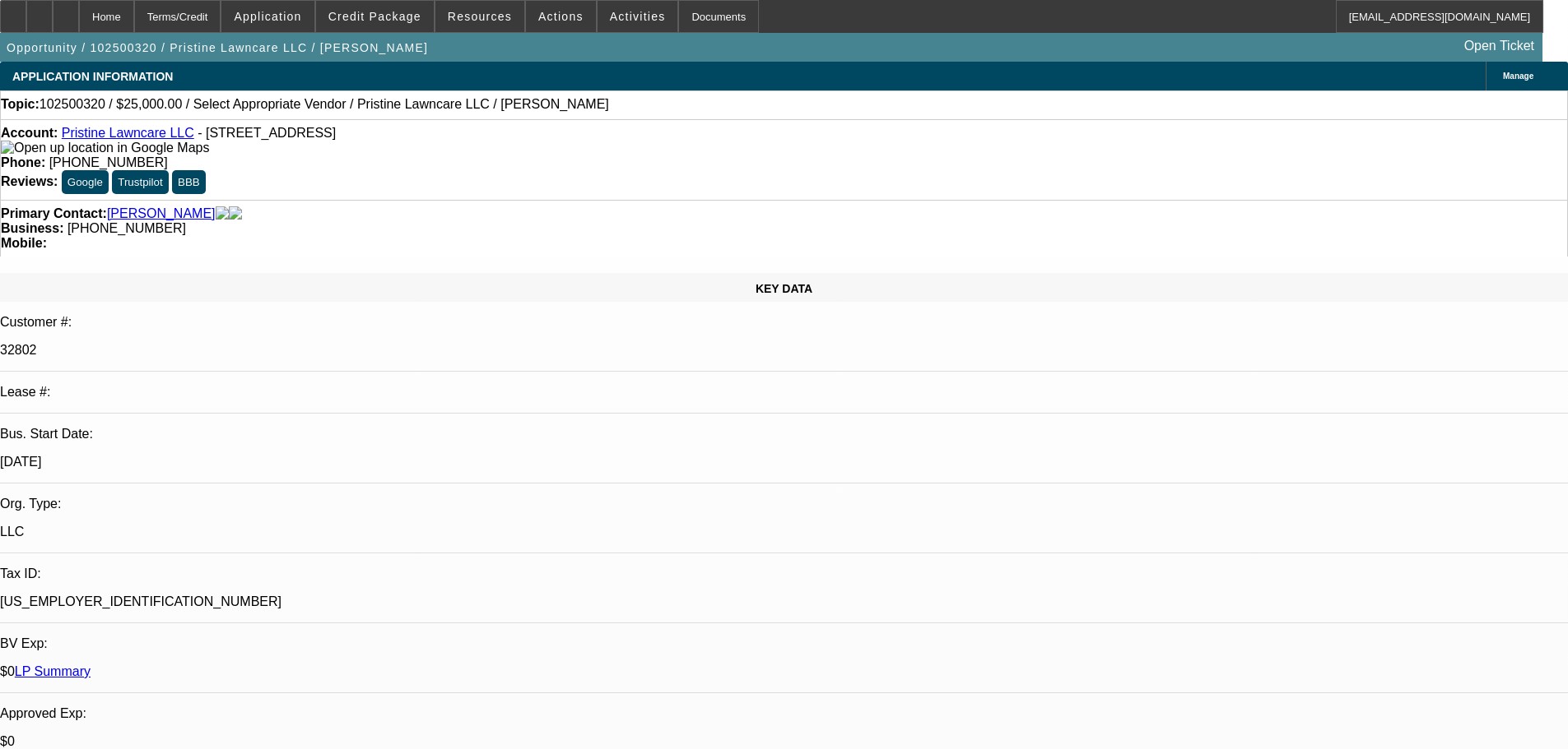
drag, startPoint x: 647, startPoint y: 138, endPoint x: 574, endPoint y: 140, distance: 73.0
click at [574, 156] on div "Phone: [PHONE_NUMBER]" at bounding box center [784, 163] width 1566 height 15
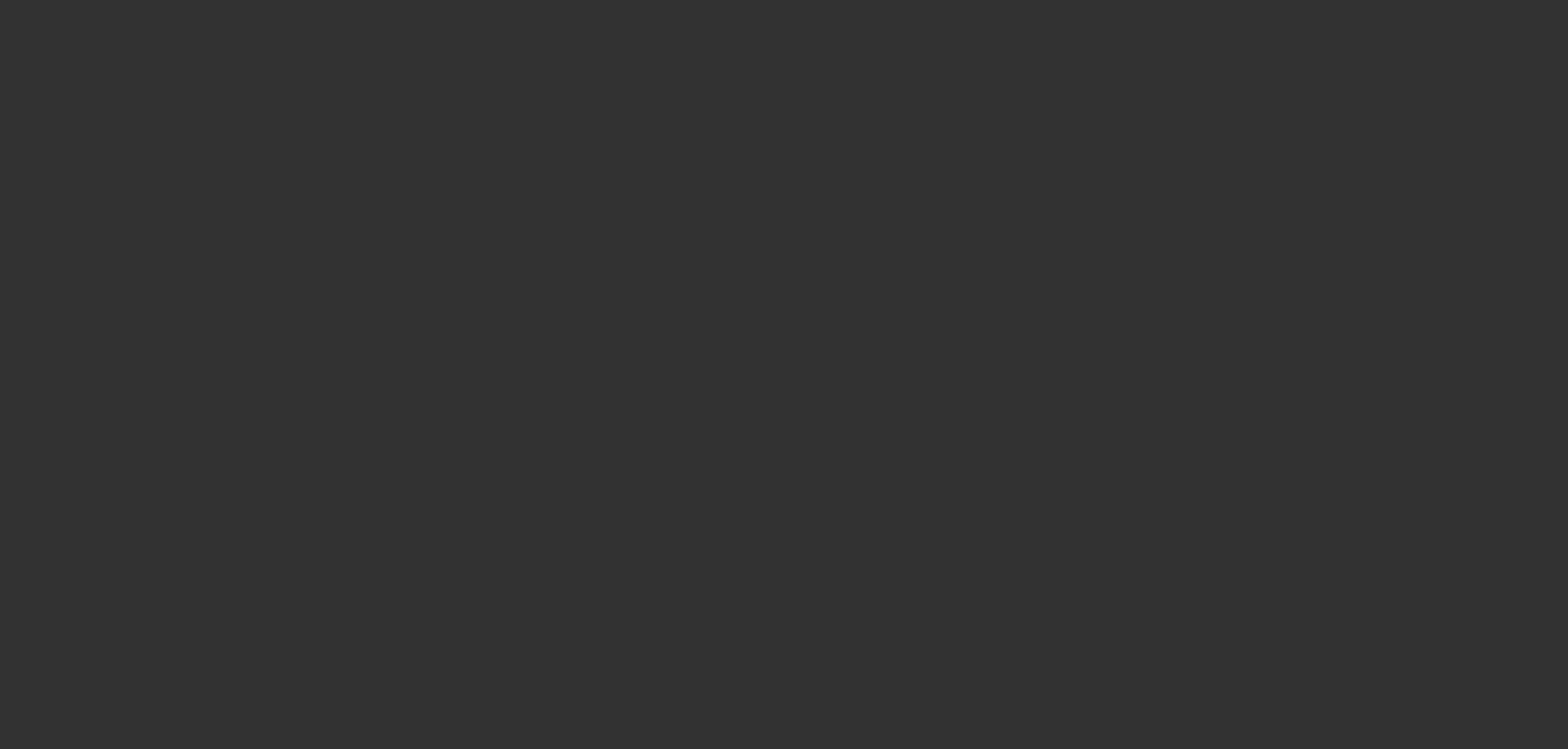
select select "0"
select select "2"
select select "0.1"
select select "4"
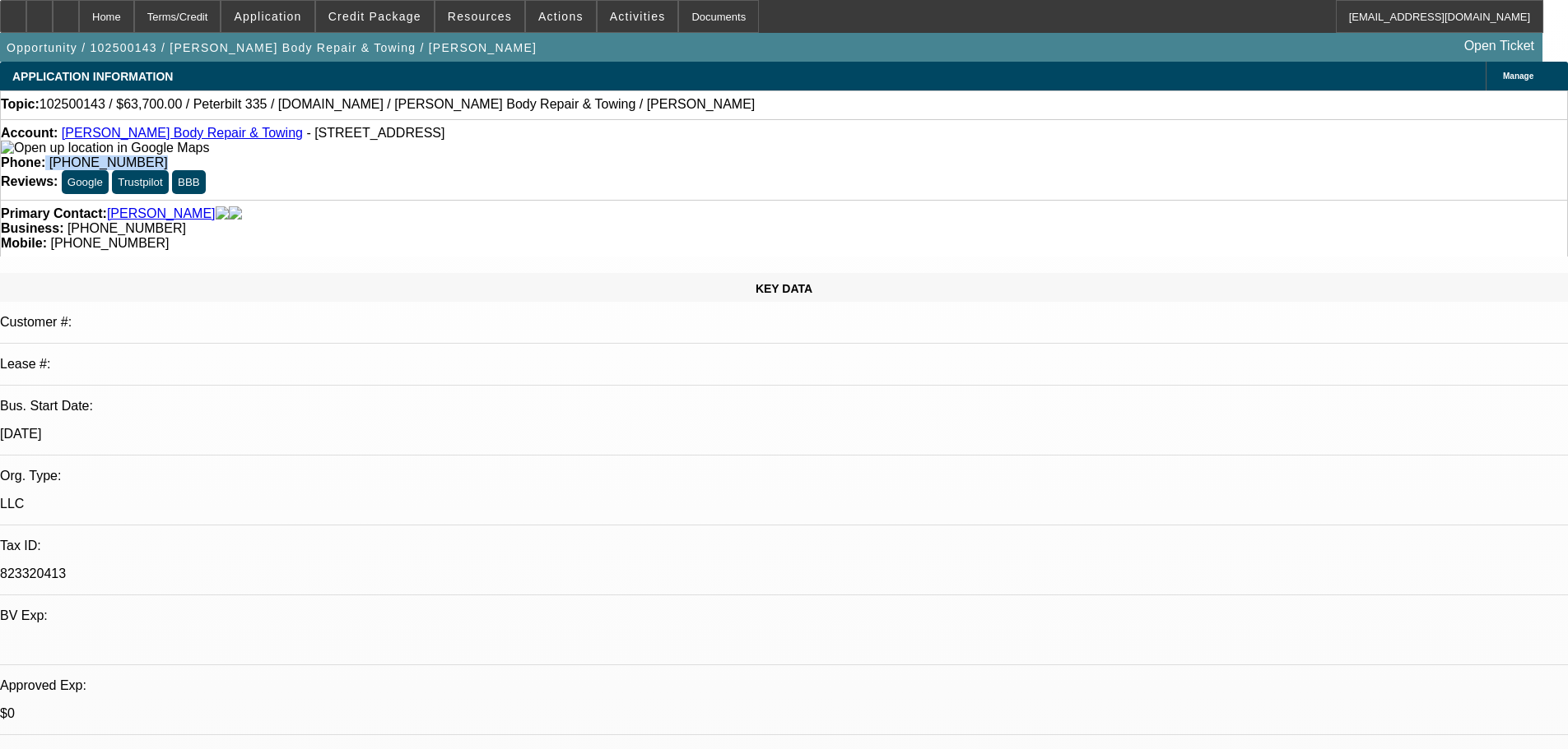
drag, startPoint x: 634, startPoint y: 139, endPoint x: 572, endPoint y: 148, distance: 62.6
click at [572, 148] on div "Account: Corey's Body Repair & Towing - 709 Swift St, Nacogdoches, TX 75961 Pho…" at bounding box center [784, 159] width 1568 height 80
click at [168, 156] on span "(936) 564-7718" at bounding box center [108, 162] width 119 height 14
drag, startPoint x: 574, startPoint y: 139, endPoint x: 653, endPoint y: 134, distance: 79.2
click at [653, 156] on div "Phone: (936) 564-7718" at bounding box center [784, 163] width 1566 height 15
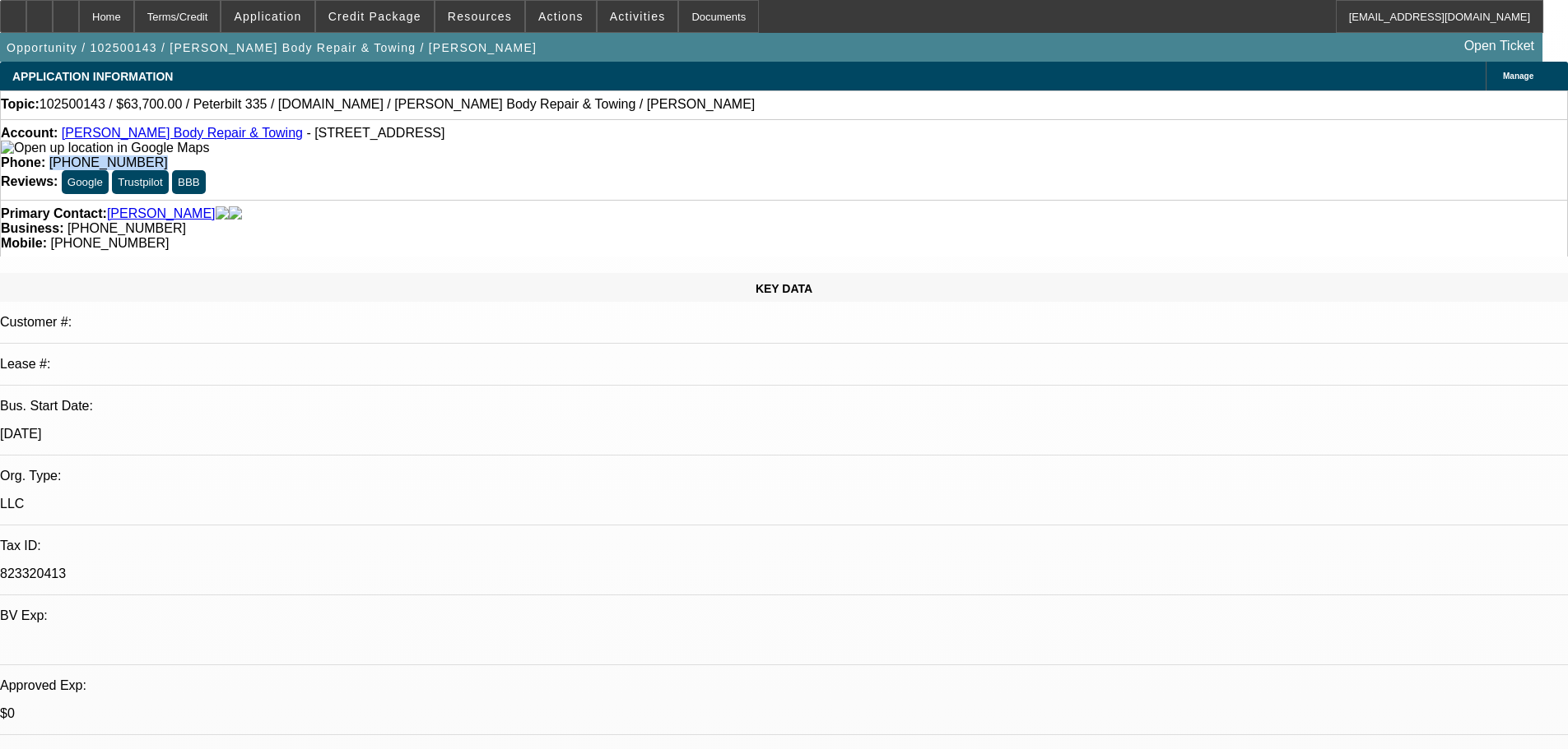
copy span "(936) 564-7718"
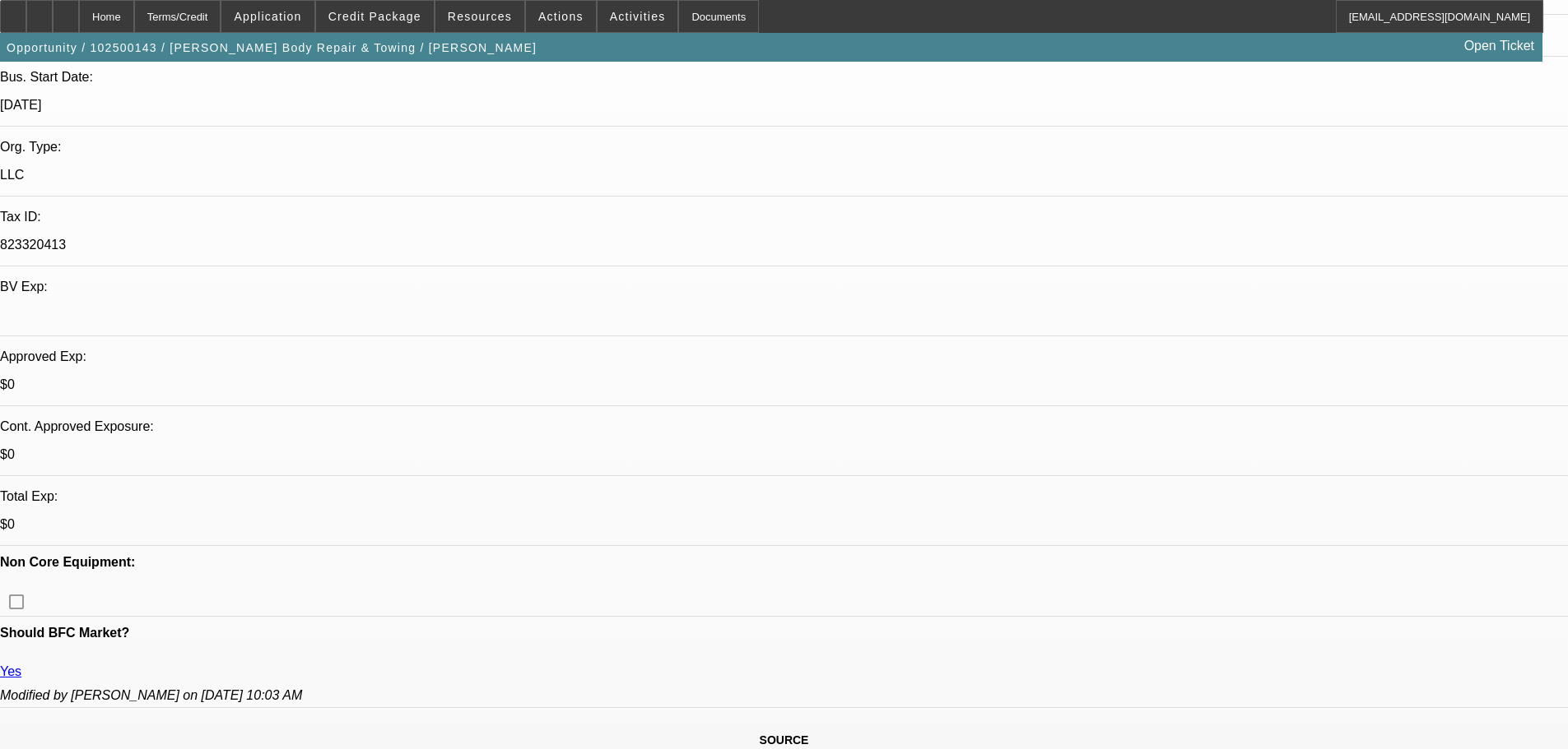
scroll to position [165, 0]
drag, startPoint x: 1339, startPoint y: 476, endPoint x: 1246, endPoint y: 480, distance: 93.1
drag, startPoint x: 1243, startPoint y: 472, endPoint x: 1342, endPoint y: 477, distance: 99.1
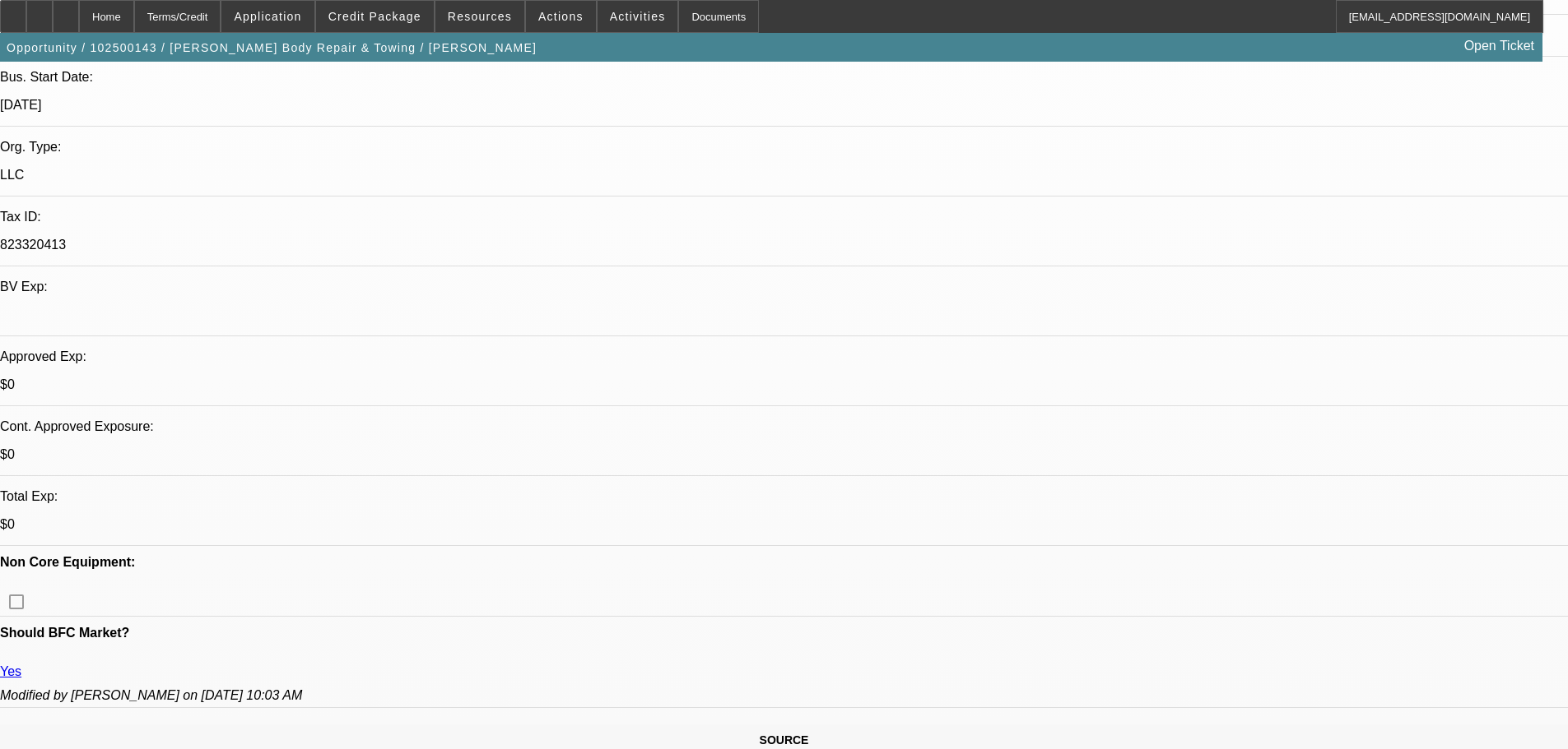
drag, startPoint x: 1337, startPoint y: 472, endPoint x: 1244, endPoint y: 484, distance: 93.8
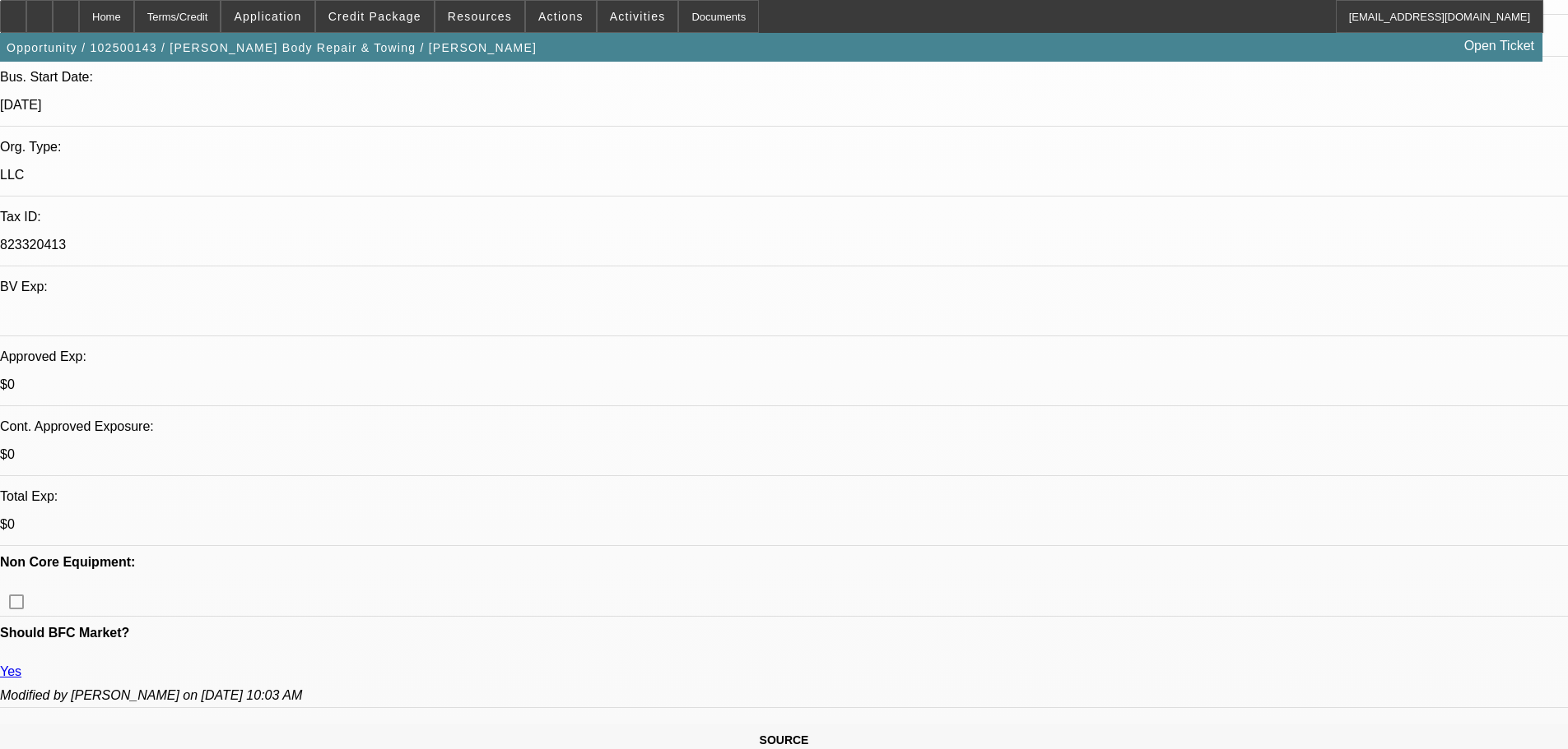
drag, startPoint x: 1246, startPoint y: 477, endPoint x: 1353, endPoint y: 480, distance: 107.0
drag, startPoint x: 1340, startPoint y: 474, endPoint x: 1246, endPoint y: 474, distance: 94.0
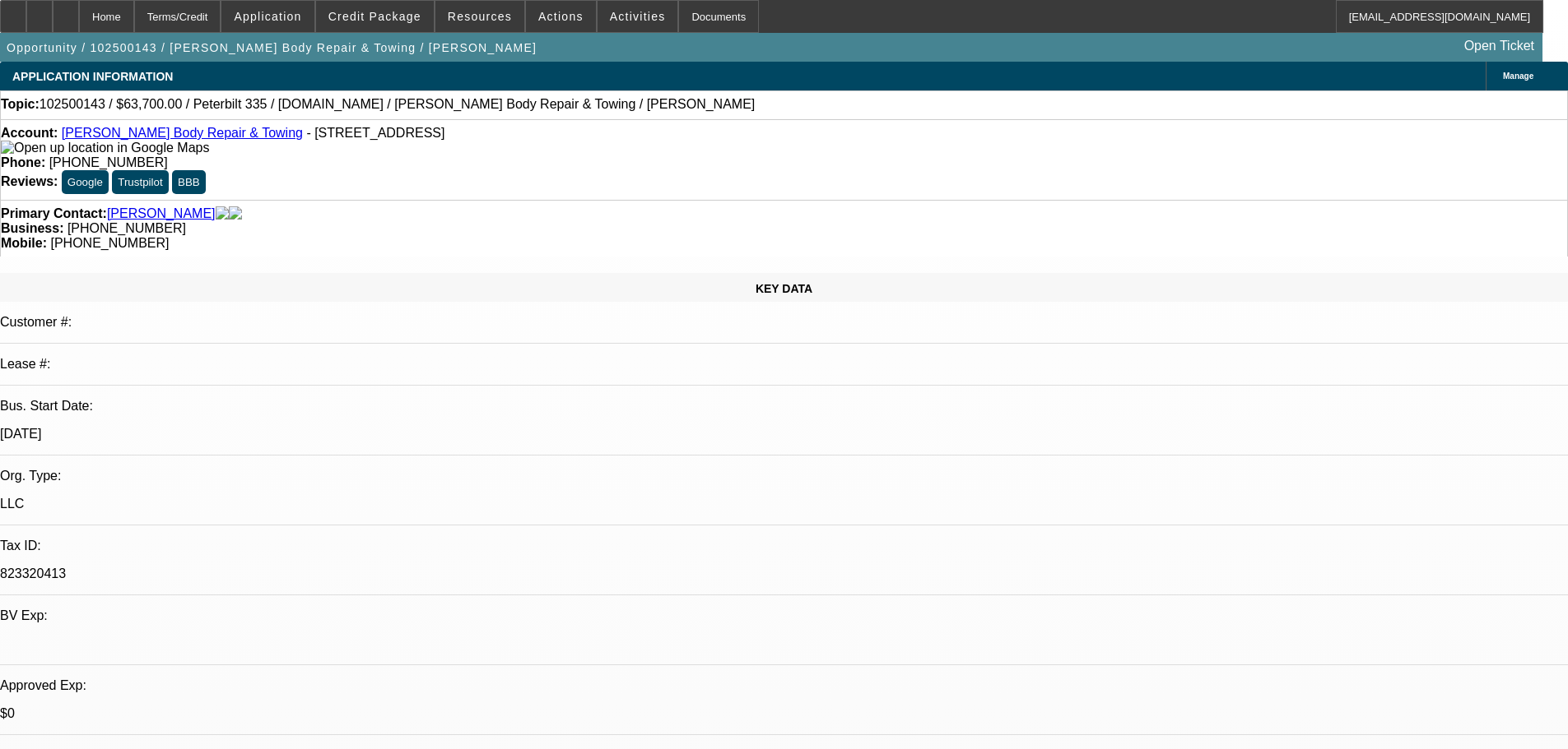
scroll to position [0, 0]
click at [369, 139] on span "- 709 Swift St, Nacogdoches, TX 75961" at bounding box center [376, 132] width 139 height 14
drag, startPoint x: 365, startPoint y: 135, endPoint x: 380, endPoint y: 129, distance: 16.2
click at [380, 129] on div "Account: Corey's Body Repair & Towing - 709 Swift St, Nacogdoches, TX 75961 Pho…" at bounding box center [784, 159] width 1568 height 80
click at [404, 7] on span at bounding box center [375, 15] width 118 height 39
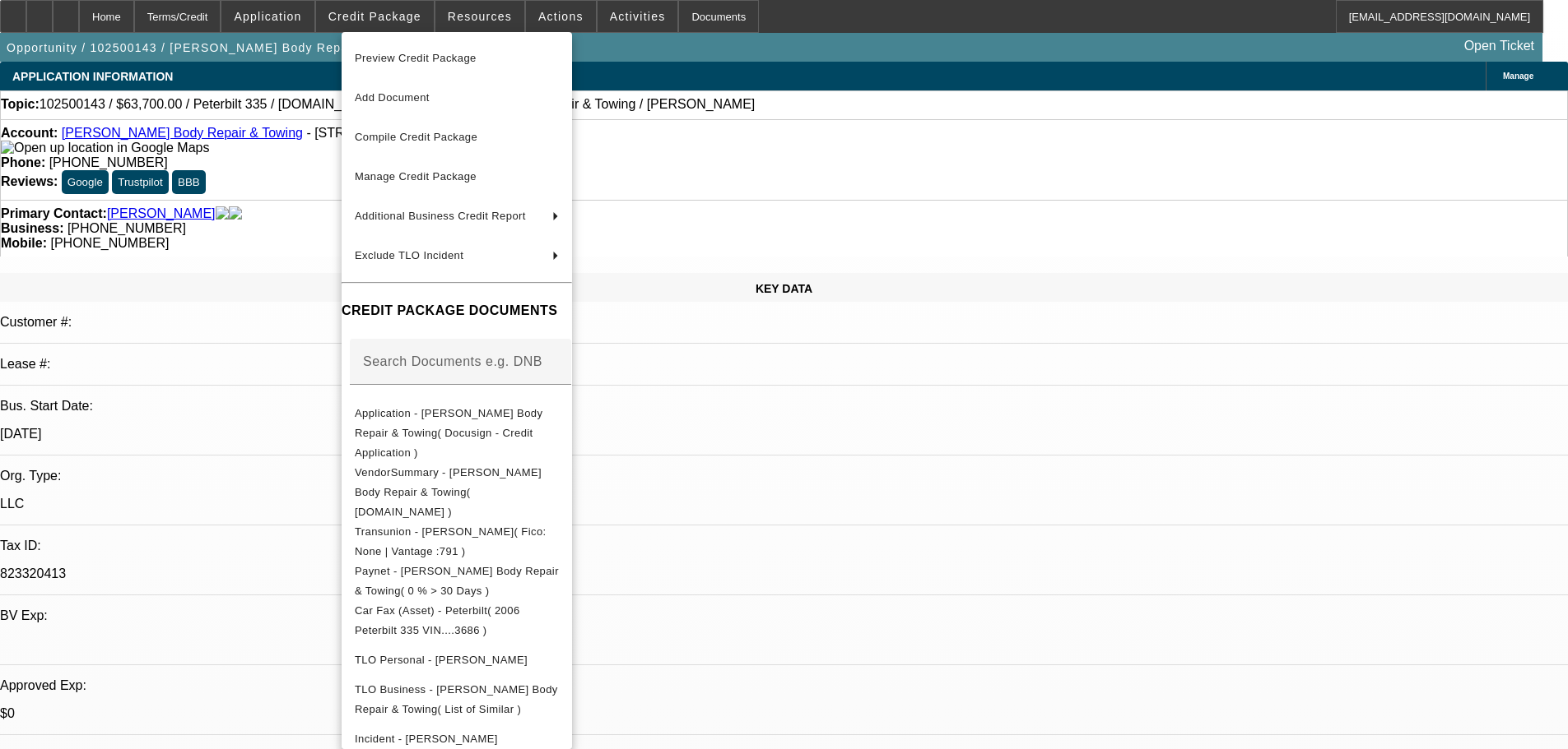
drag, startPoint x: 150, startPoint y: 233, endPoint x: 113, endPoint y: 181, distance: 63.8
click at [145, 226] on div at bounding box center [784, 374] width 1568 height 749
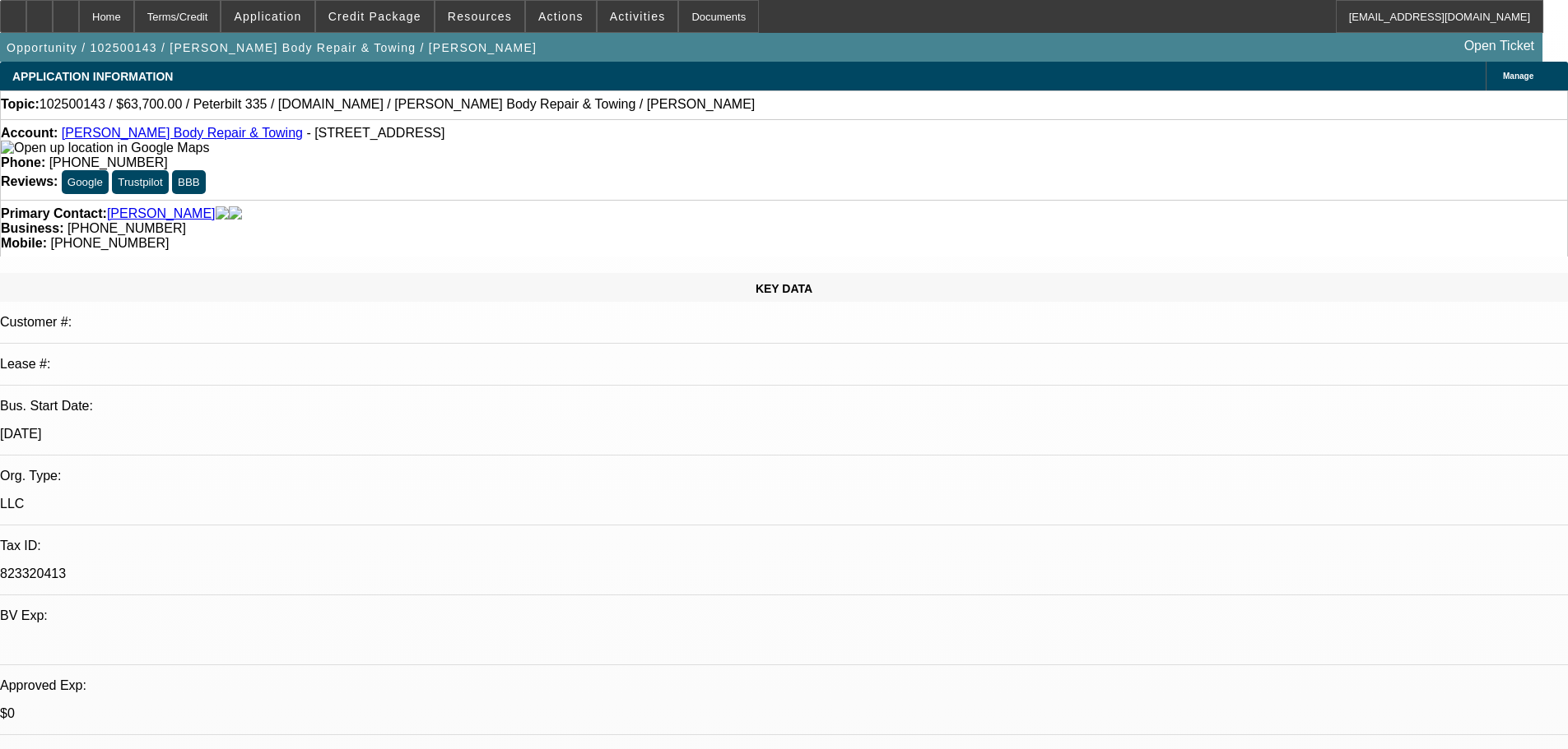
click at [126, 135] on link "Corey's Body Repair & Towing" at bounding box center [182, 132] width 242 height 14
click at [410, 5] on span at bounding box center [375, 15] width 118 height 39
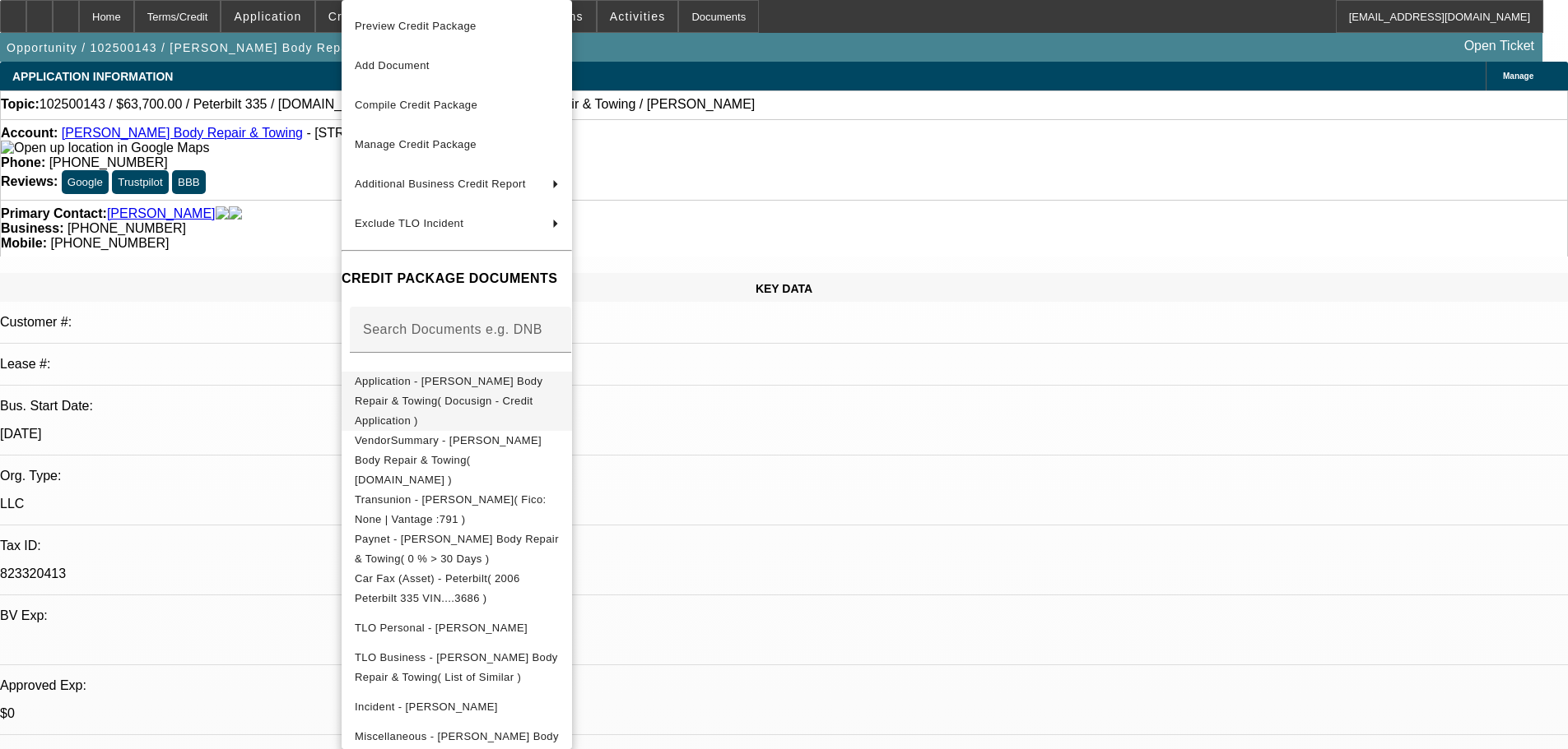
click at [481, 378] on span "Application - [PERSON_NAME] Body Repair & Towing( Docusign - Credit Application…" at bounding box center [457, 401] width 204 height 59
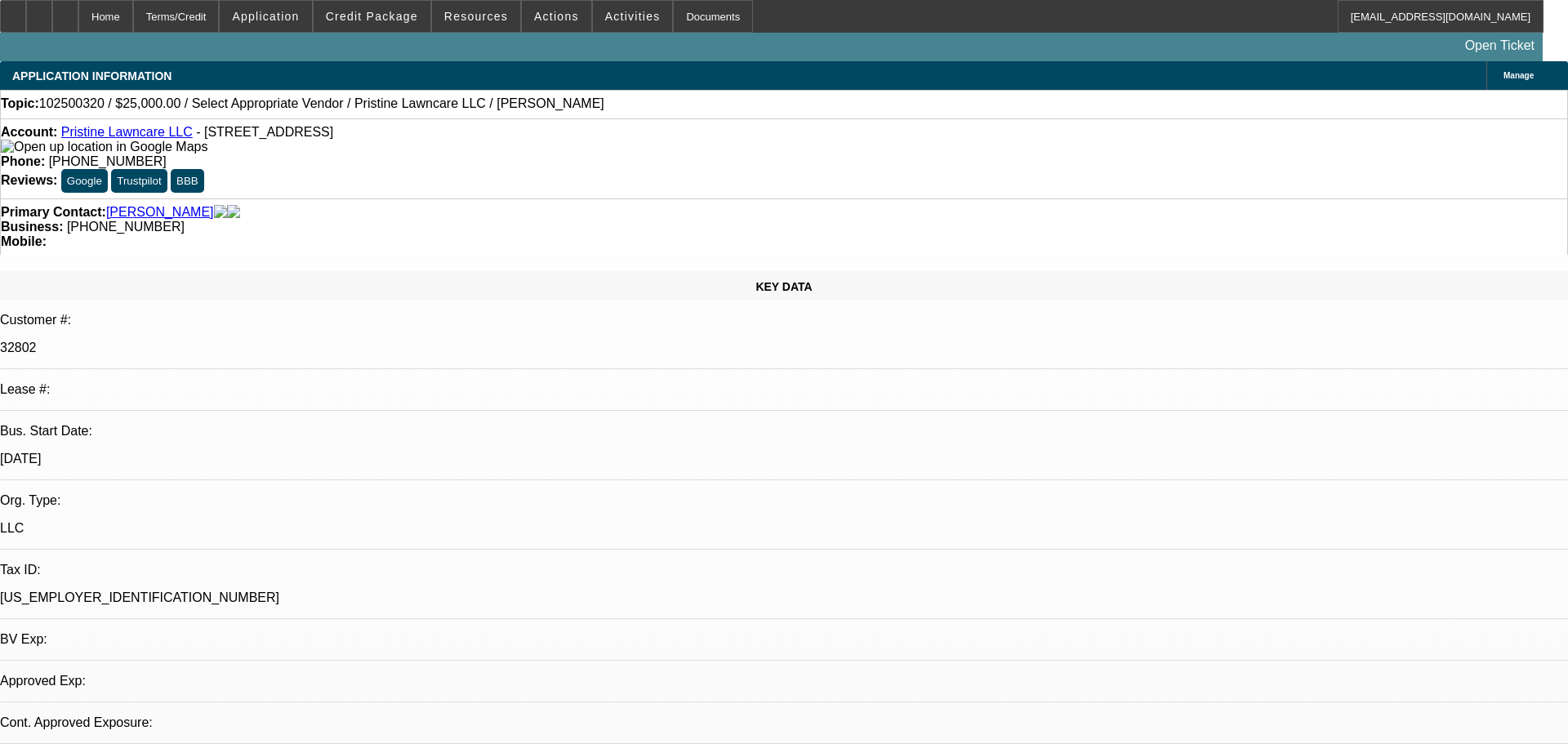
select select "0"
select select "2"
select select "0.1"
select select "4"
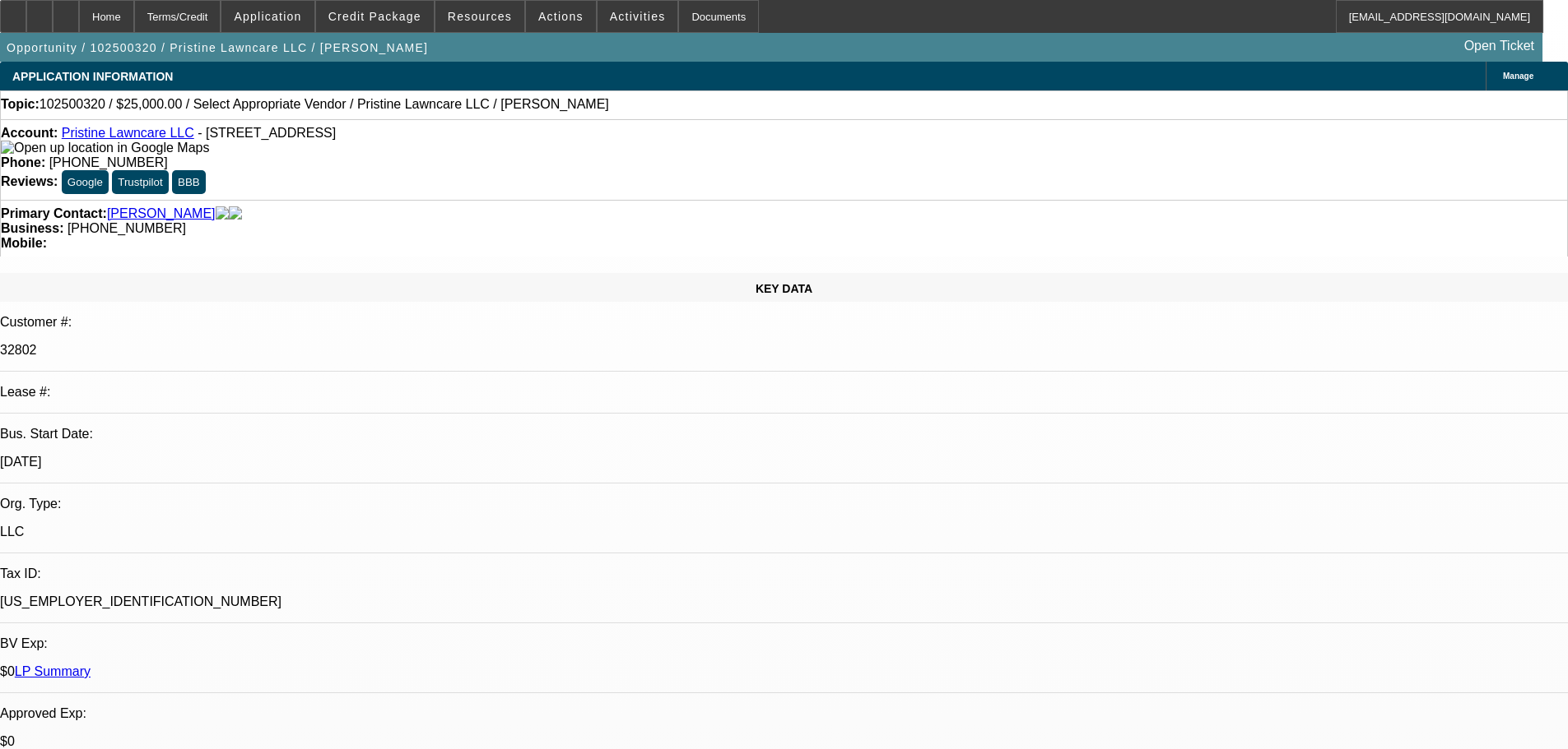
drag, startPoint x: 1342, startPoint y: 585, endPoint x: 1094, endPoint y: 583, distance: 248.0
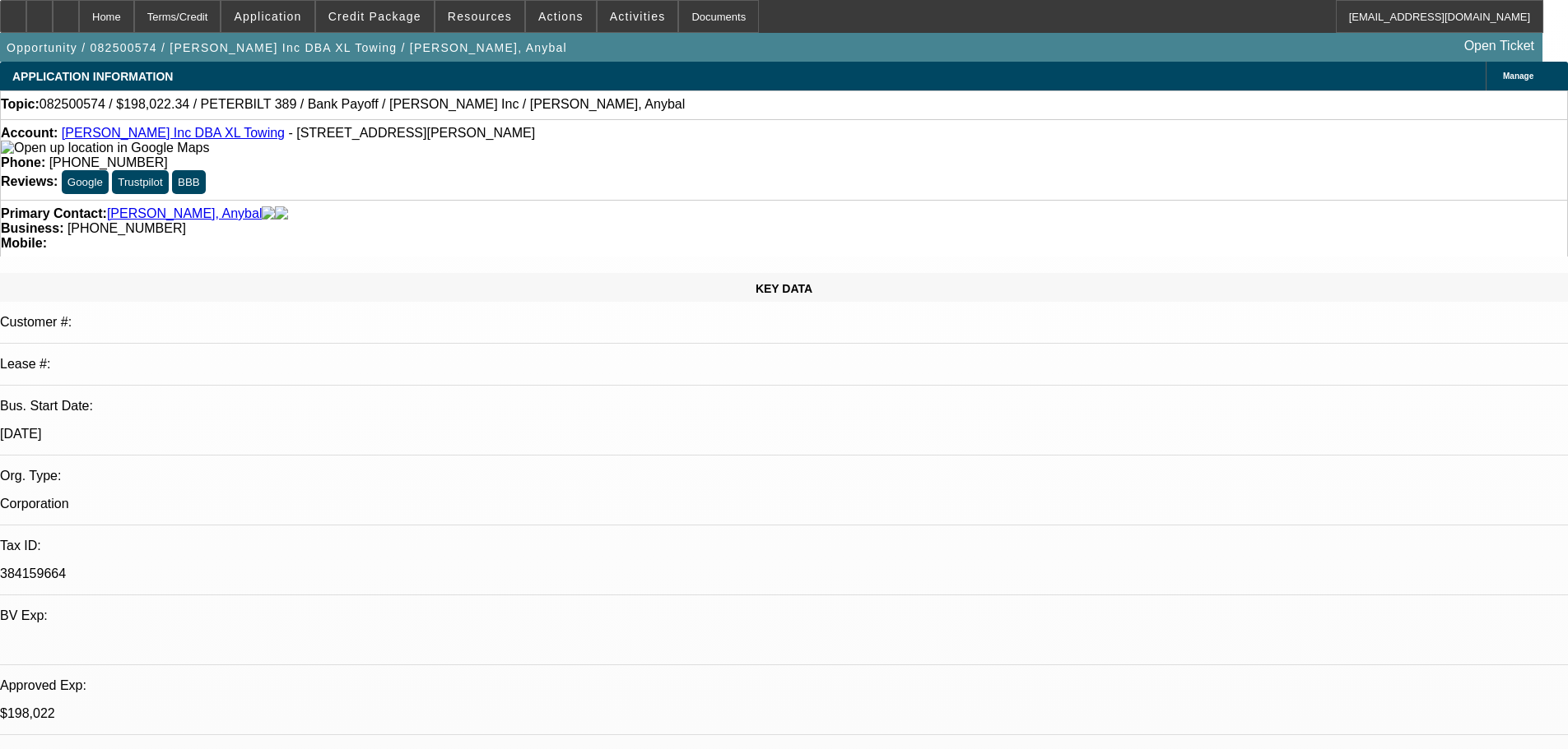
select select "0"
select select "2"
select select "0.15"
select select "16"
select select "0"
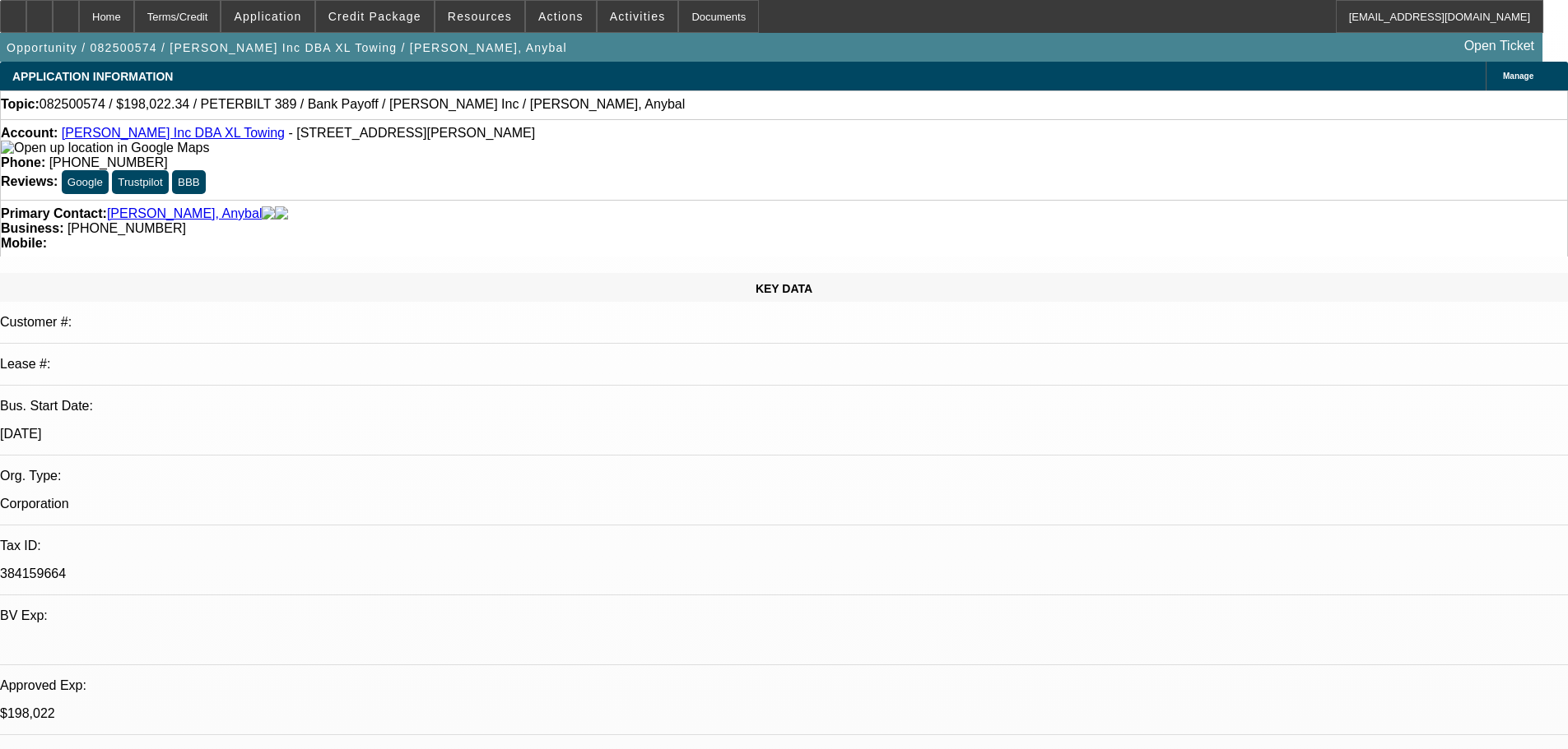
select select "2"
select select "0.15"
select select "16"
select select "0"
select select "2"
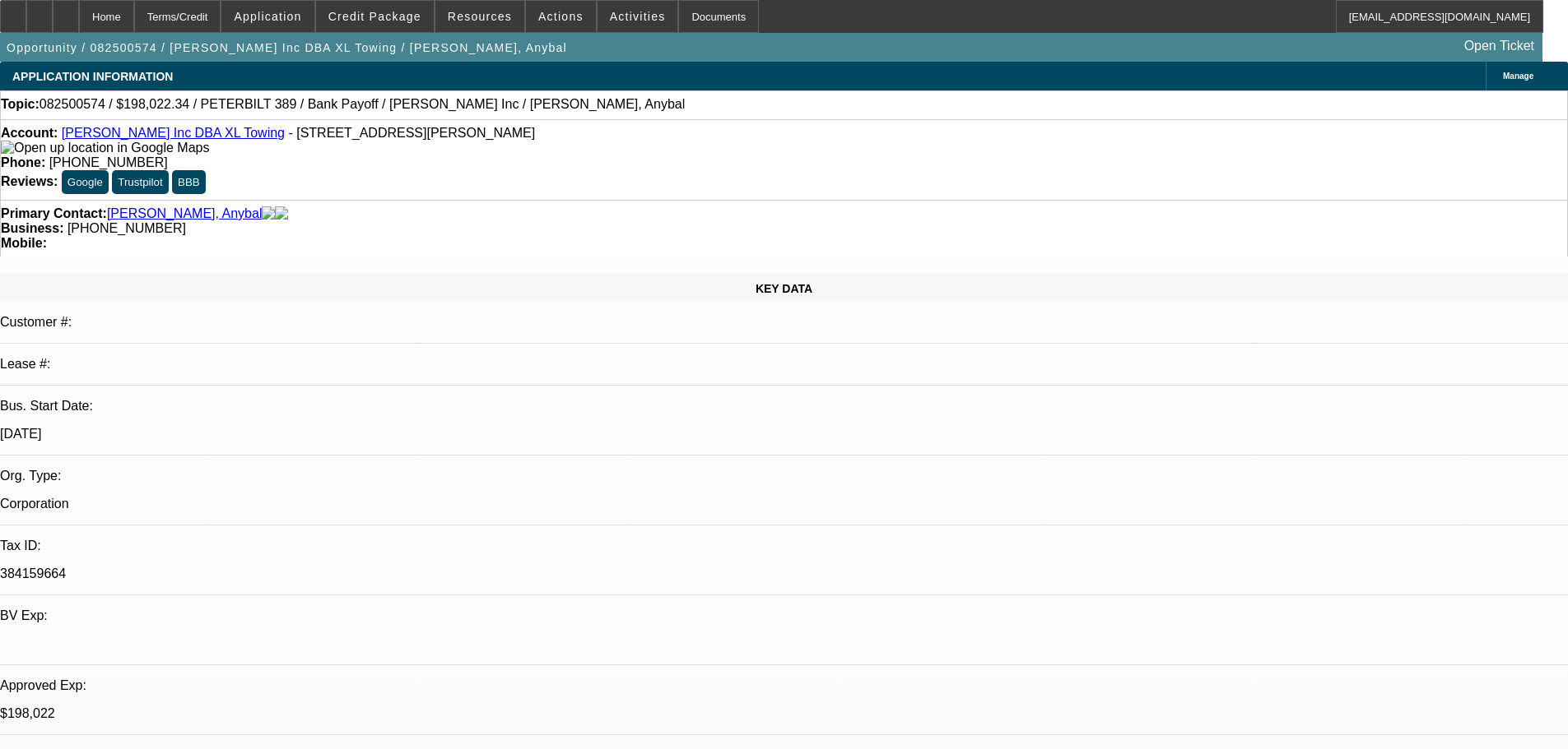
select select "0.15"
select select "16"
select select "0"
select select "2"
select select "0.15"
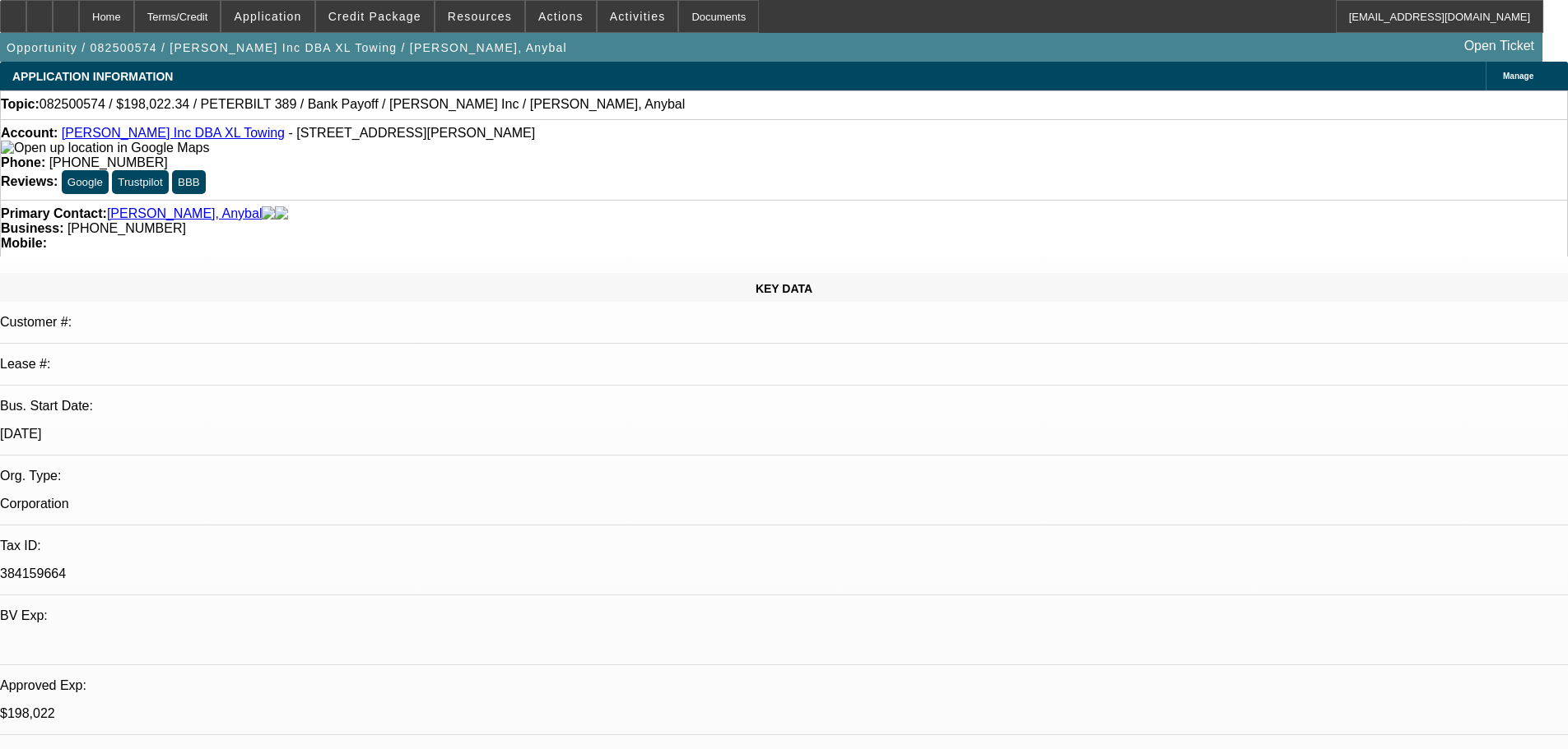
select select "4"
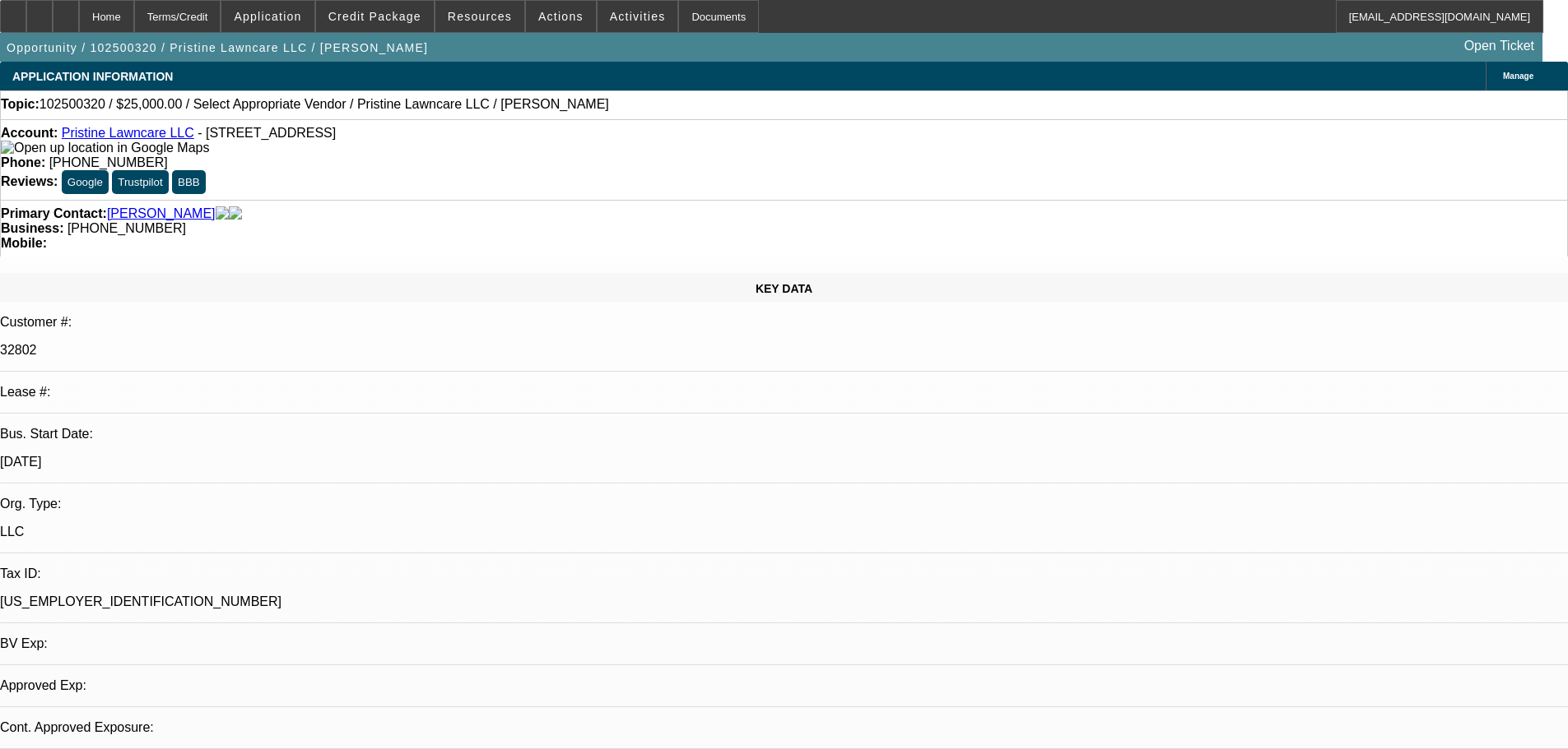
select select "0"
select select "2"
select select "0.1"
select select "4"
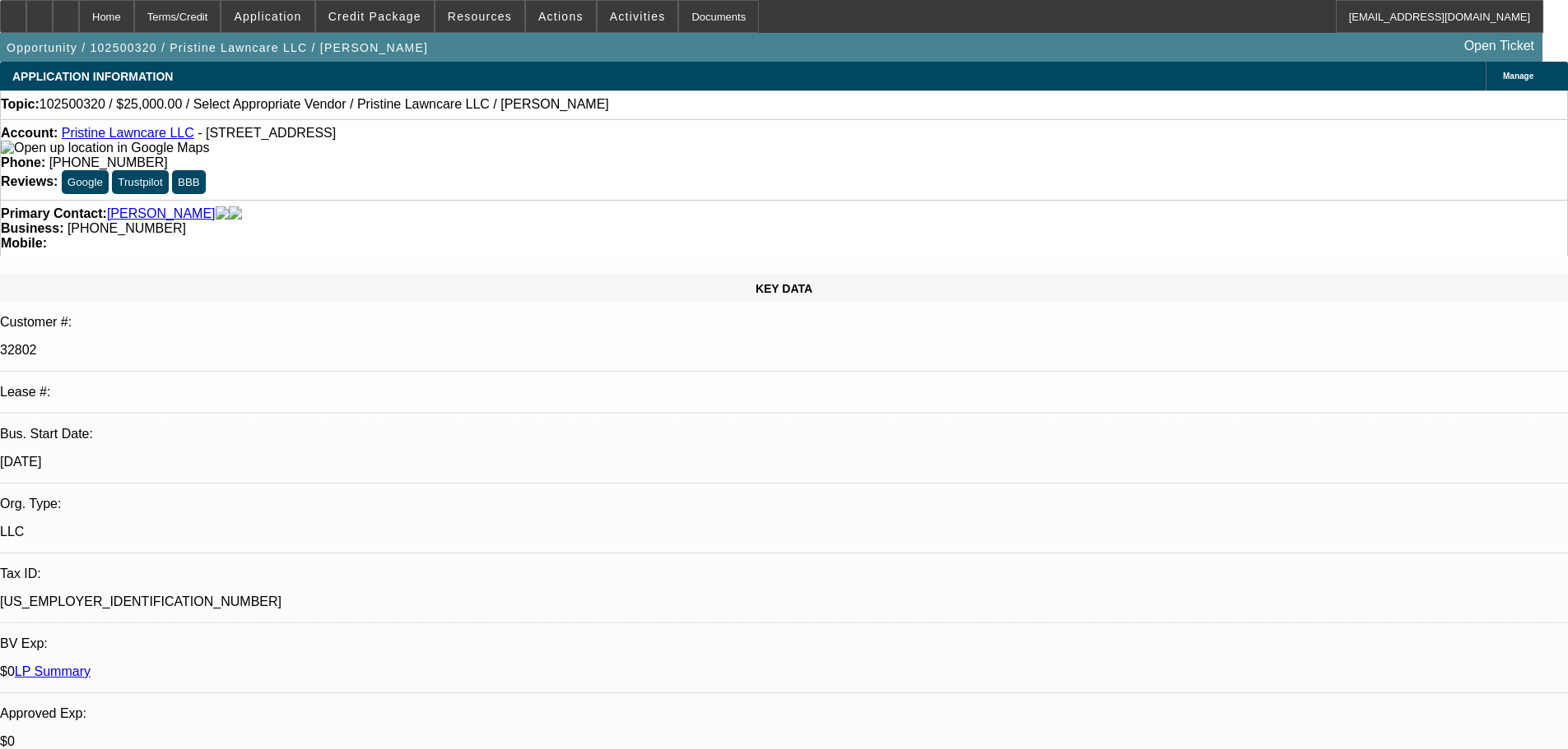
click at [53, 15] on div at bounding box center [39, 16] width 26 height 33
click at [134, 14] on div "Home" at bounding box center [107, 16] width 55 height 33
click at [134, 21] on div "Home" at bounding box center [107, 16] width 55 height 33
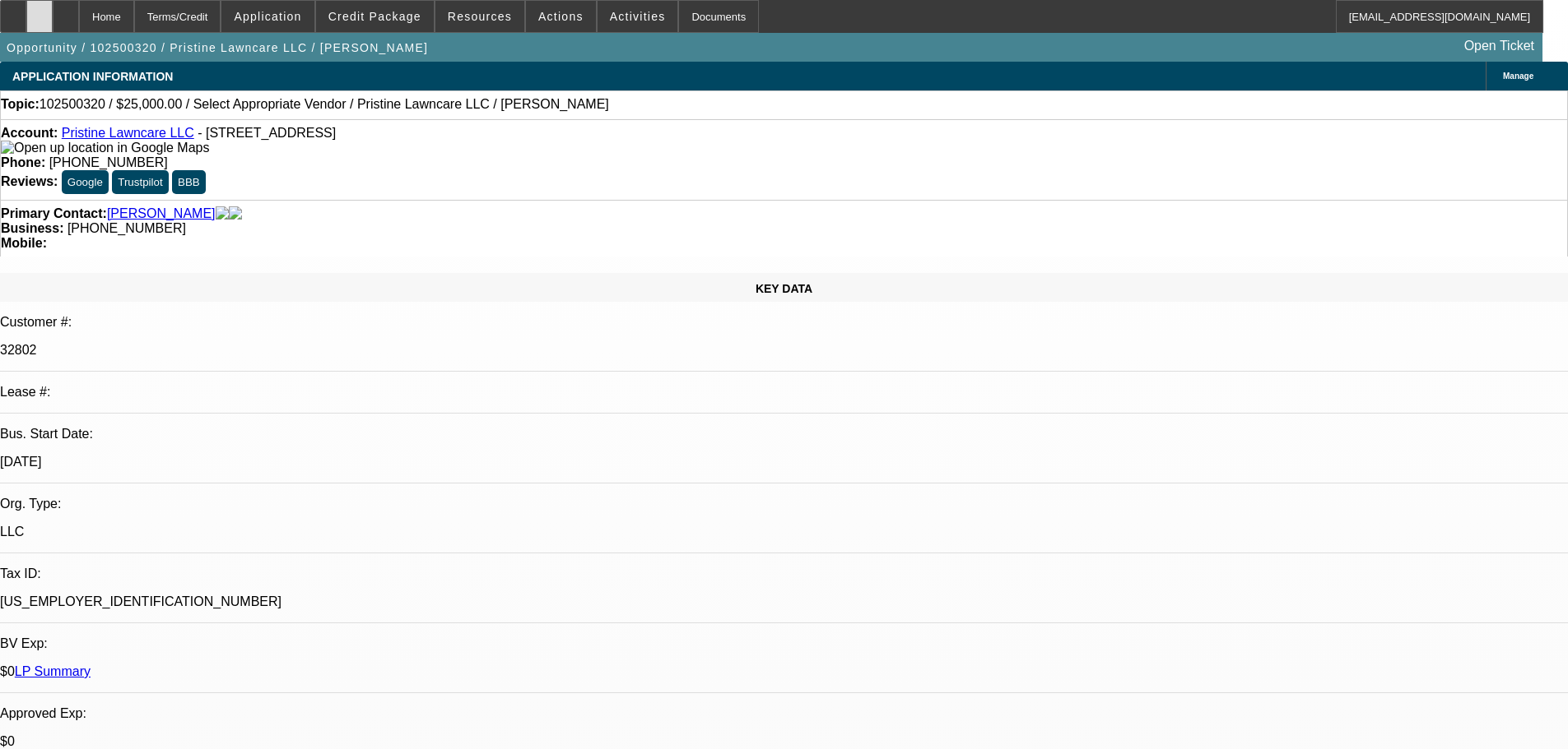
click at [51, 11] on div at bounding box center [39, 16] width 26 height 33
click at [79, 12] on div at bounding box center [66, 16] width 26 height 33
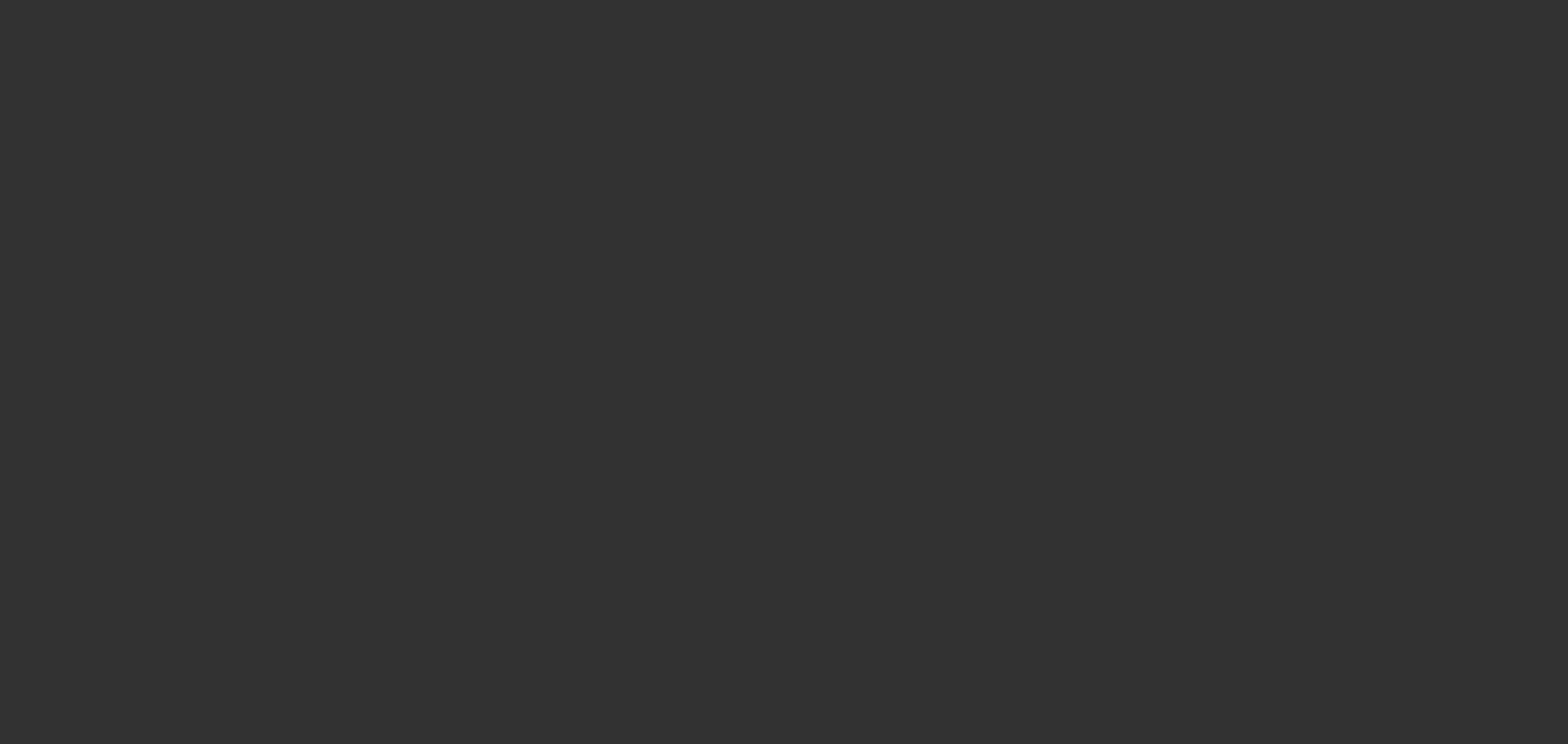
select select "0"
select select "2"
select select "0.1"
select select "1"
select select "2"
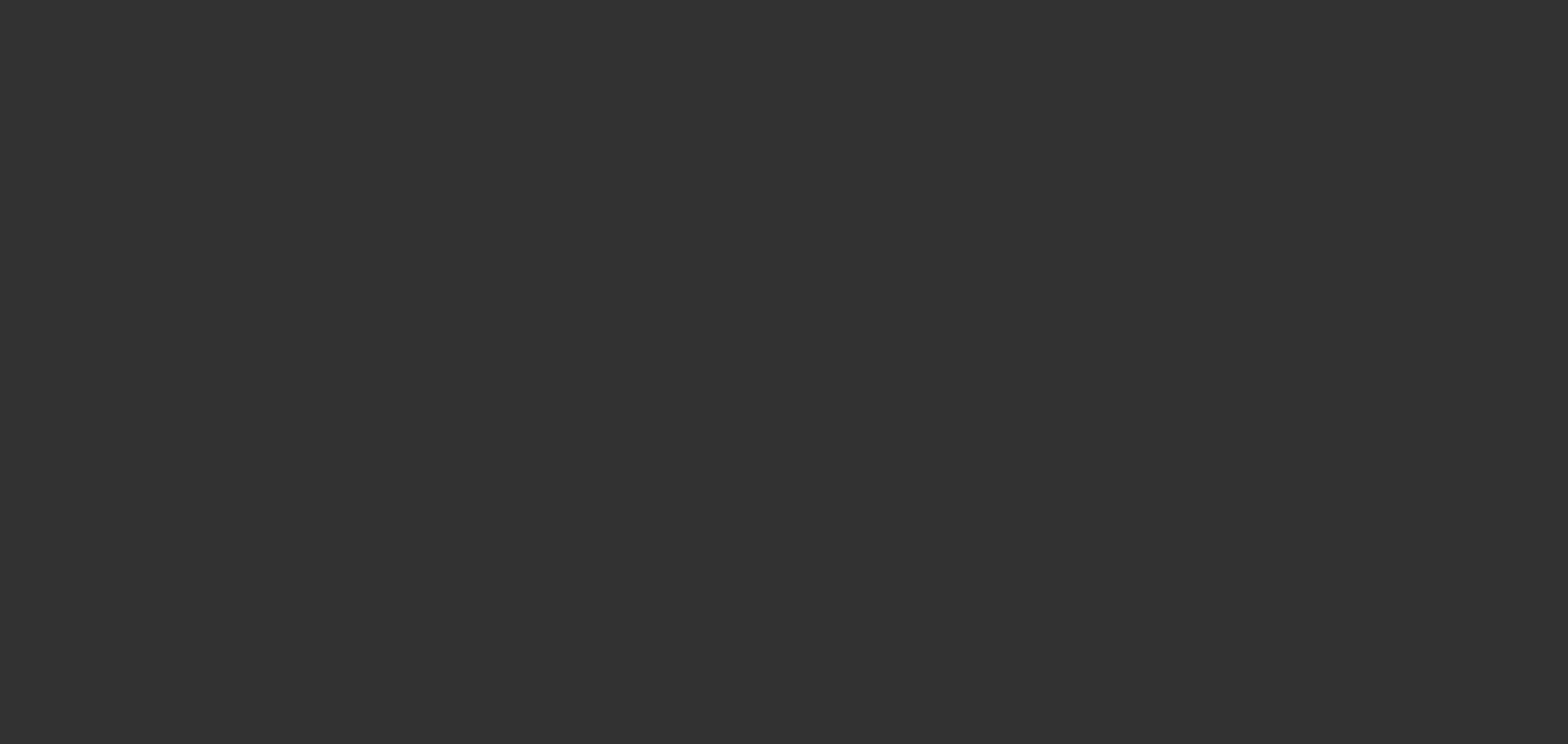
select select "4"
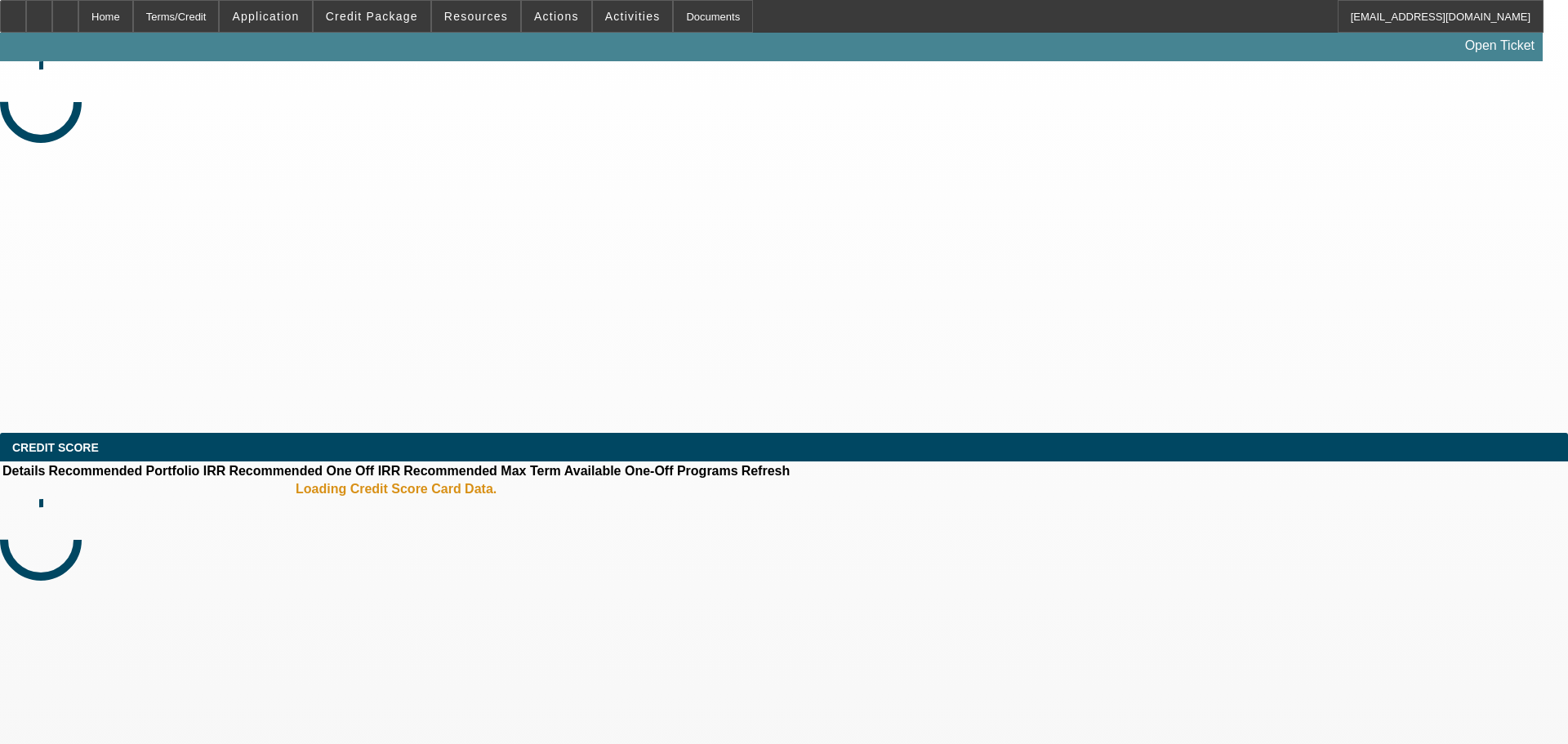
select select "0"
select select "2"
select select "0.1"
select select "4"
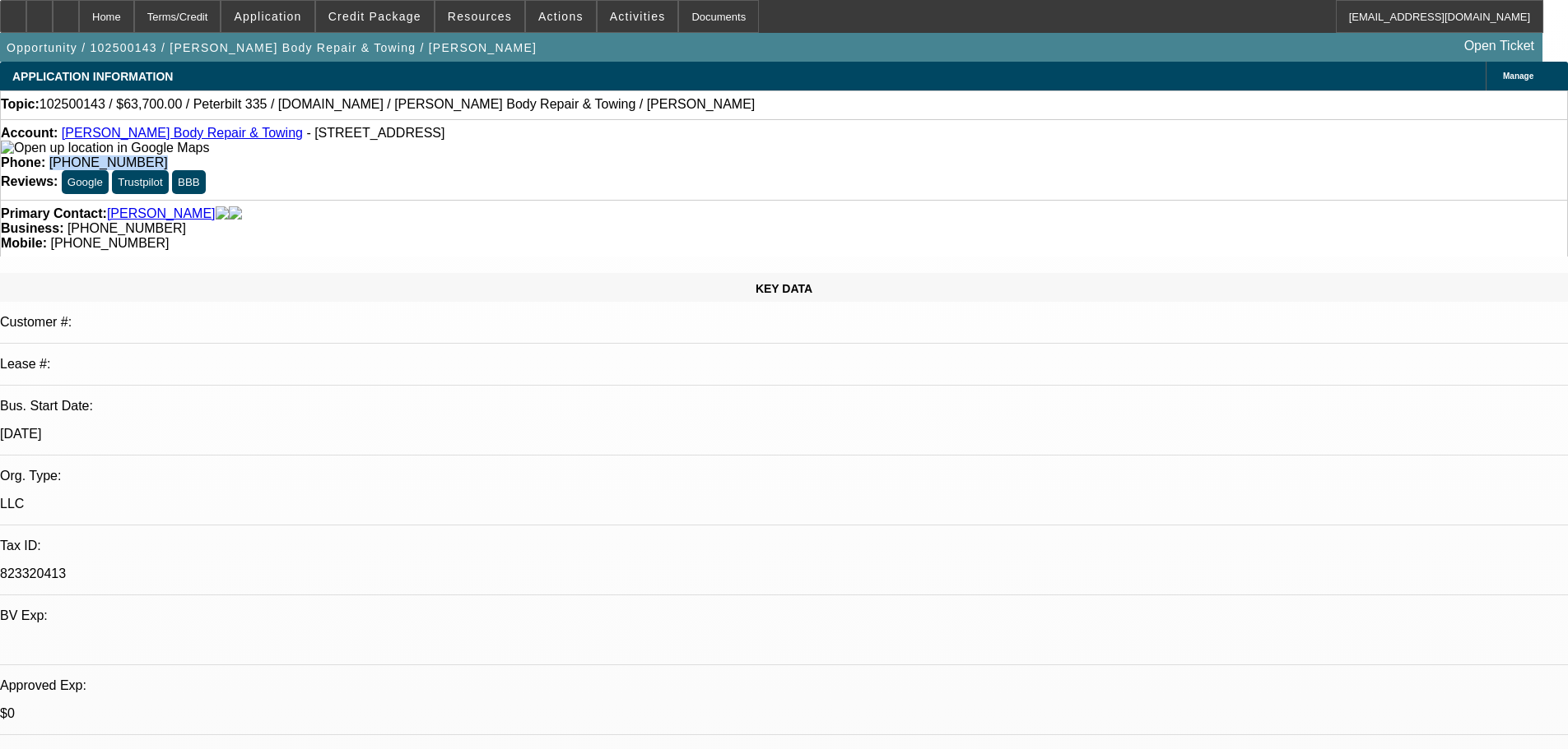
drag, startPoint x: 653, startPoint y: 139, endPoint x: 575, endPoint y: 139, distance: 78.0
click at [575, 156] on div "Phone: [PHONE_NUMBER]" at bounding box center [784, 163] width 1566 height 15
copy span "[PHONE_NUMBER]"
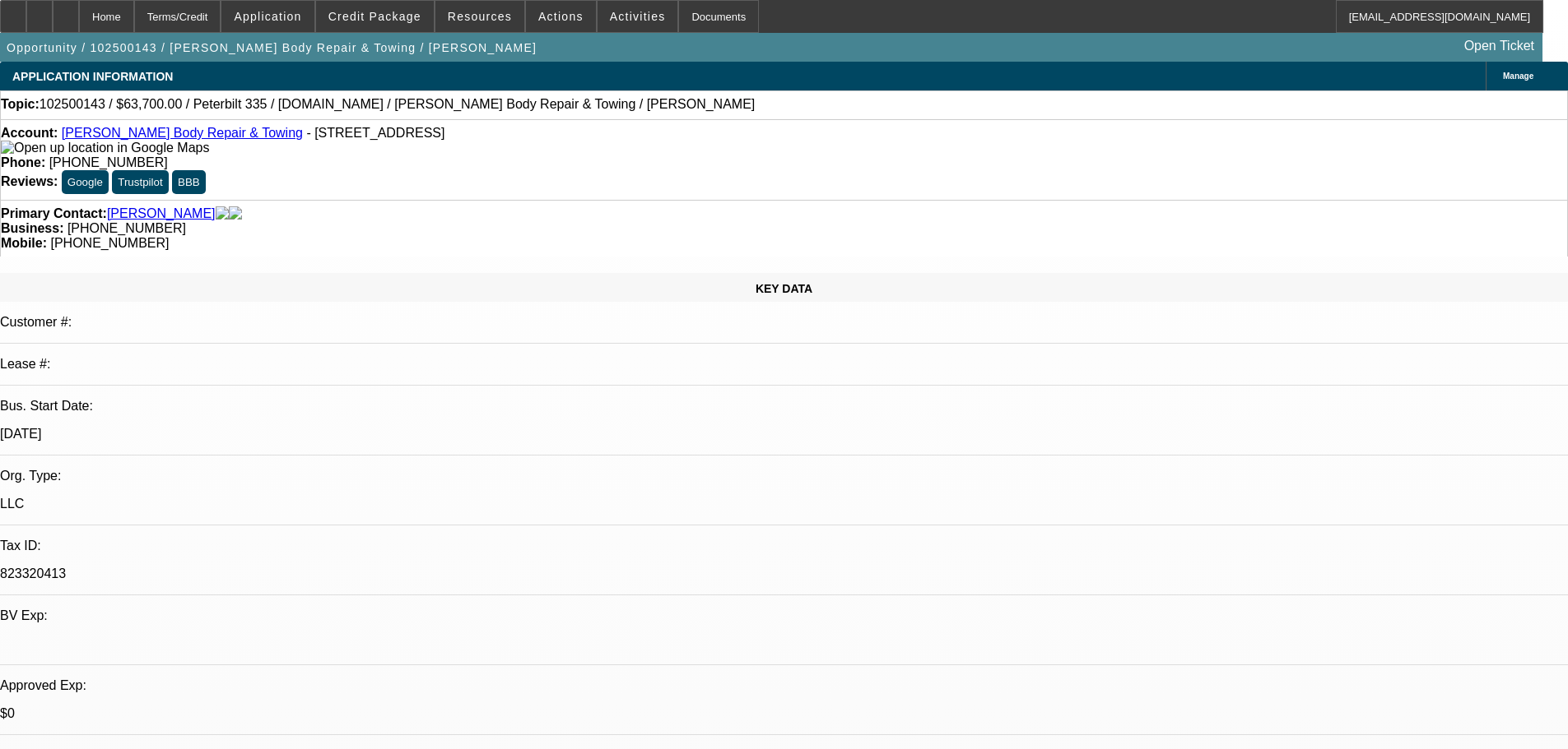
drag, startPoint x: 1295, startPoint y: 495, endPoint x: 1105, endPoint y: 474, distance: 191.2
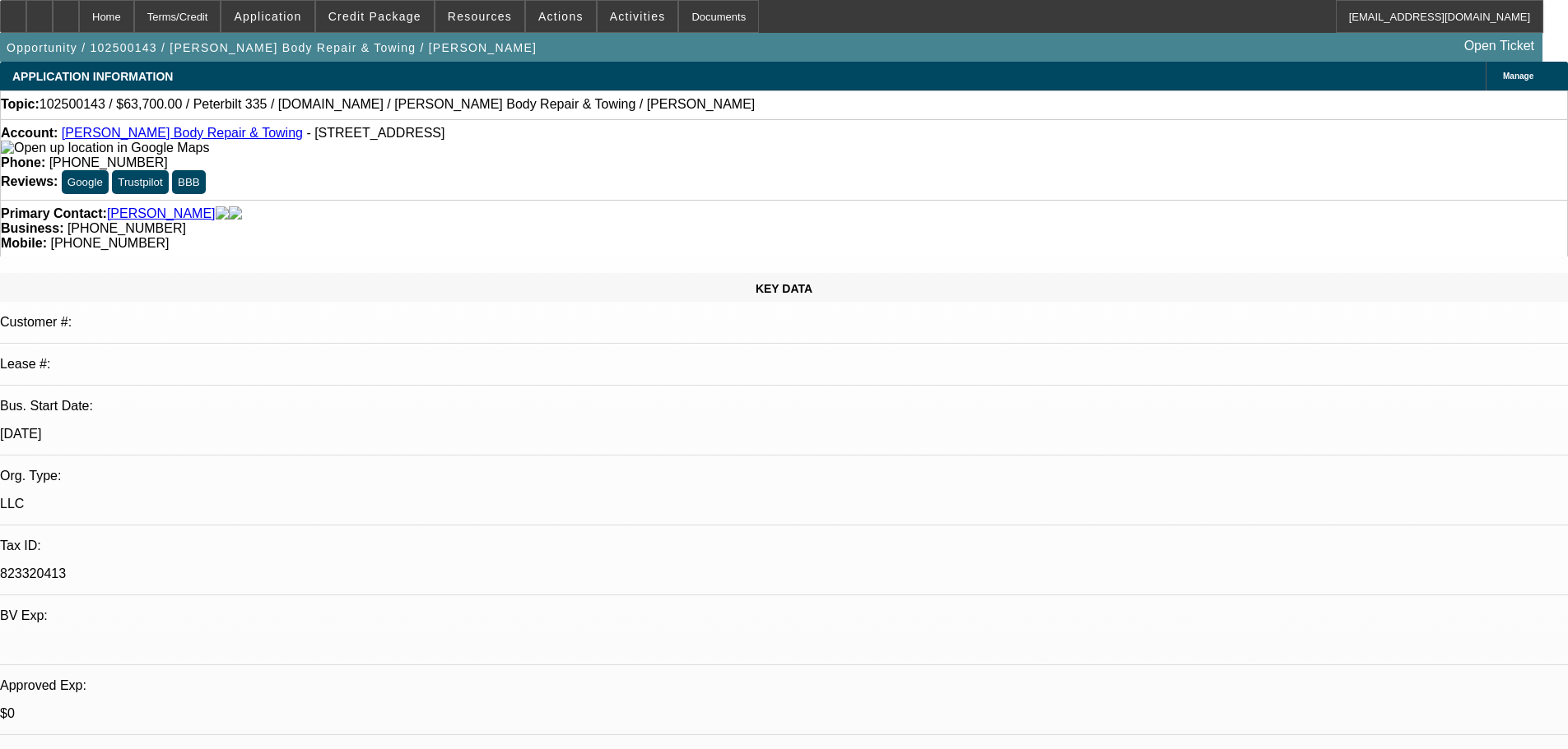
drag, startPoint x: 1299, startPoint y: 496, endPoint x: 1109, endPoint y: 476, distance: 191.0
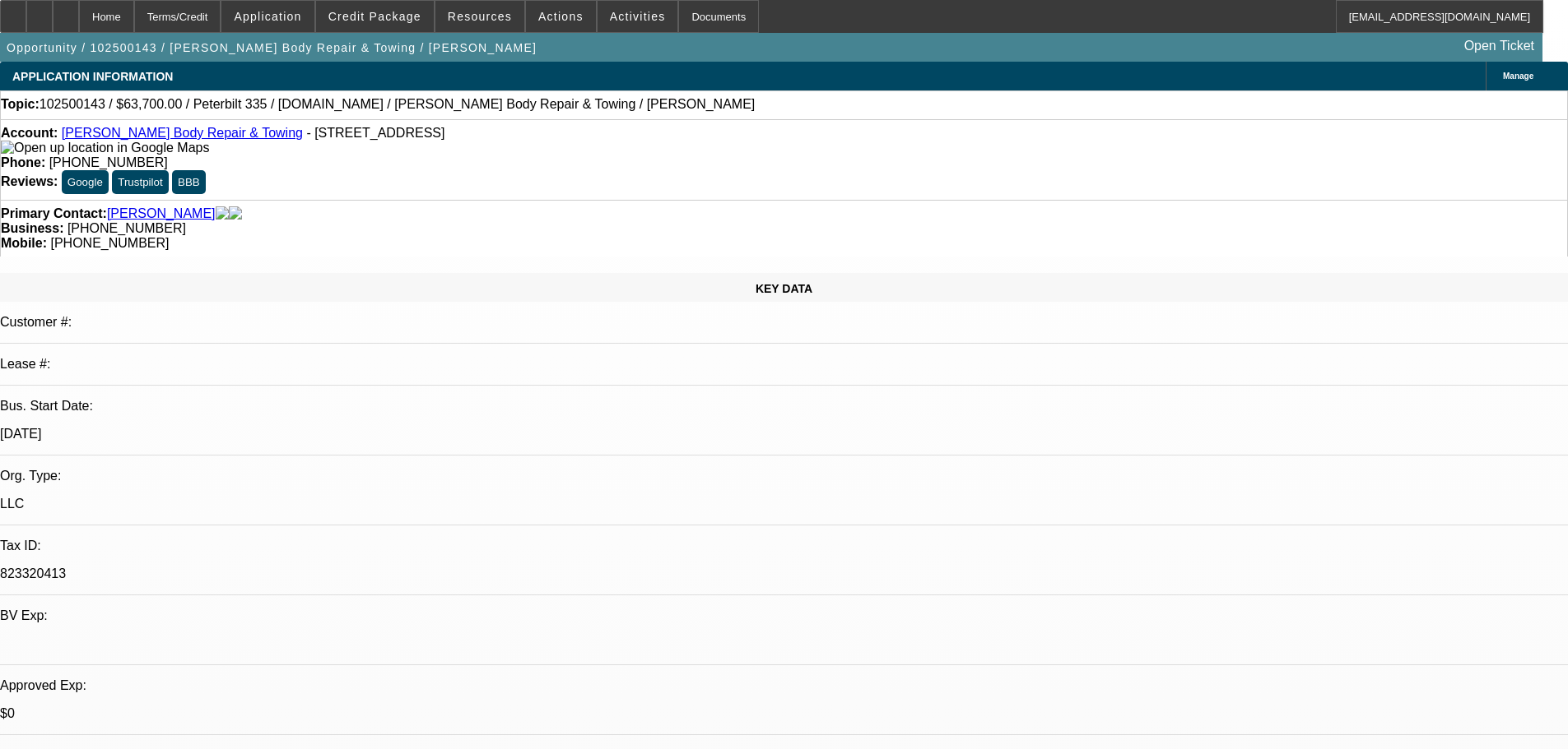
drag, startPoint x: 1295, startPoint y: 492, endPoint x: 1104, endPoint y: 473, distance: 191.9
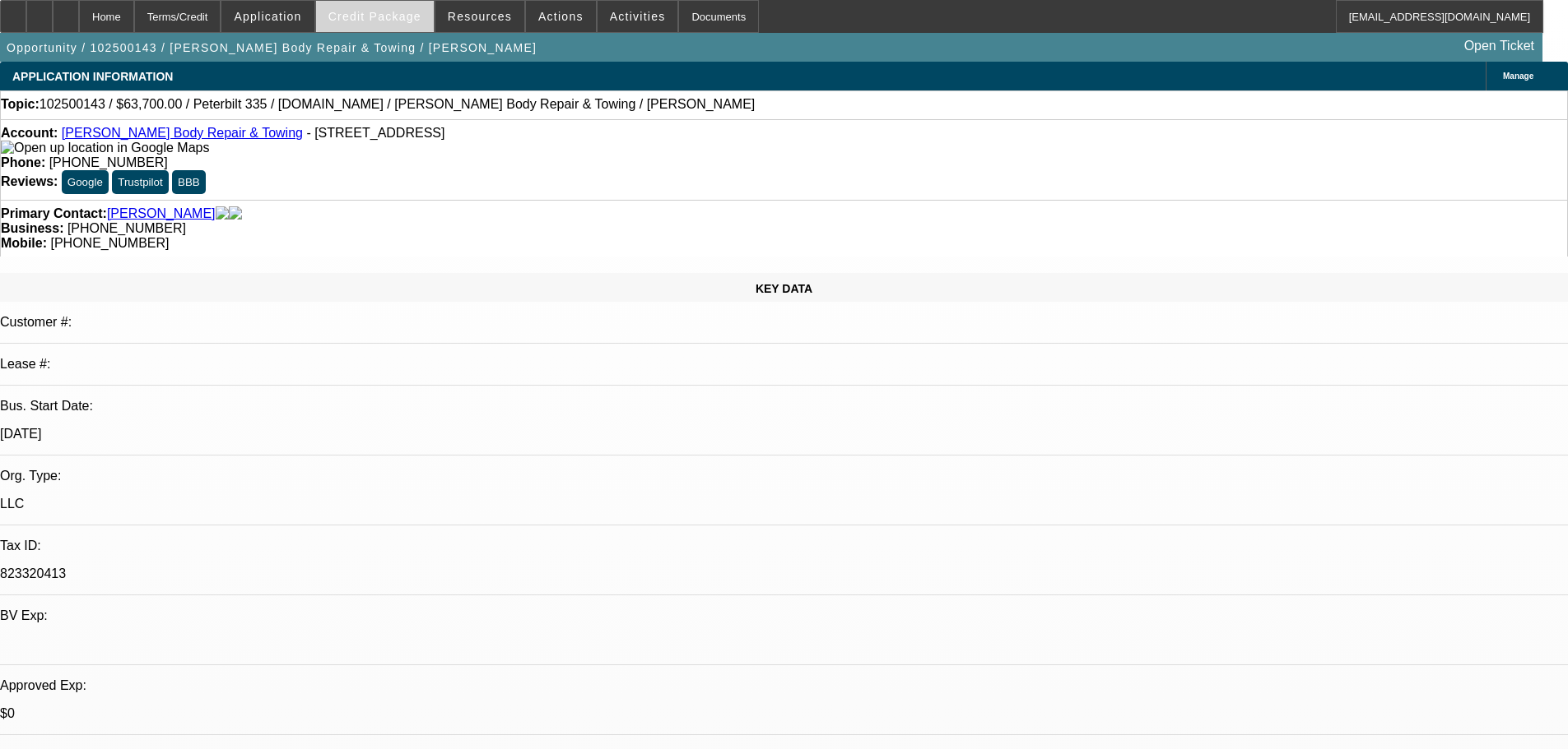
click at [392, 16] on span "Credit Package" at bounding box center [375, 16] width 93 height 13
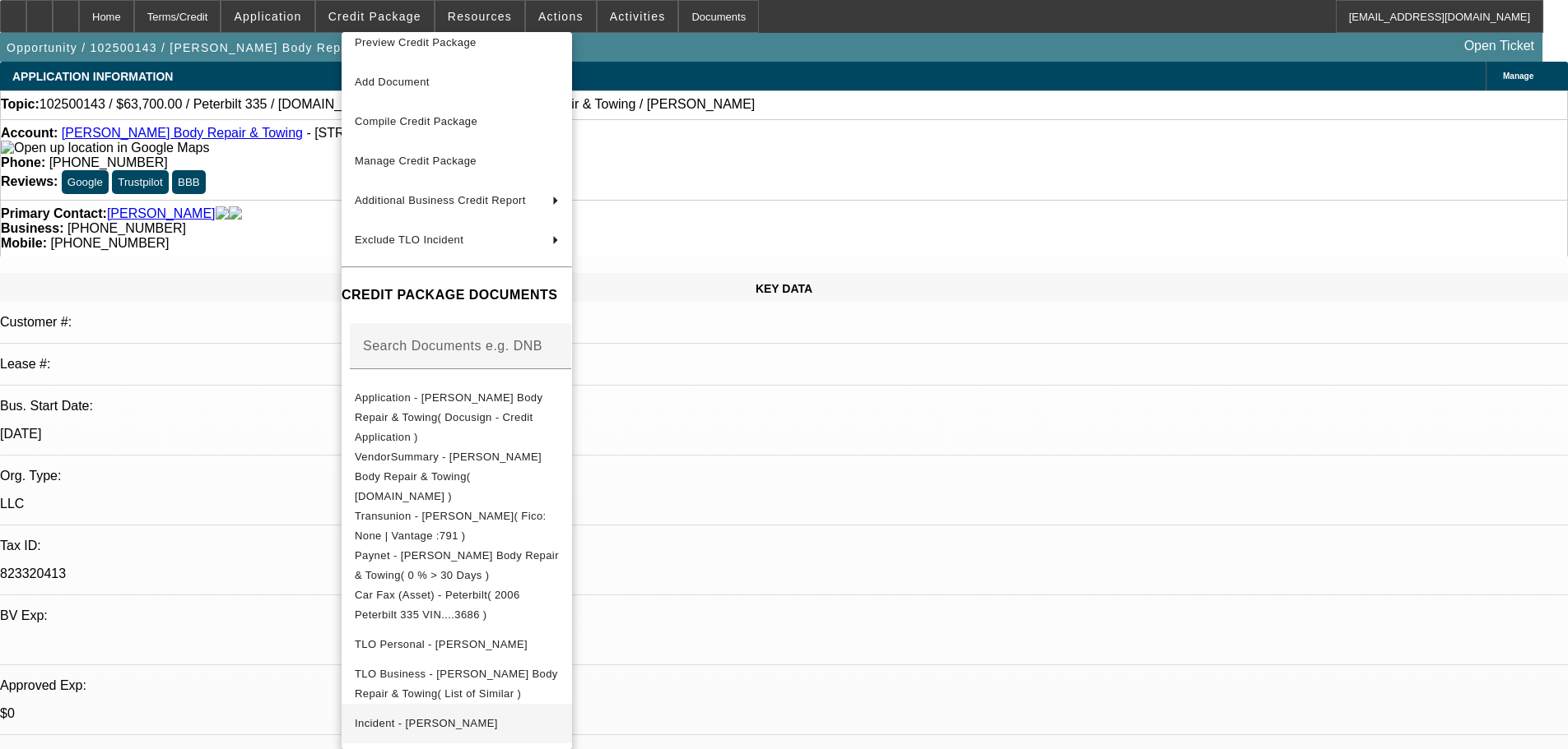
scroll to position [23, 0]
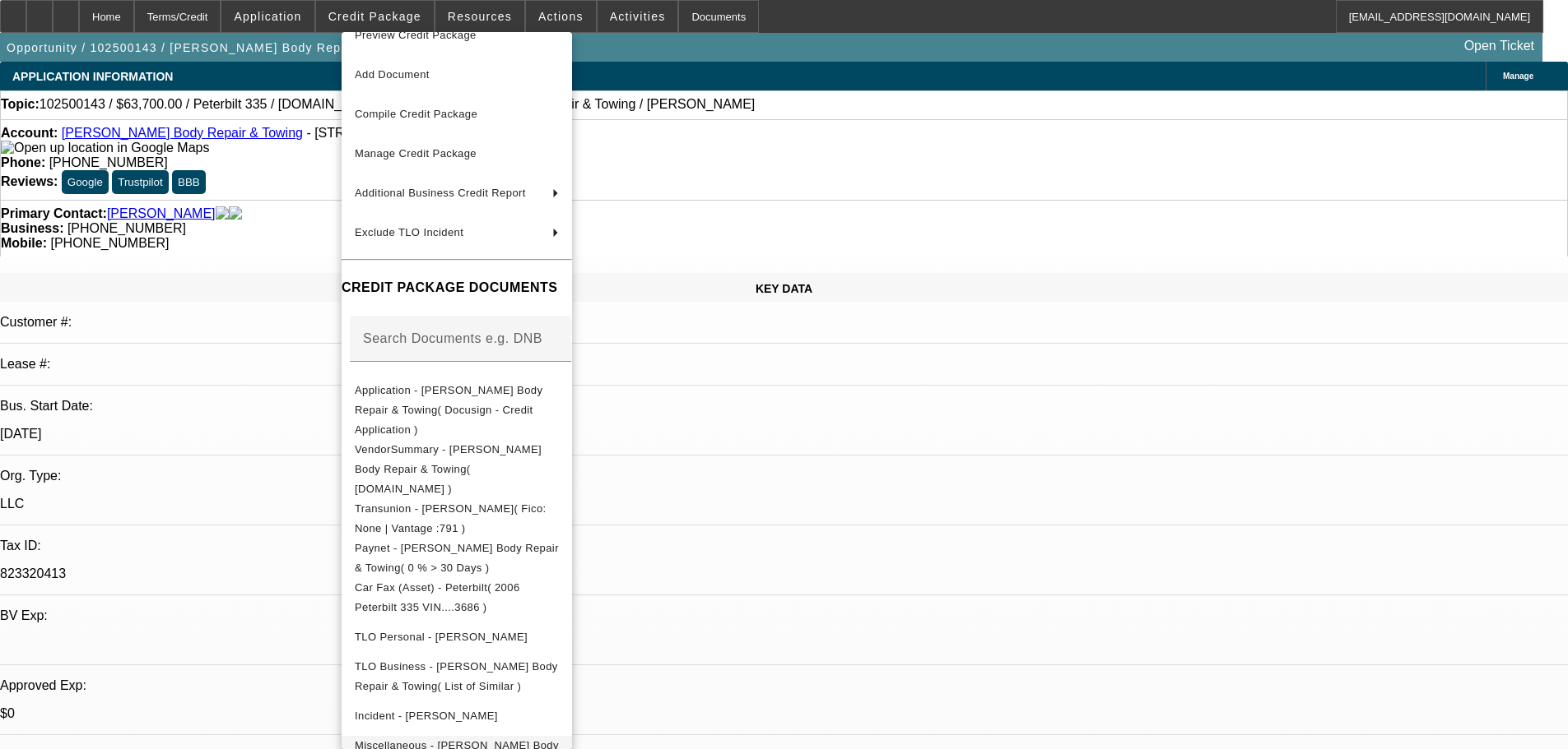
click at [559, 740] on span "Miscellaneous - Corey's Body Repair & Towing( Sales Agreement )" at bounding box center [457, 755] width 204 height 32
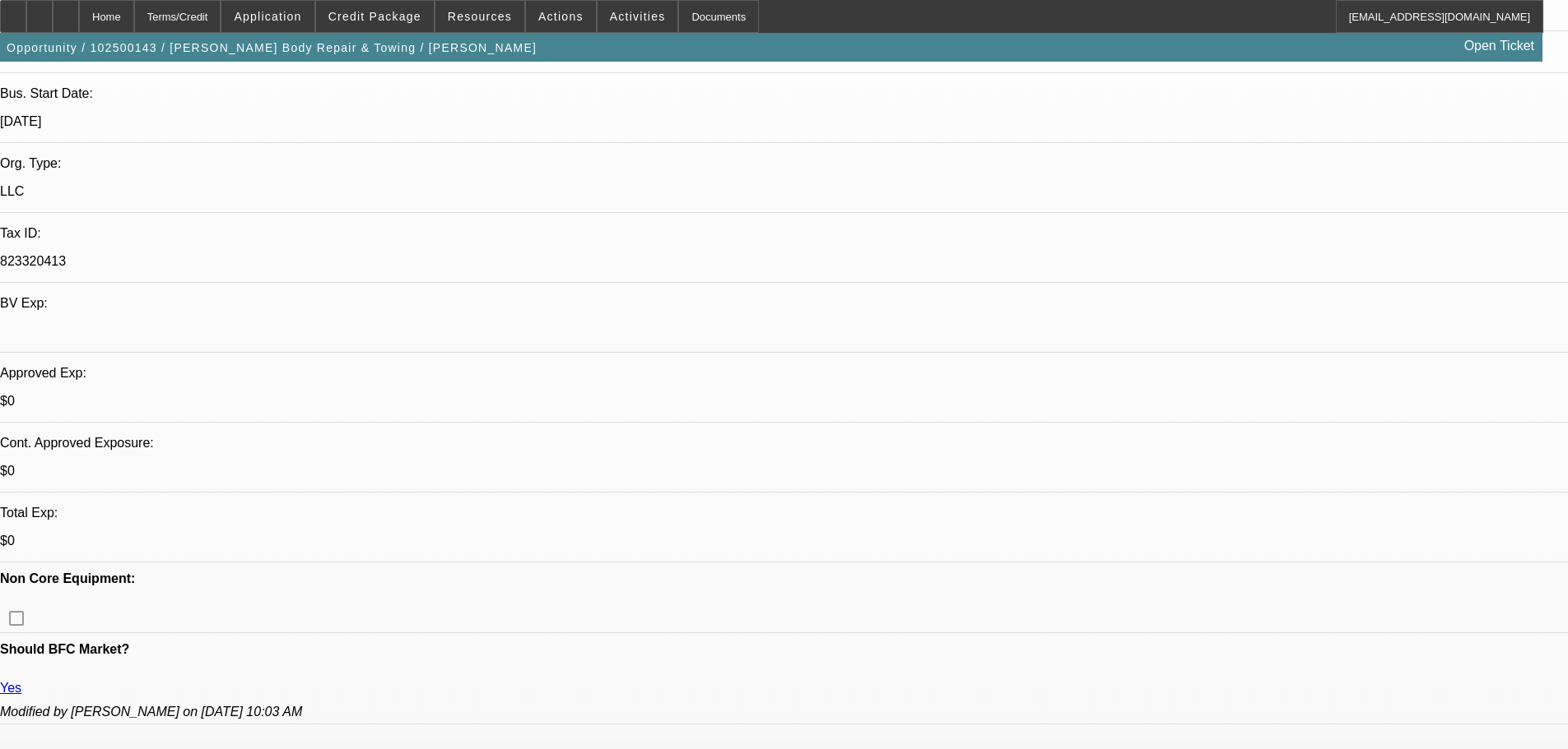
scroll to position [165, 0]
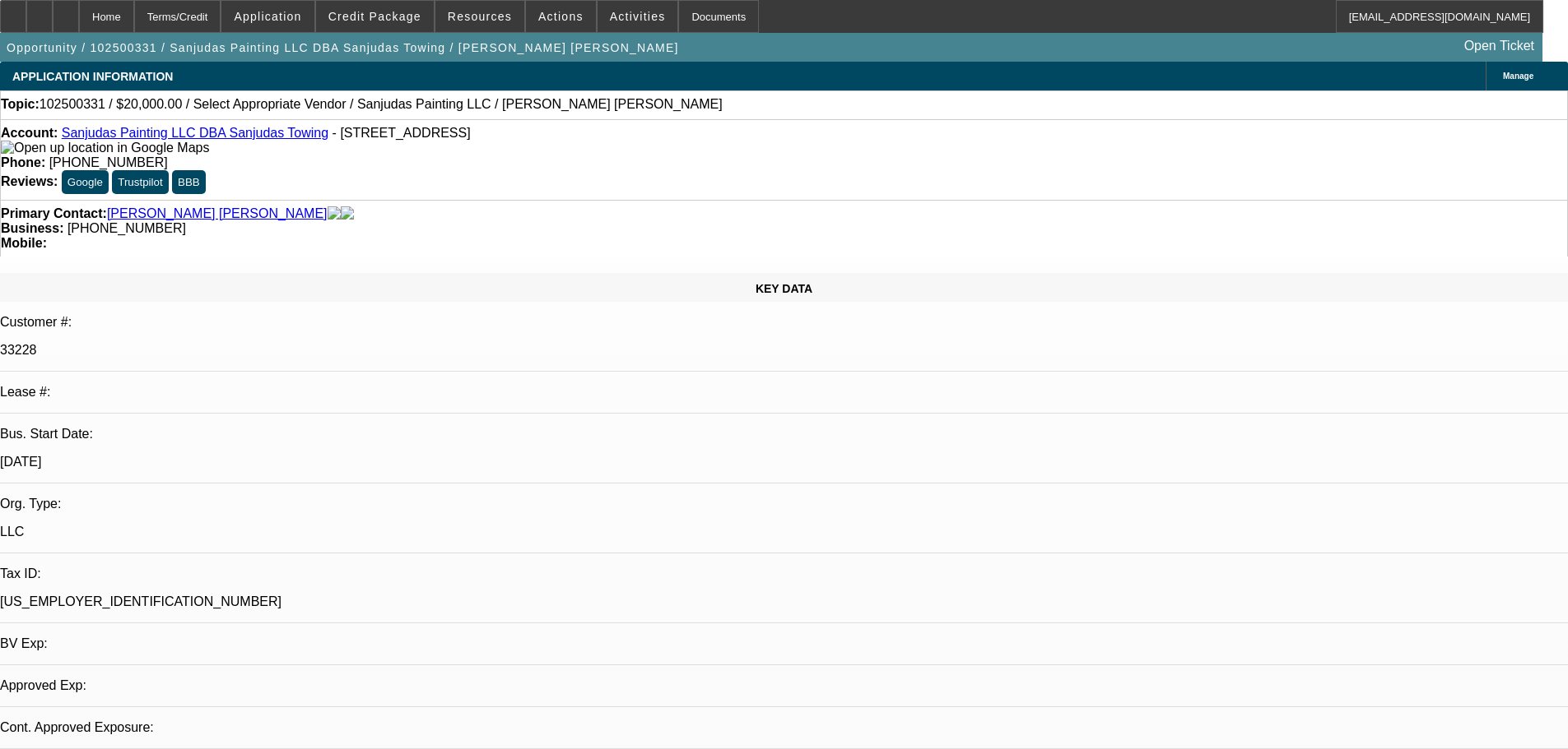
select select "0"
select select "2"
select select "0.1"
select select "4"
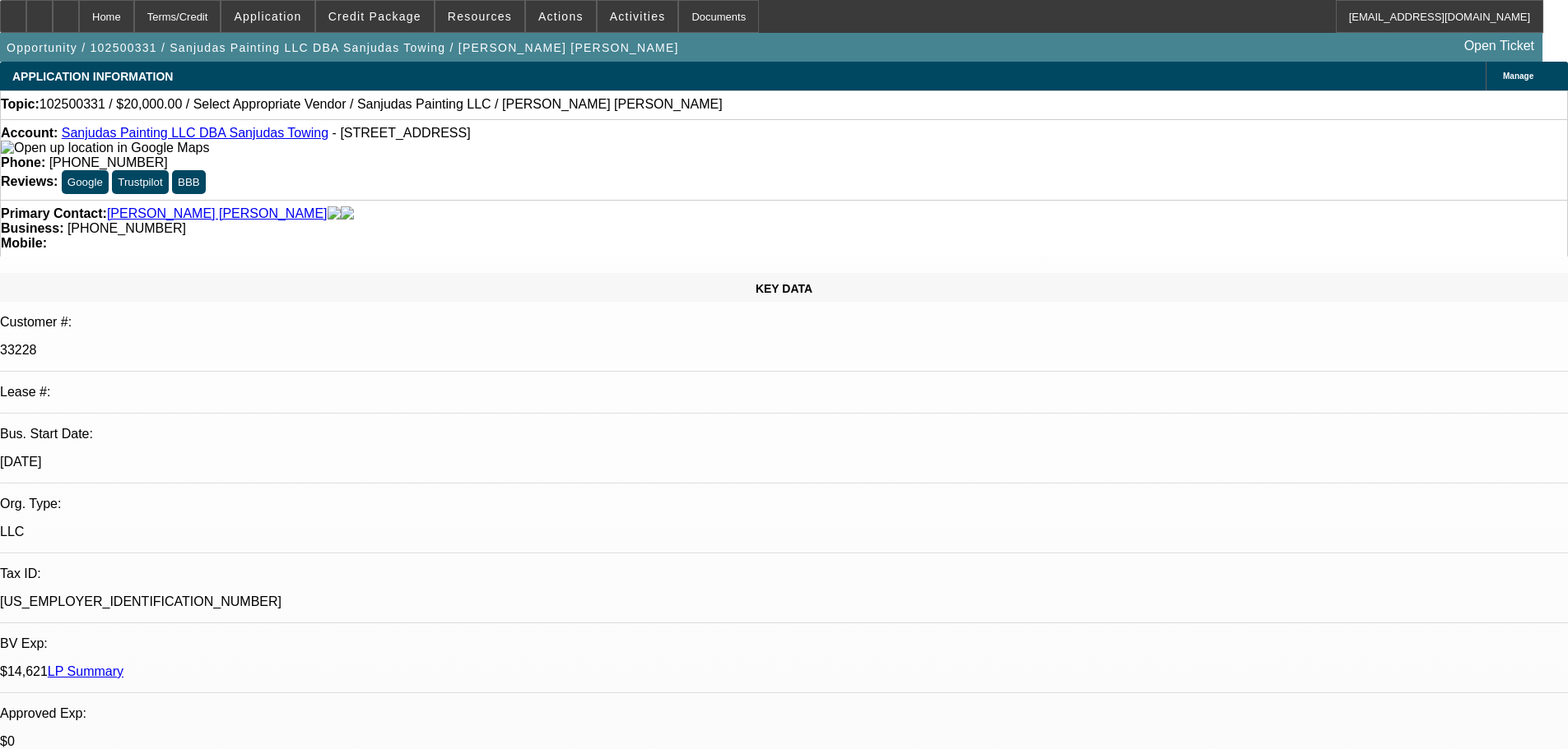
click at [363, 19] on span "Credit Package" at bounding box center [375, 16] width 93 height 13
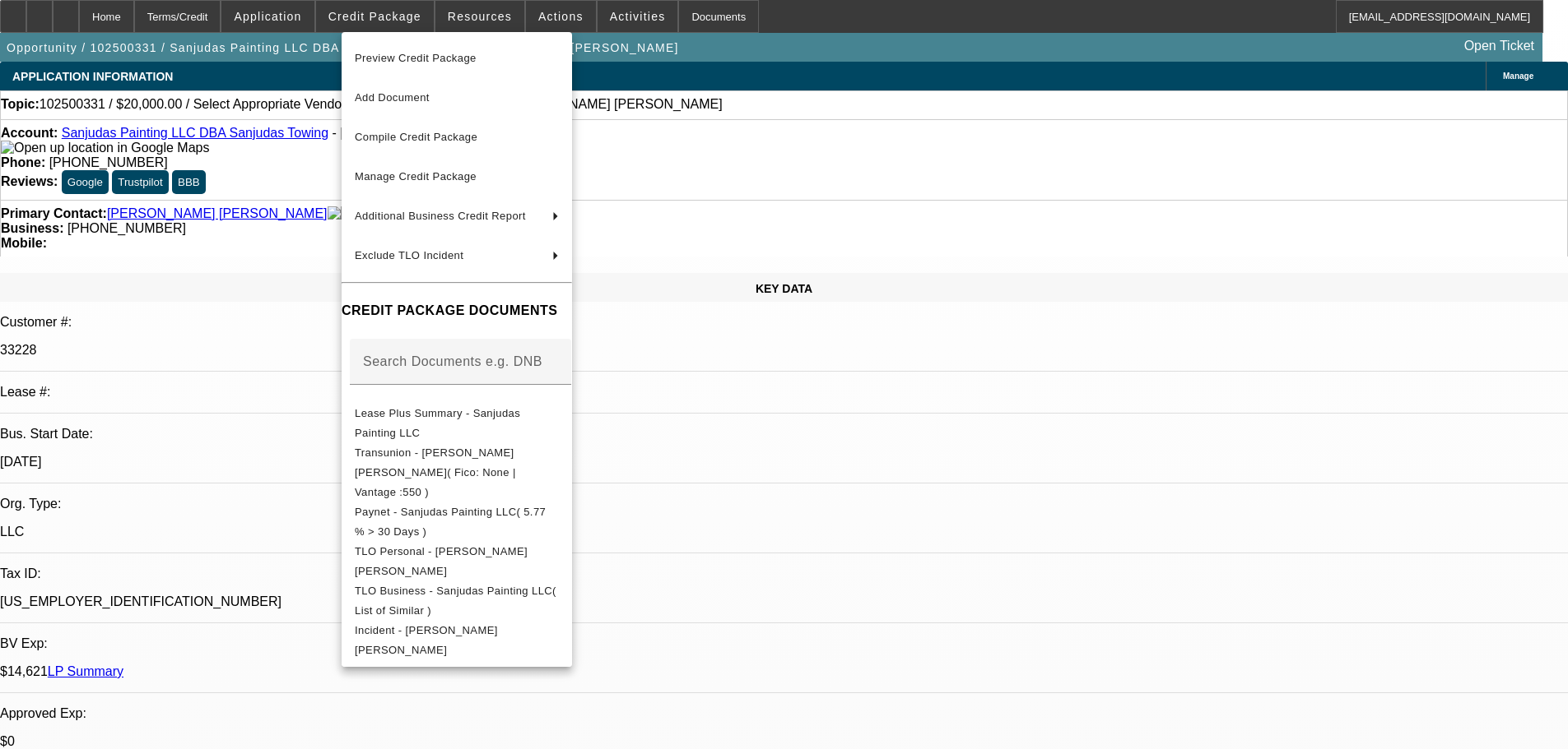
click at [242, 385] on div at bounding box center [784, 374] width 1568 height 749
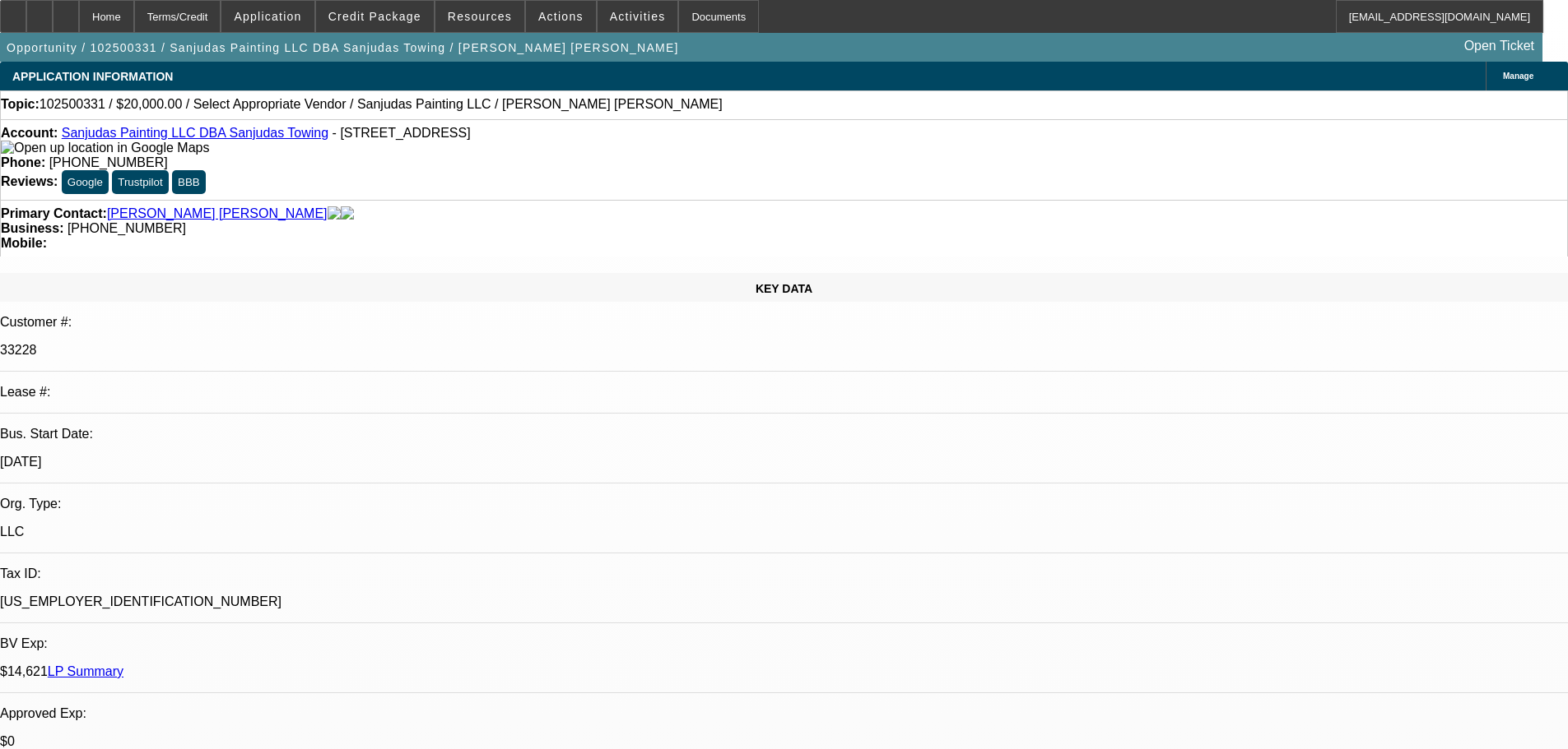
scroll to position [0, 0]
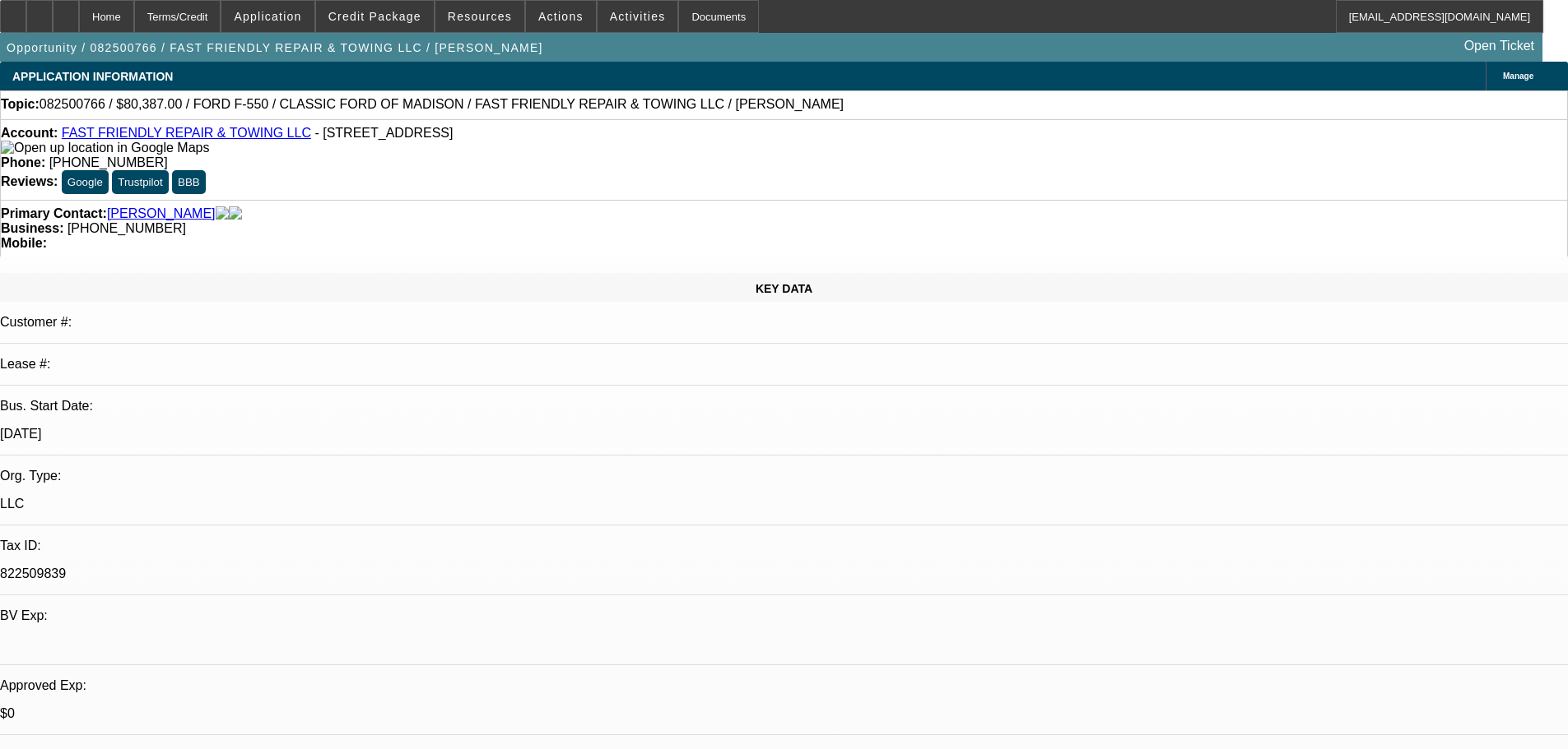
select select "0"
select select "2"
select select "0"
select select "6"
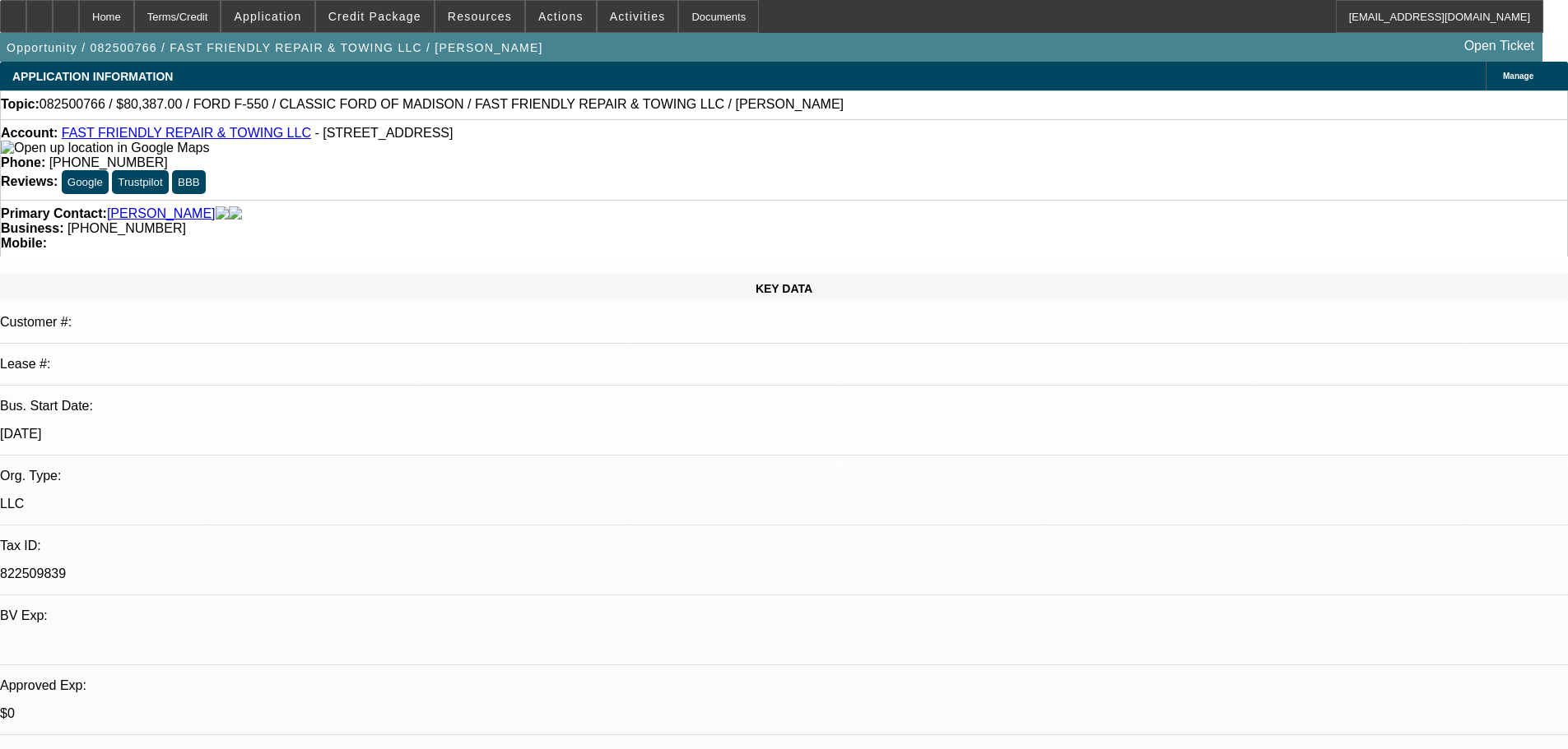
select select "0"
select select "2"
select select "0.15"
select select "16"
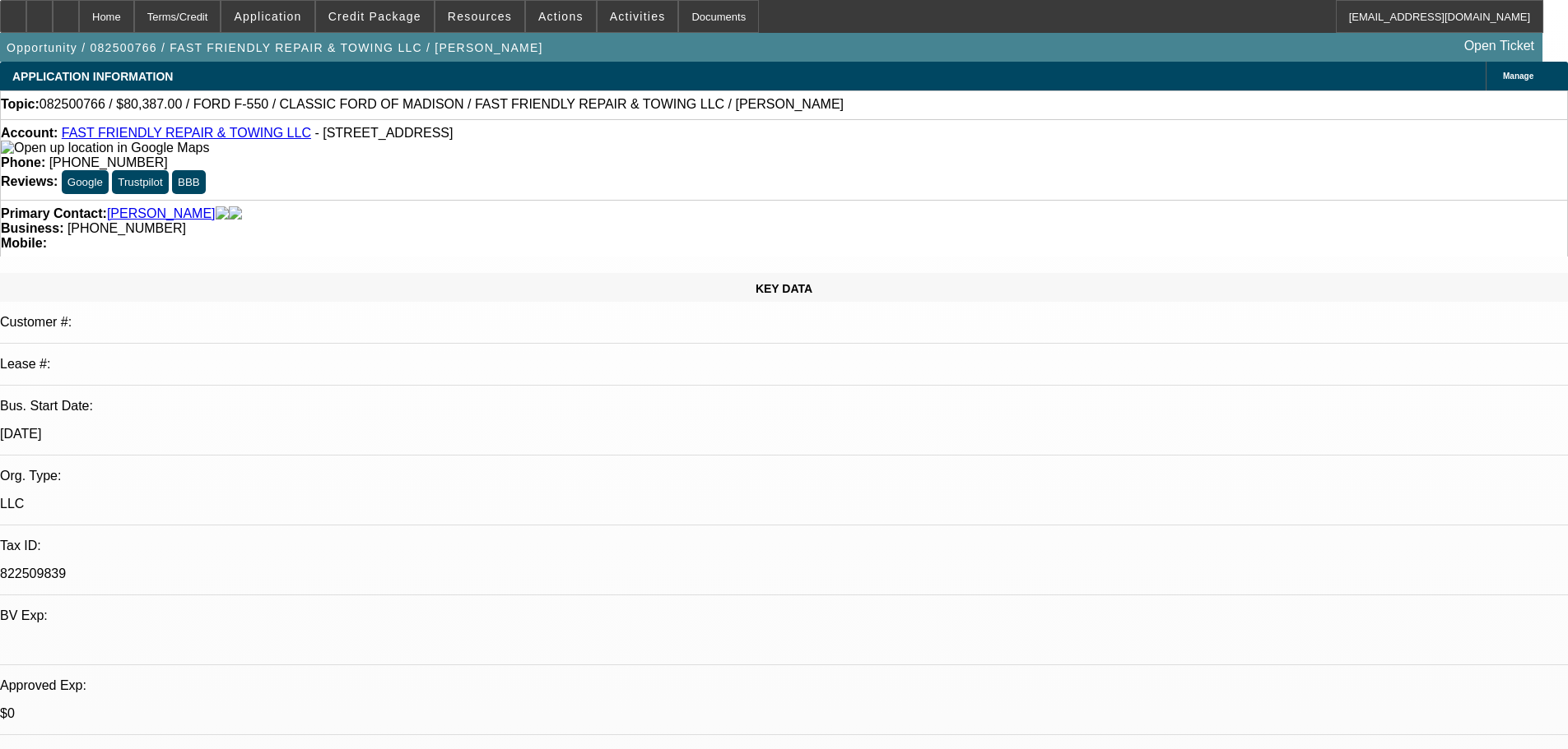
select select "0"
select select "2"
select select "0.15"
select select "16"
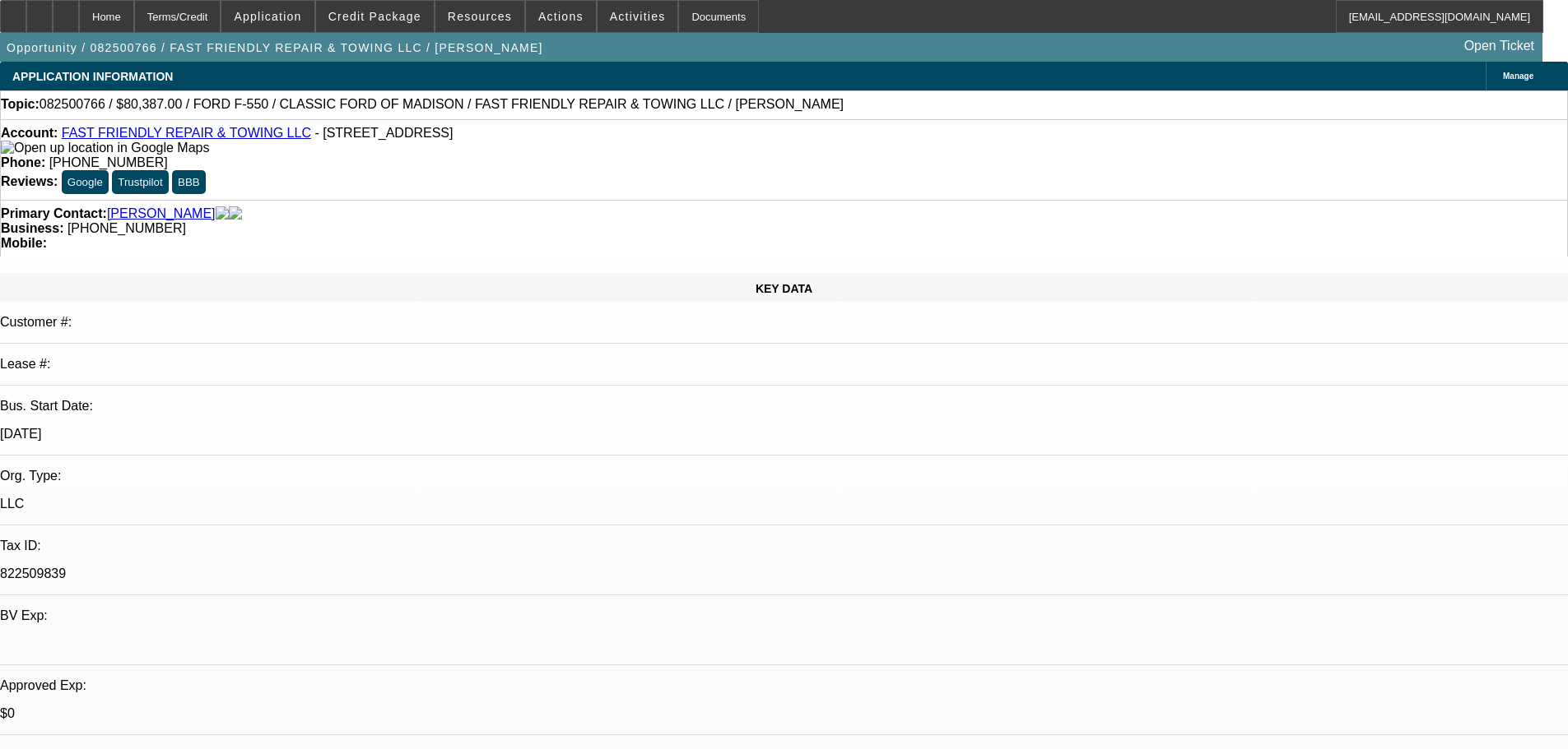
select select "0"
select select "2"
select select "0.2"
select select "17"
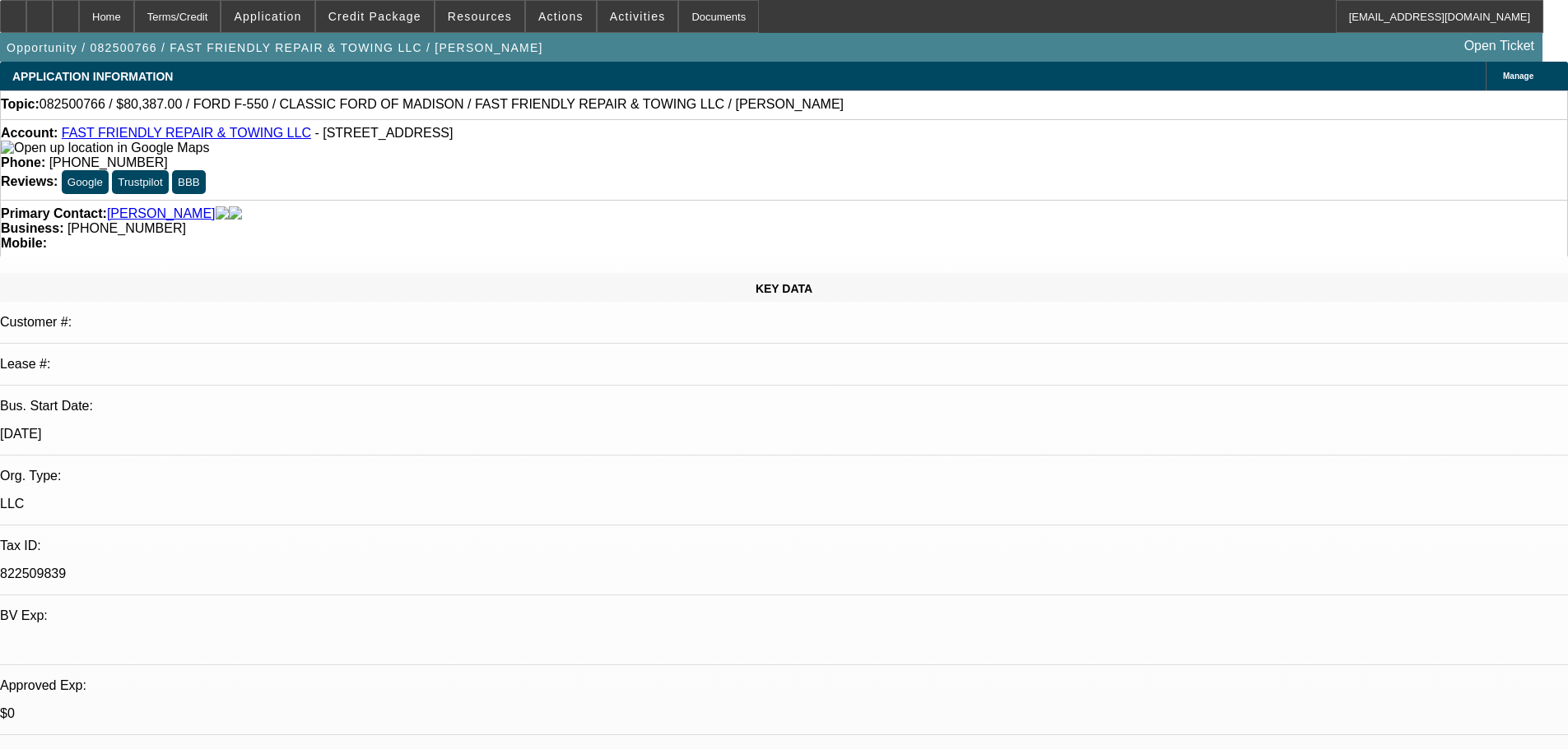
scroll to position [165, 0]
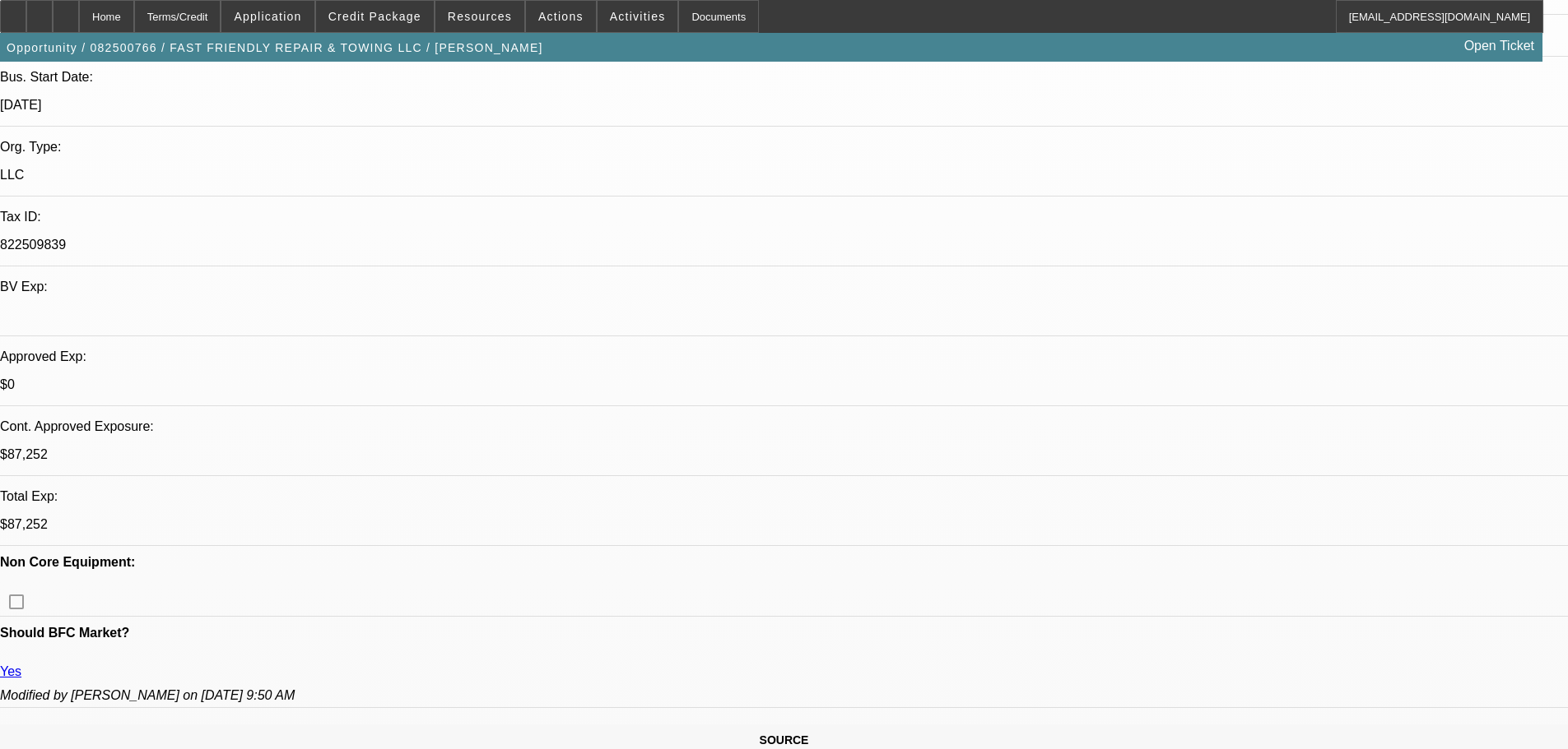
scroll to position [0, 0]
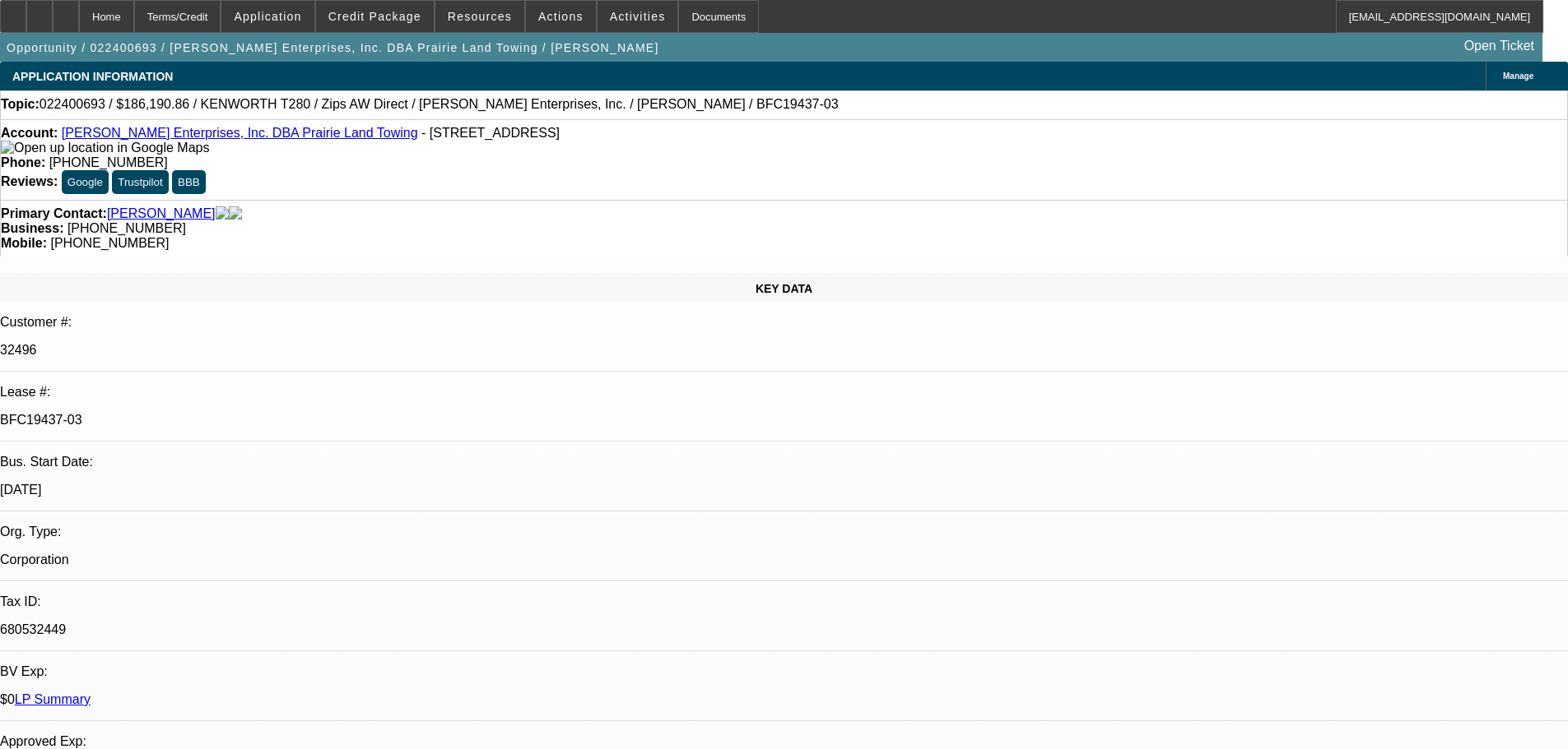
select select "0"
select select "3"
select select "0"
select select "6"
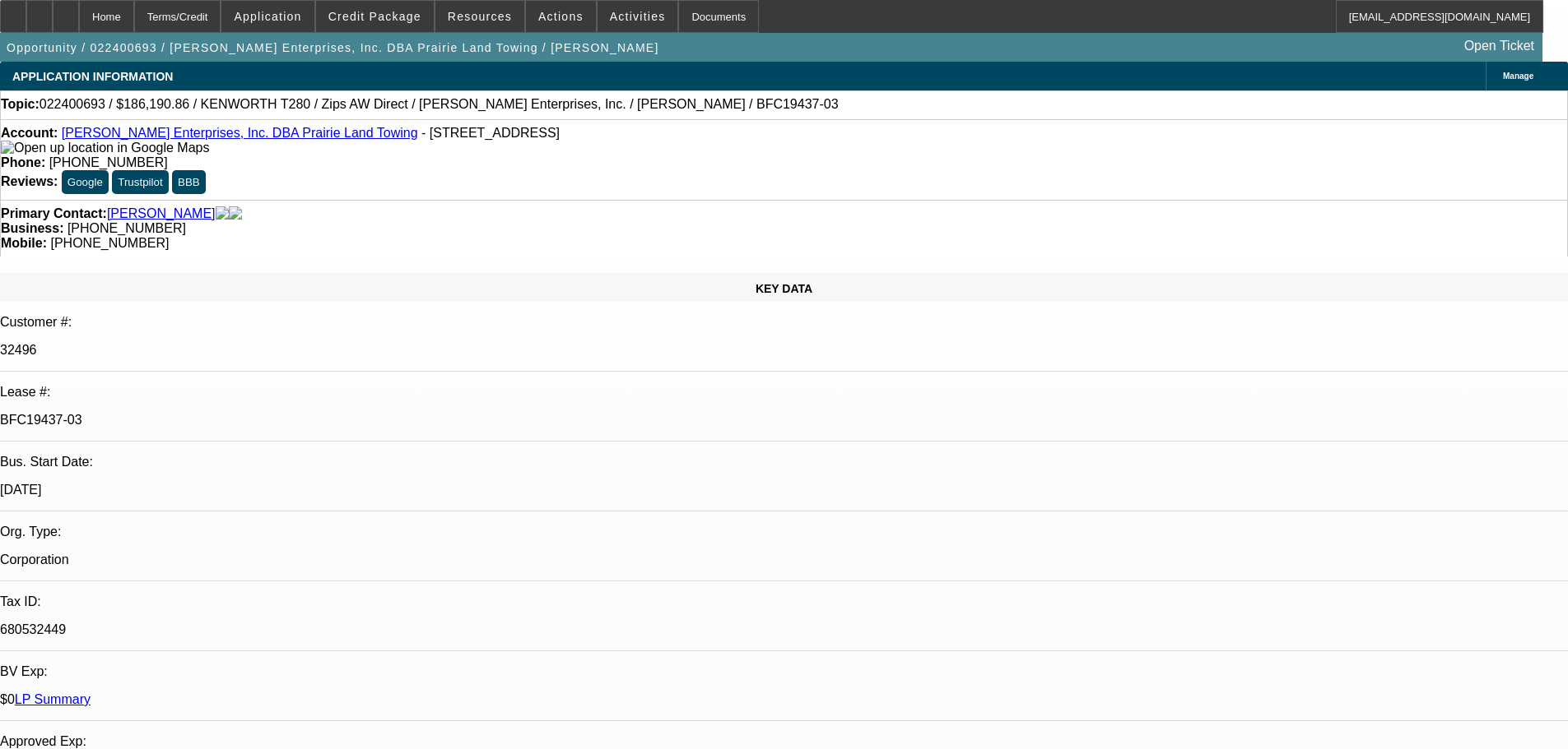
select select "0"
select select "3"
select select "0"
select select "6"
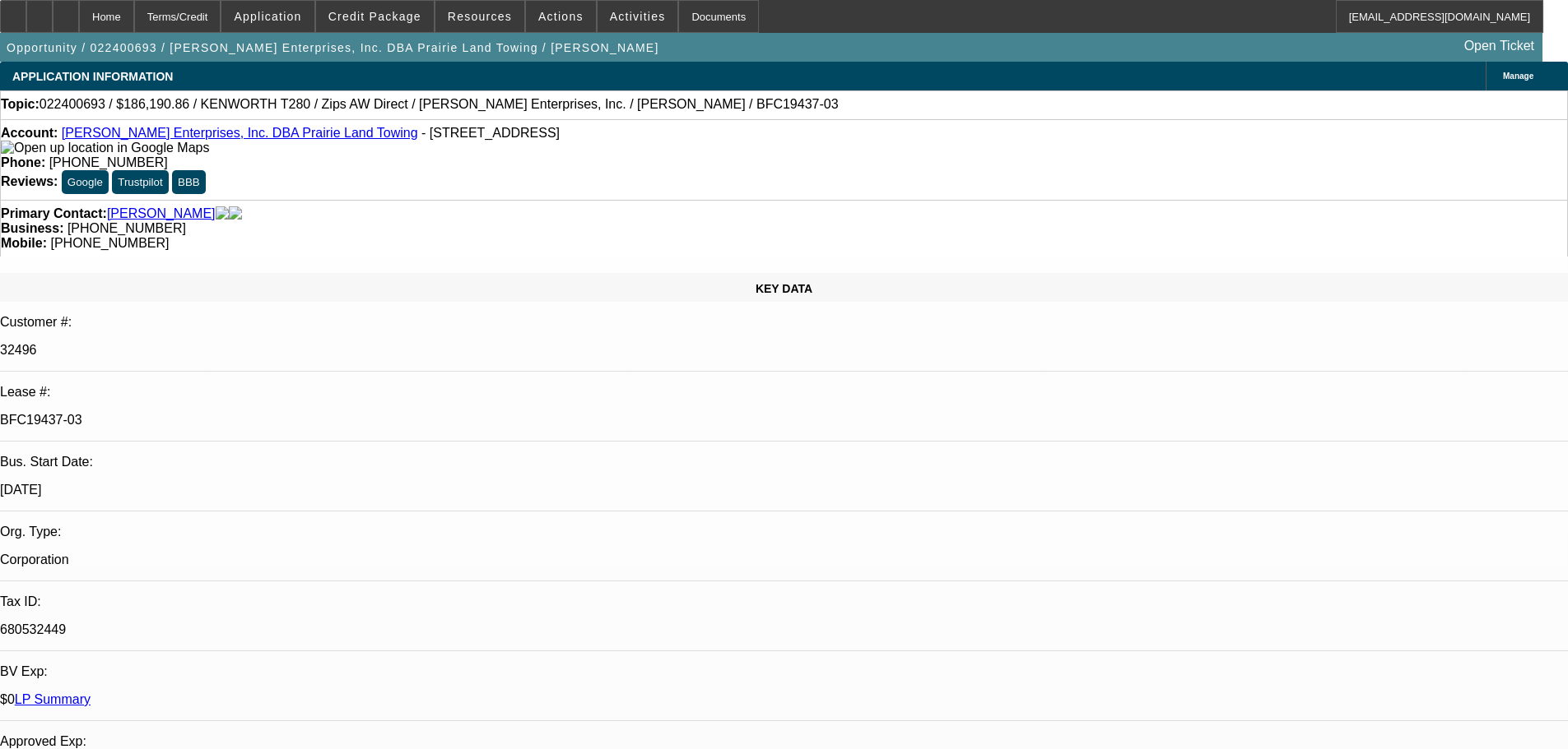
select select "0"
select select "3"
select select "0"
select select "6"
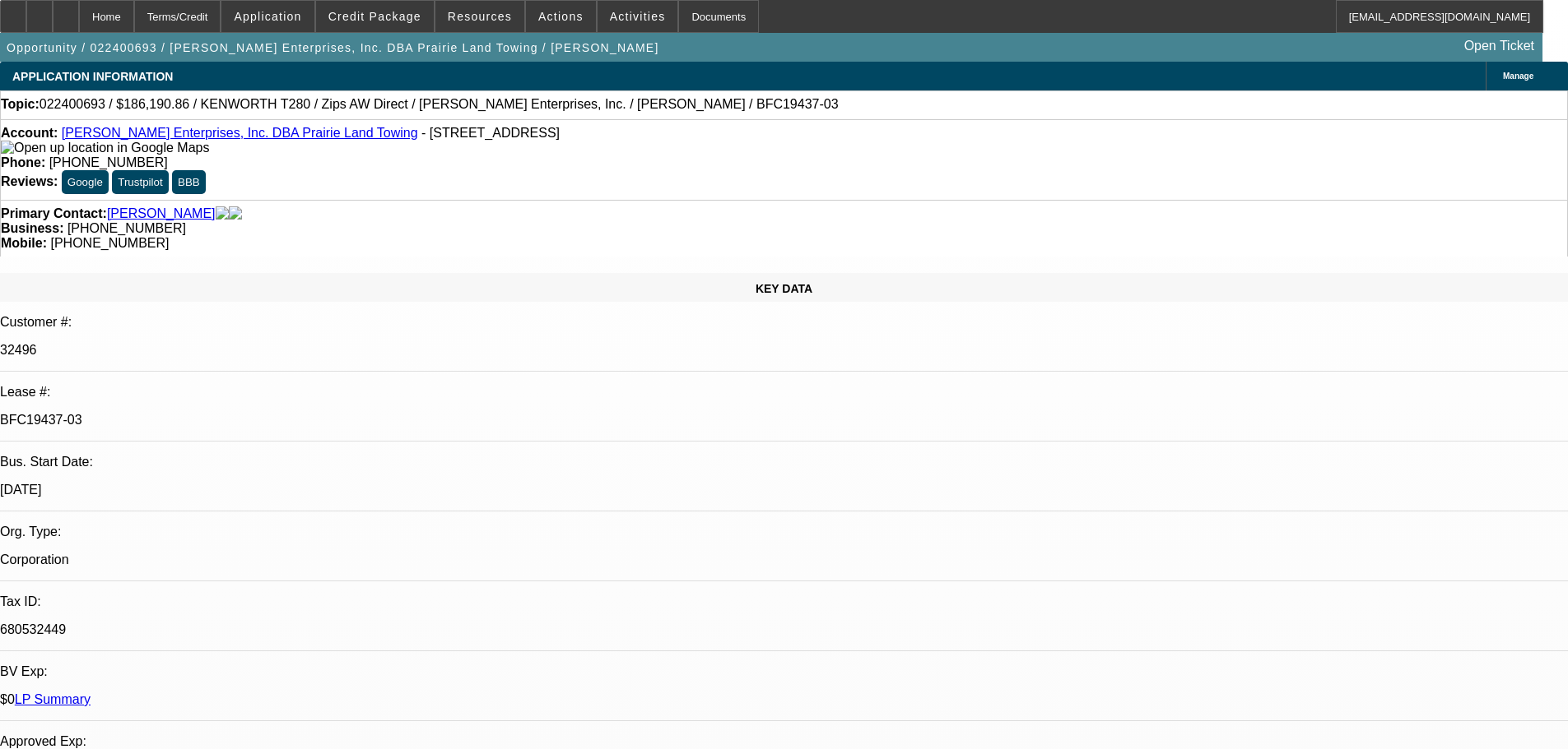
select select "0"
select select "6"
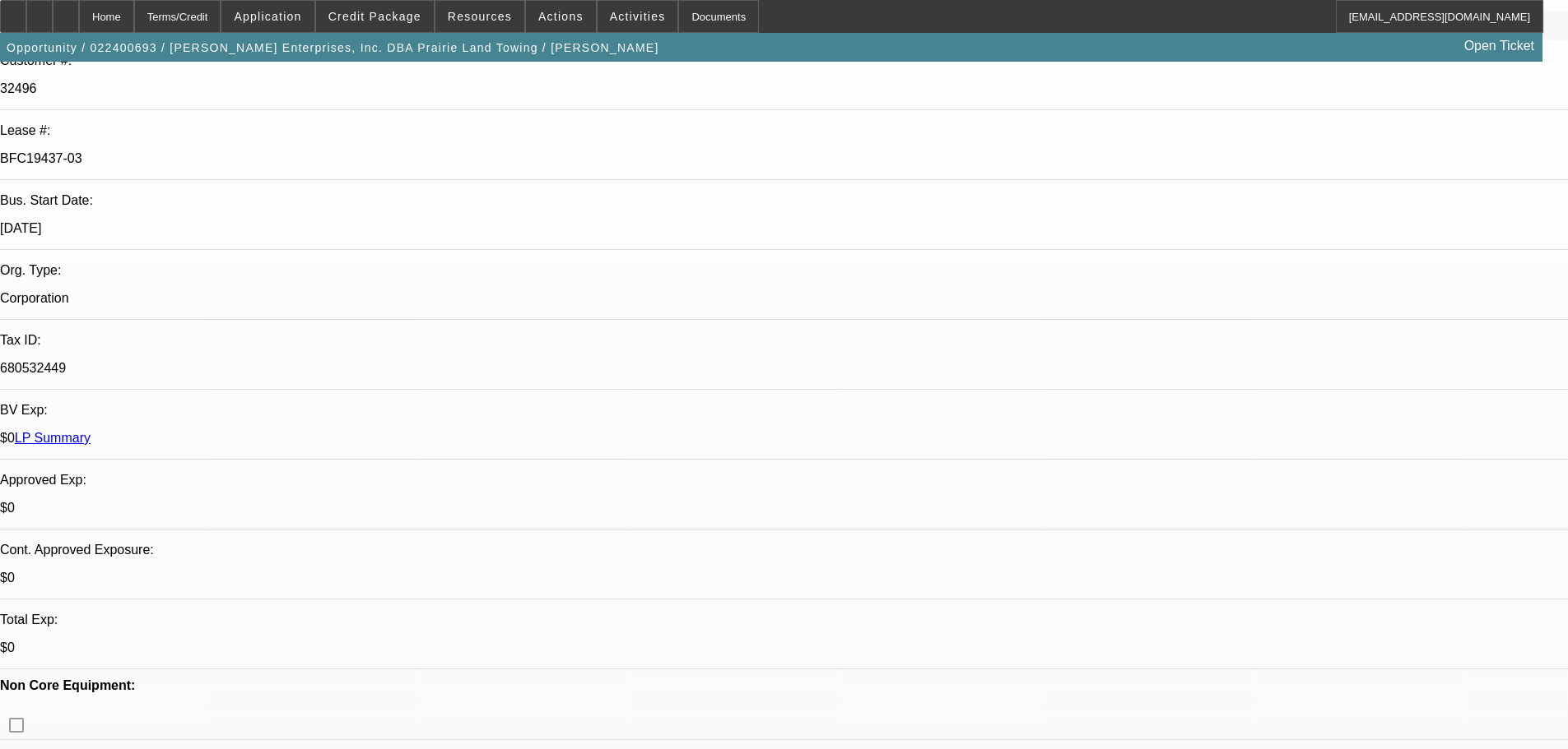
scroll to position [329, 0]
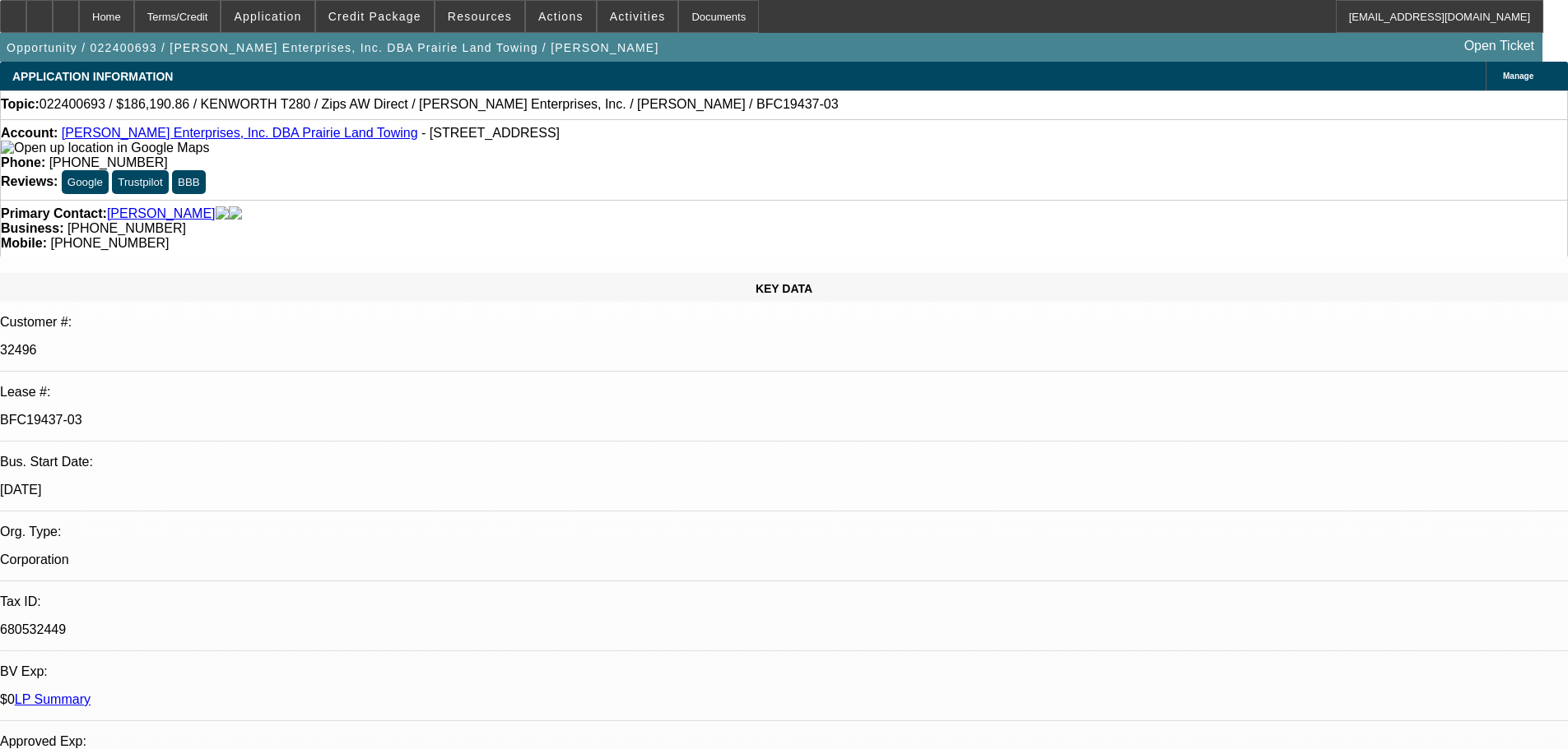
select select "0"
select select "3"
select select "0"
select select "6"
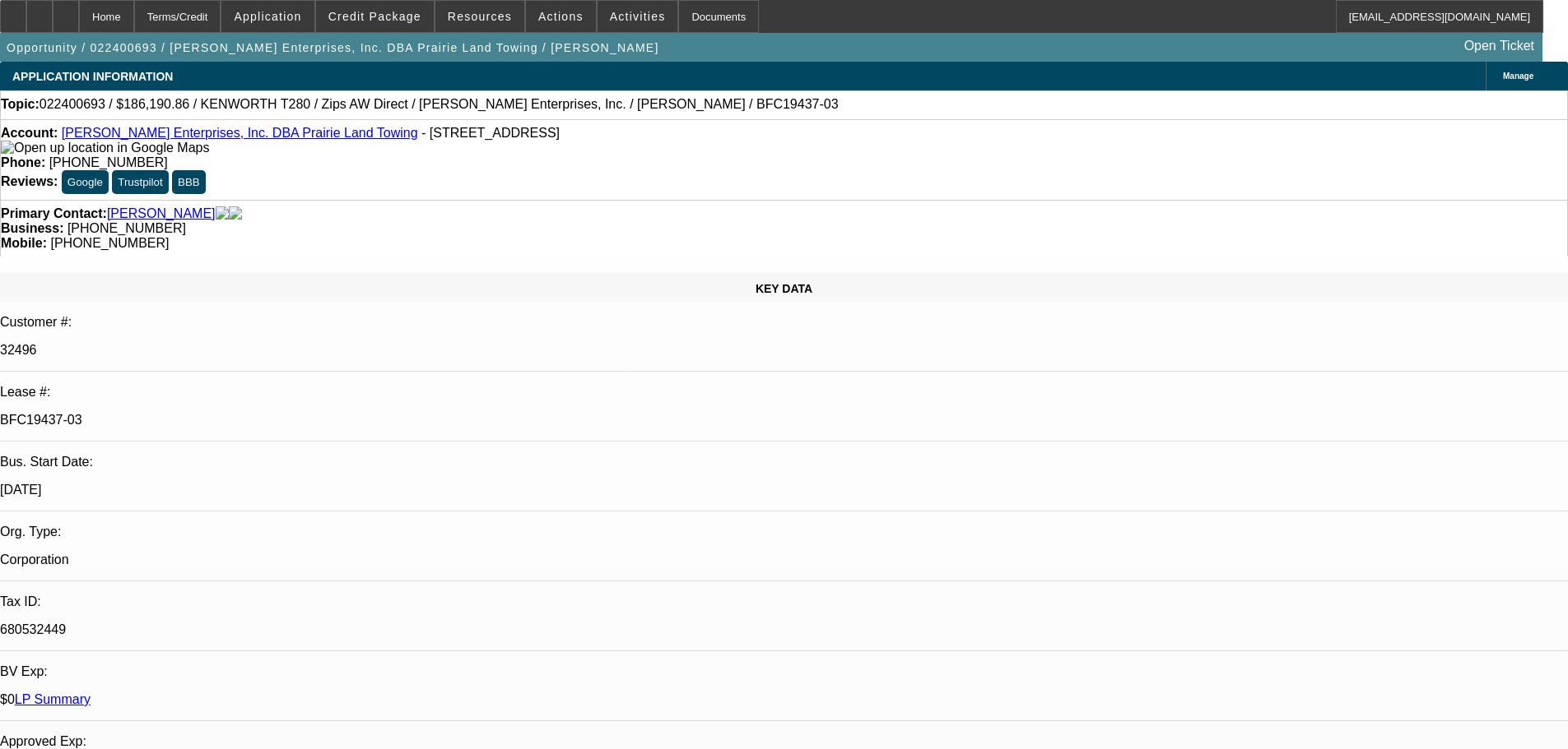
select select "0"
select select "3"
select select "0"
select select "6"
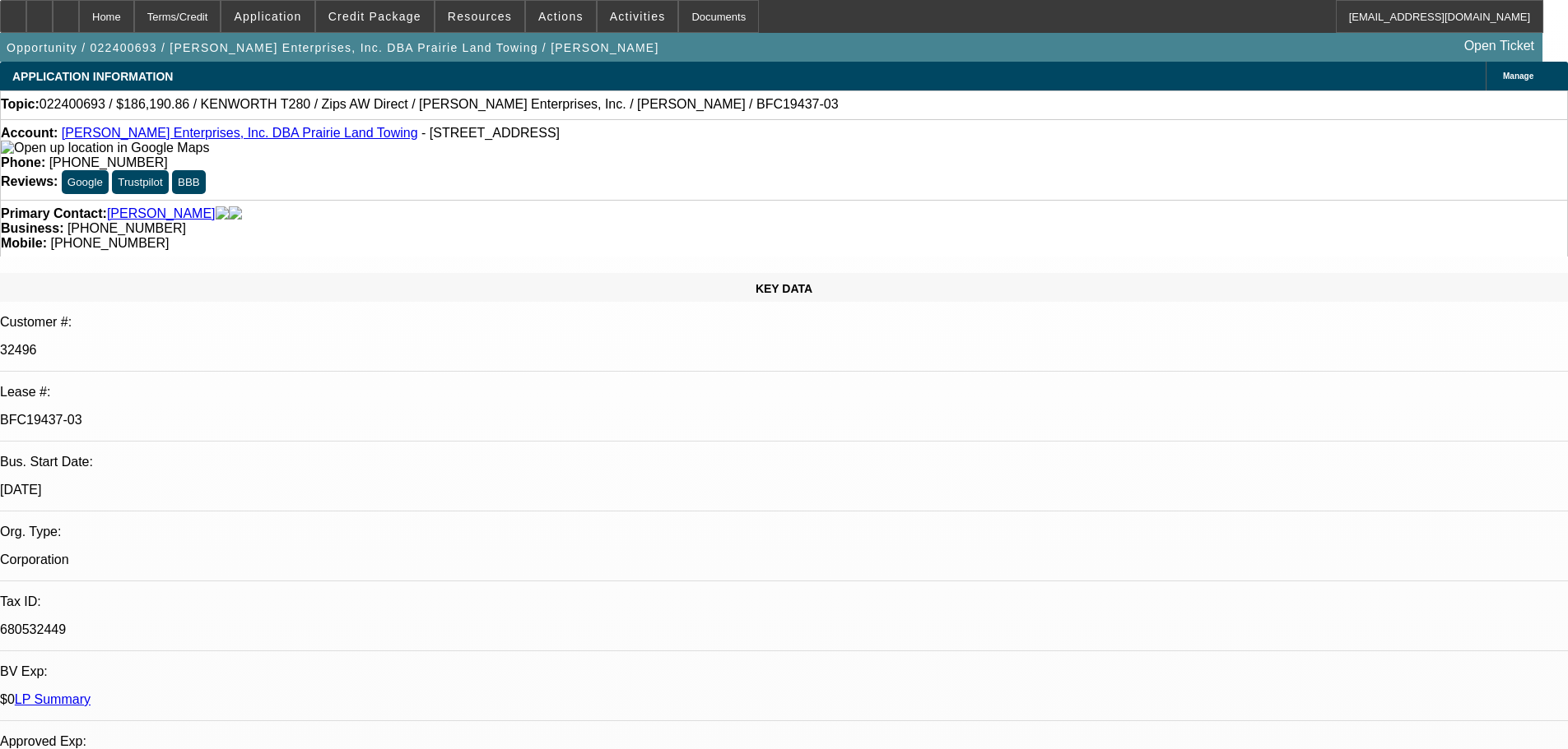
select select "0"
select select "3"
select select "0"
select select "6"
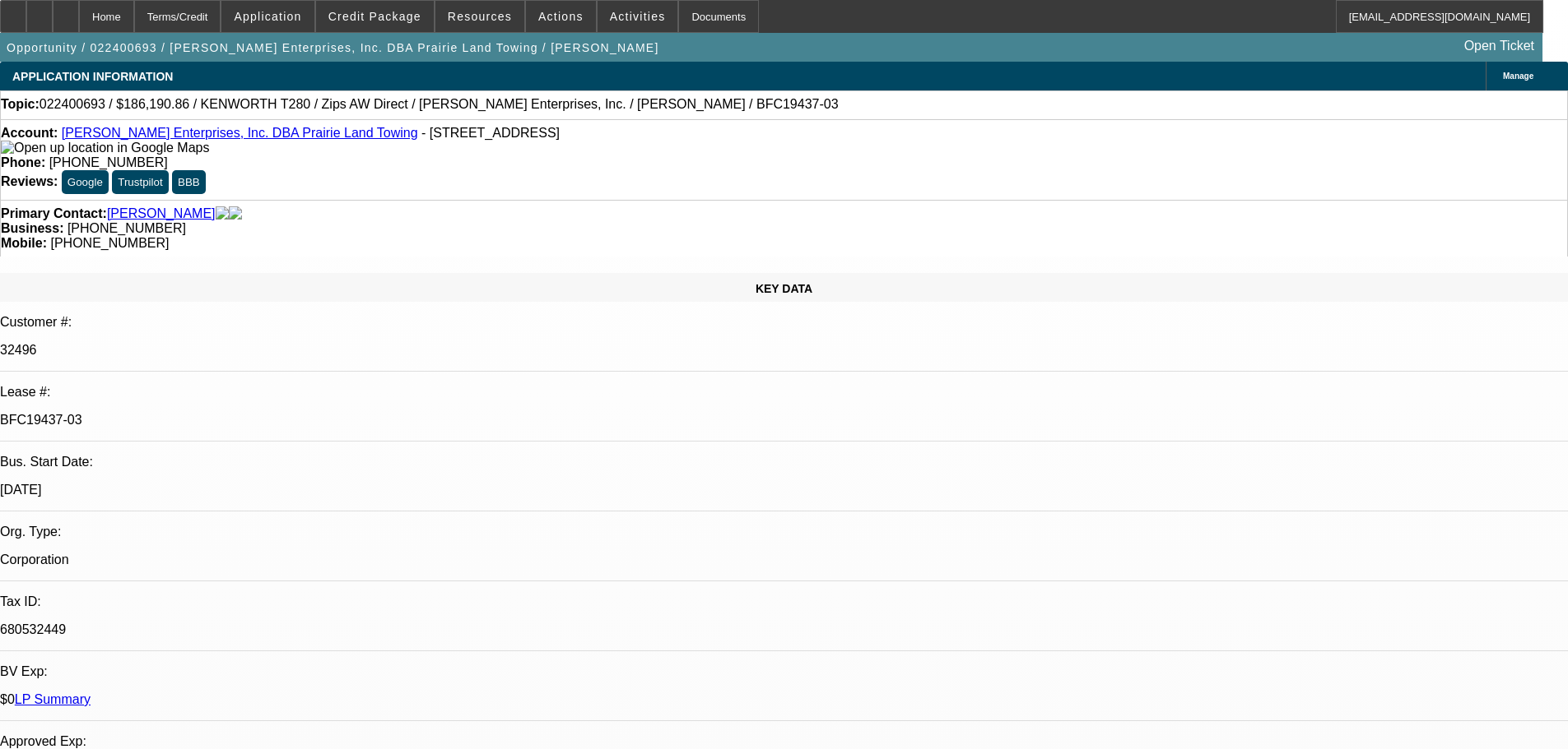
select select "0"
select select "6"
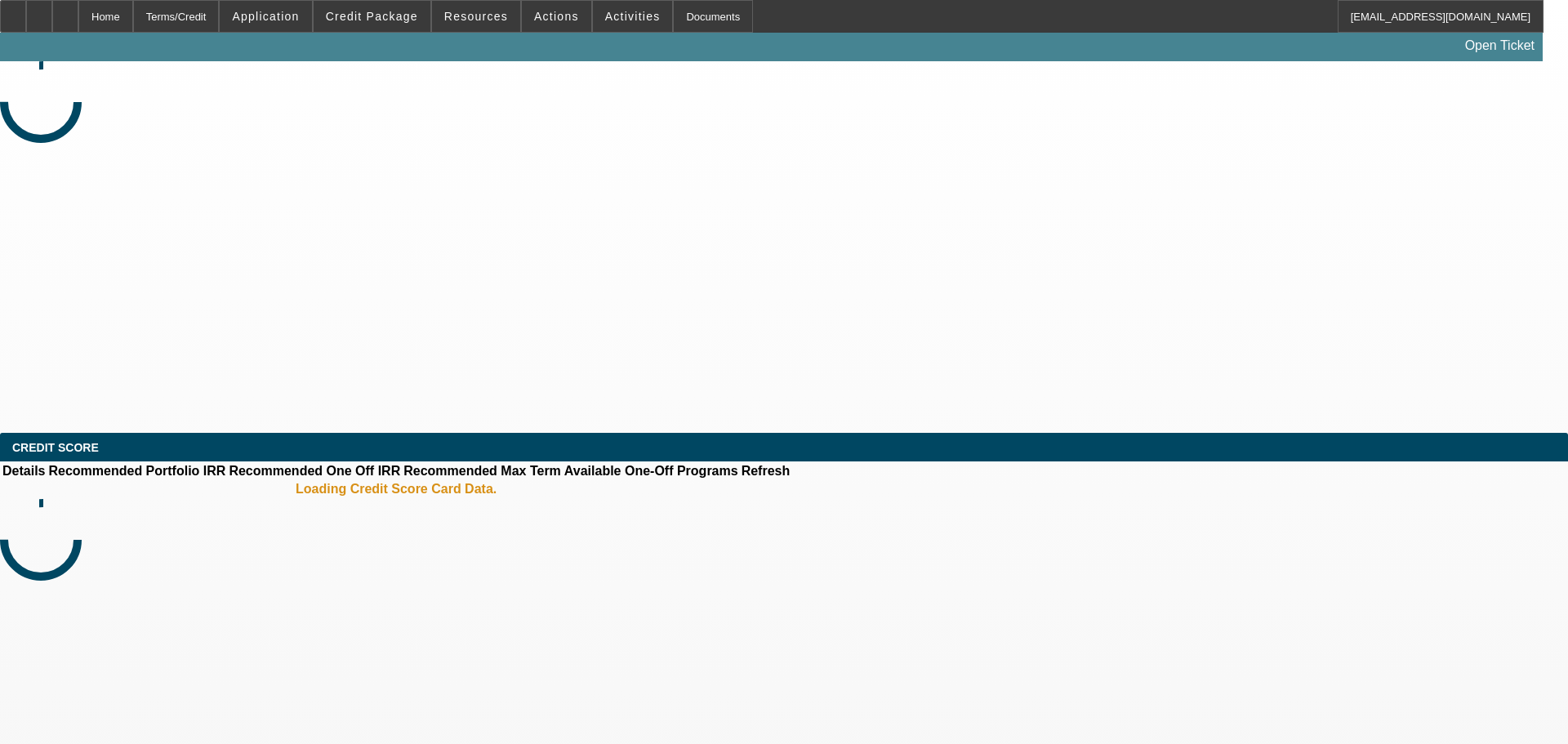
select select "0"
select select "2"
select select "0.1"
select select "4"
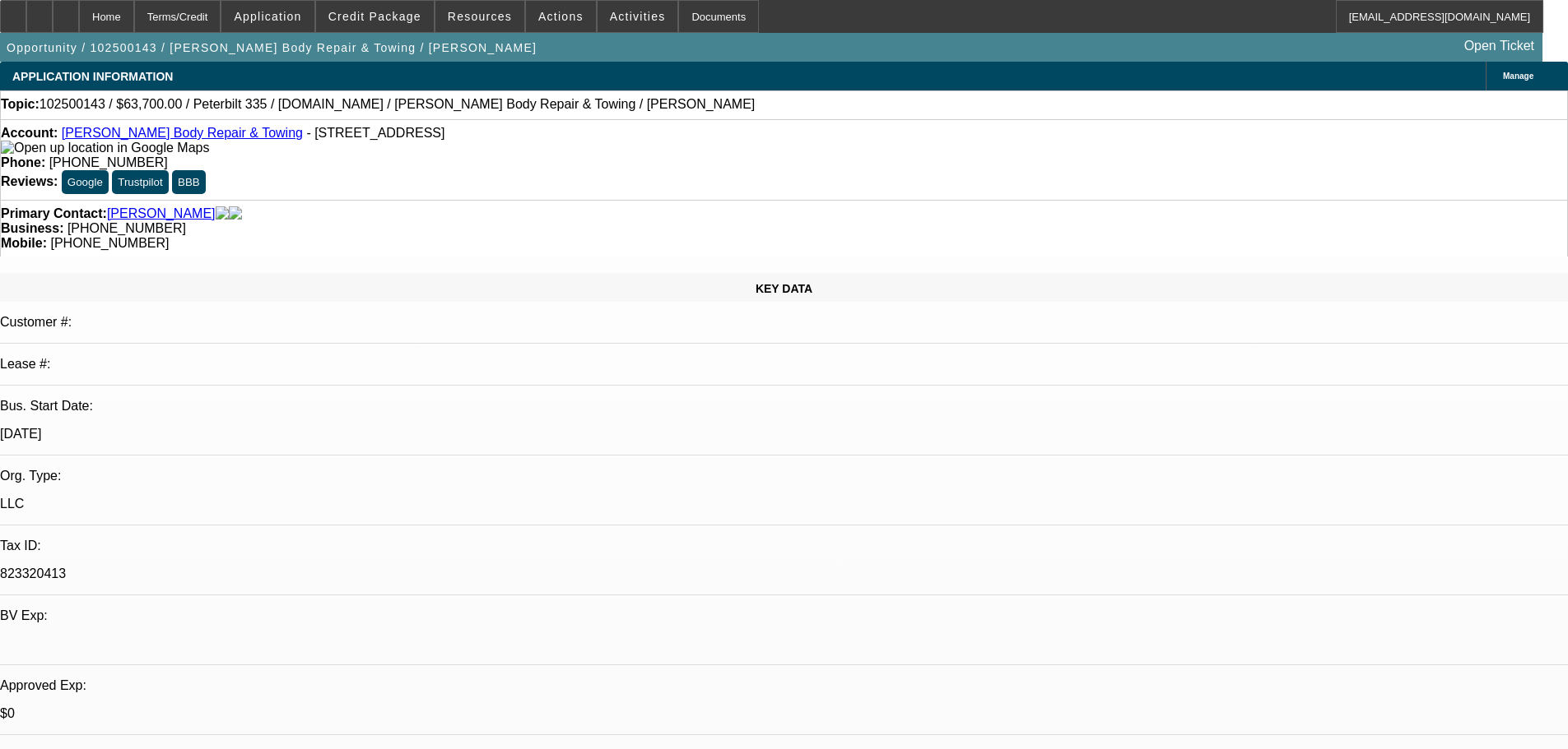
click at [139, 135] on link "Corey's Body Repair & Towing" at bounding box center [182, 132] width 242 height 14
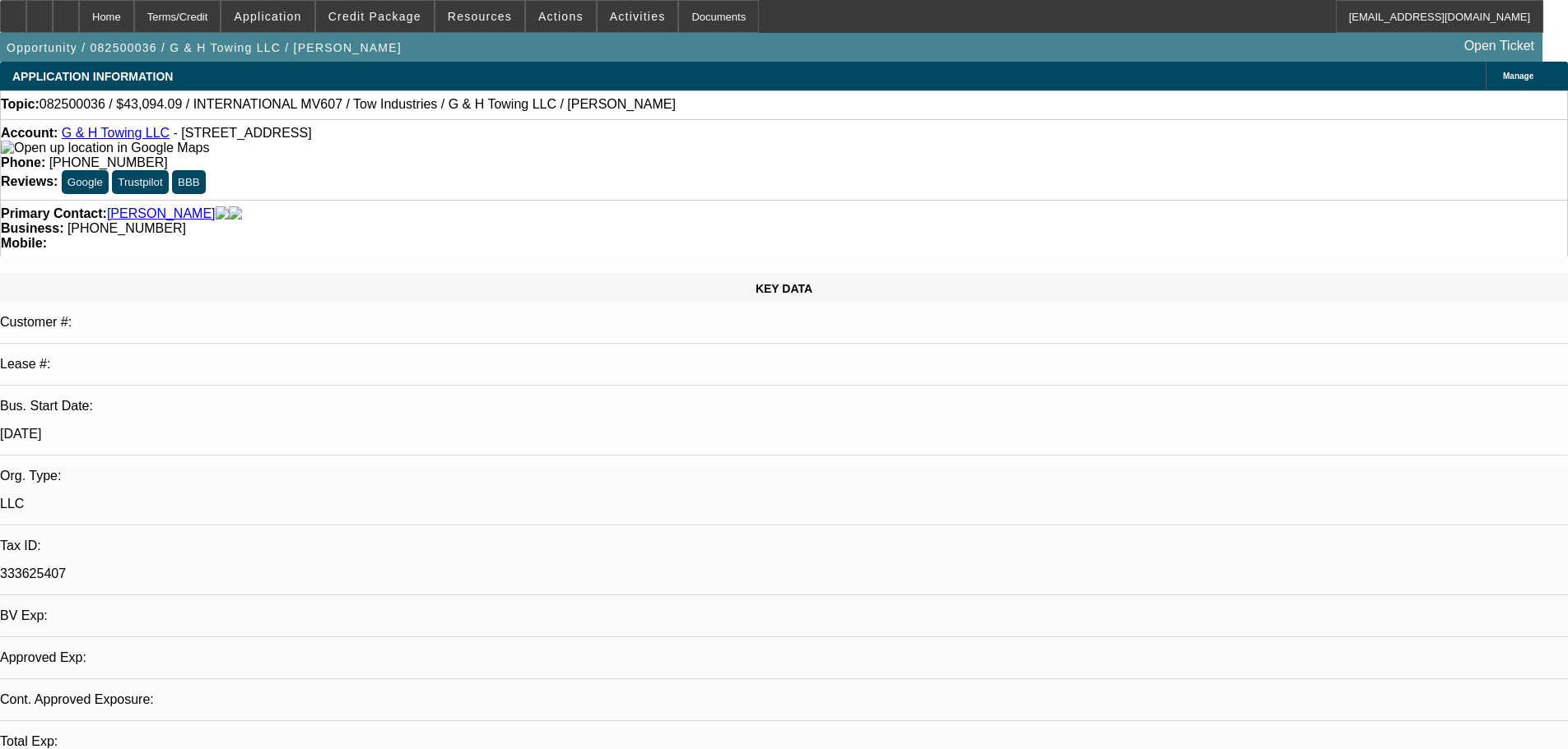
select select "0"
select select "2"
select select "0.1"
select select "4"
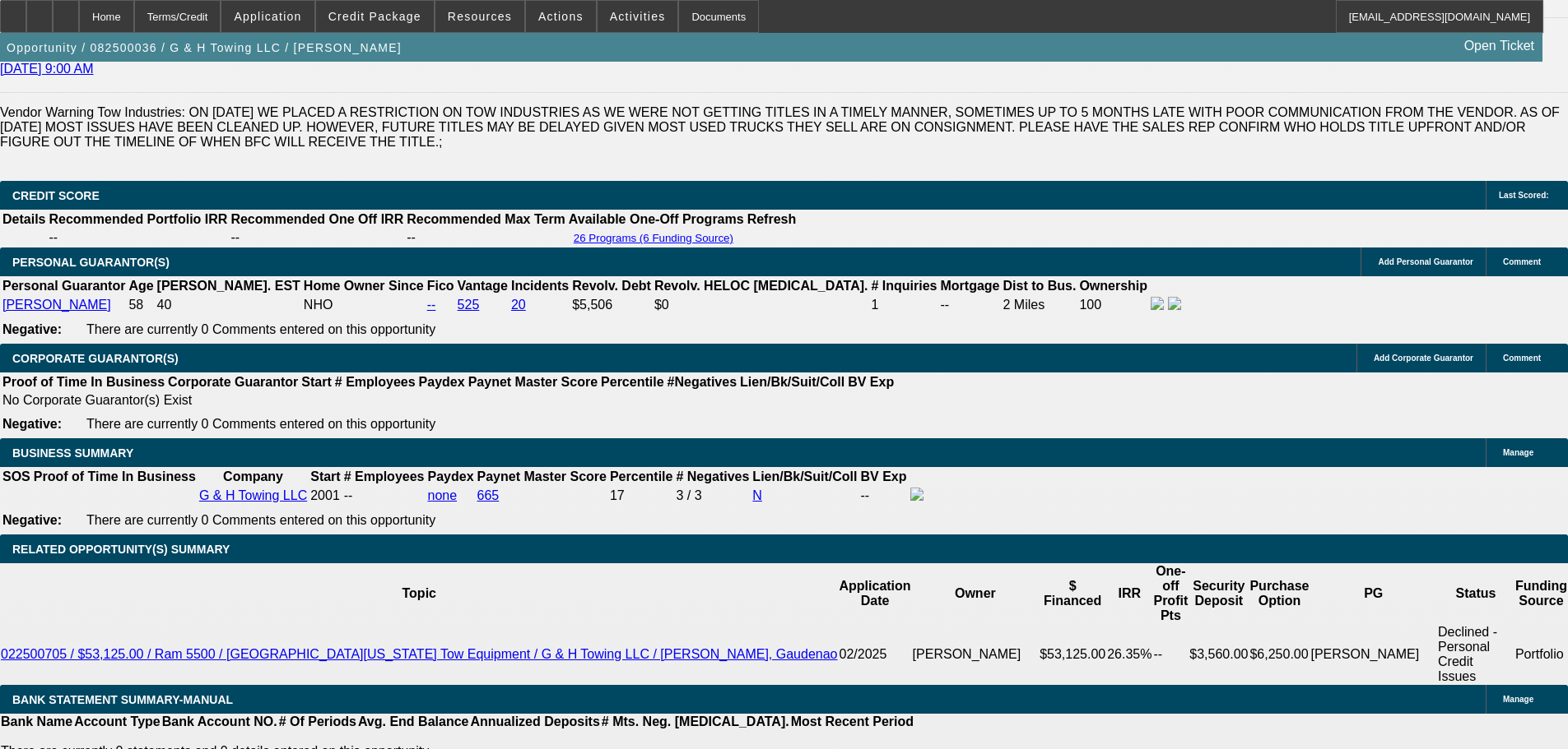
scroll to position [2034, 0]
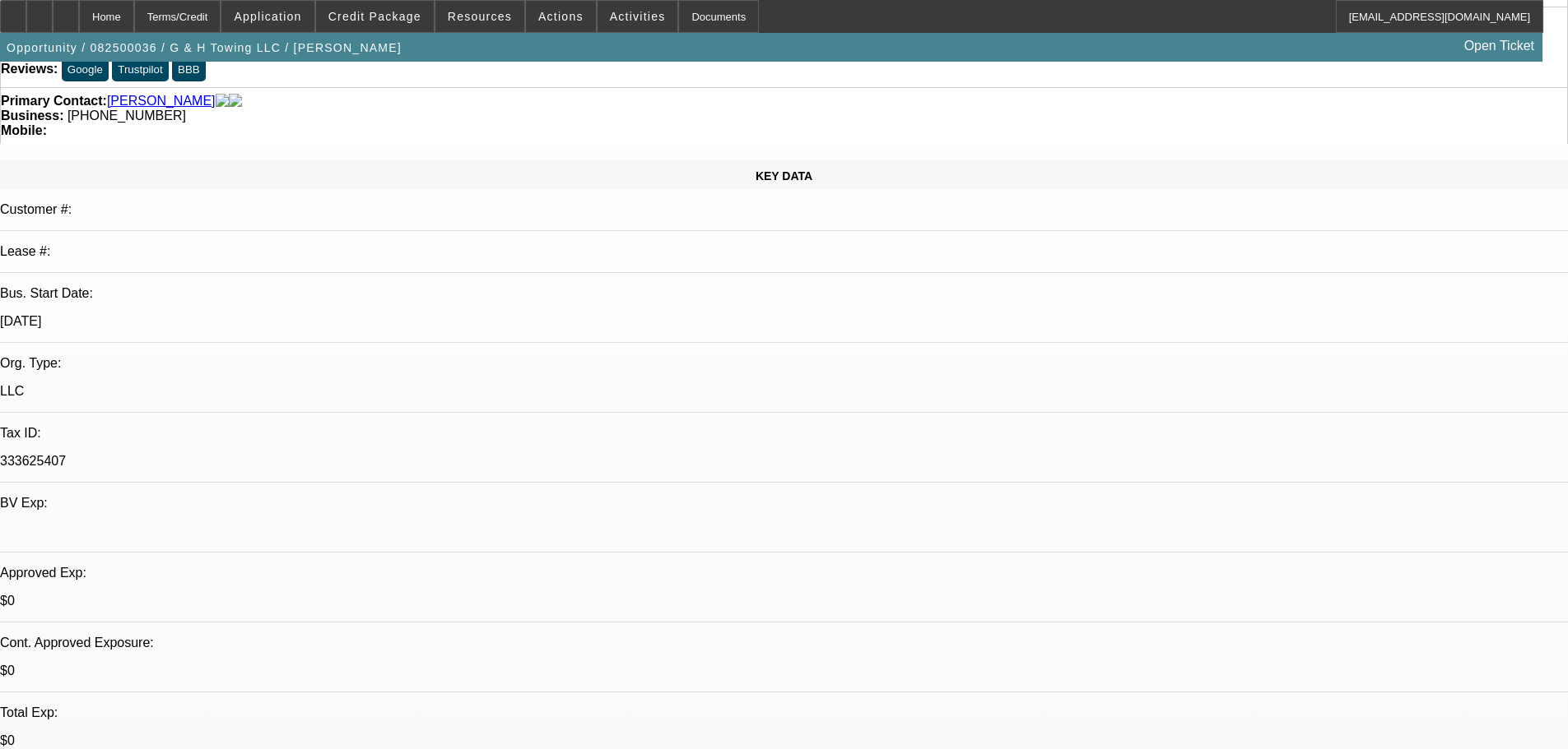
scroll to position [0, 0]
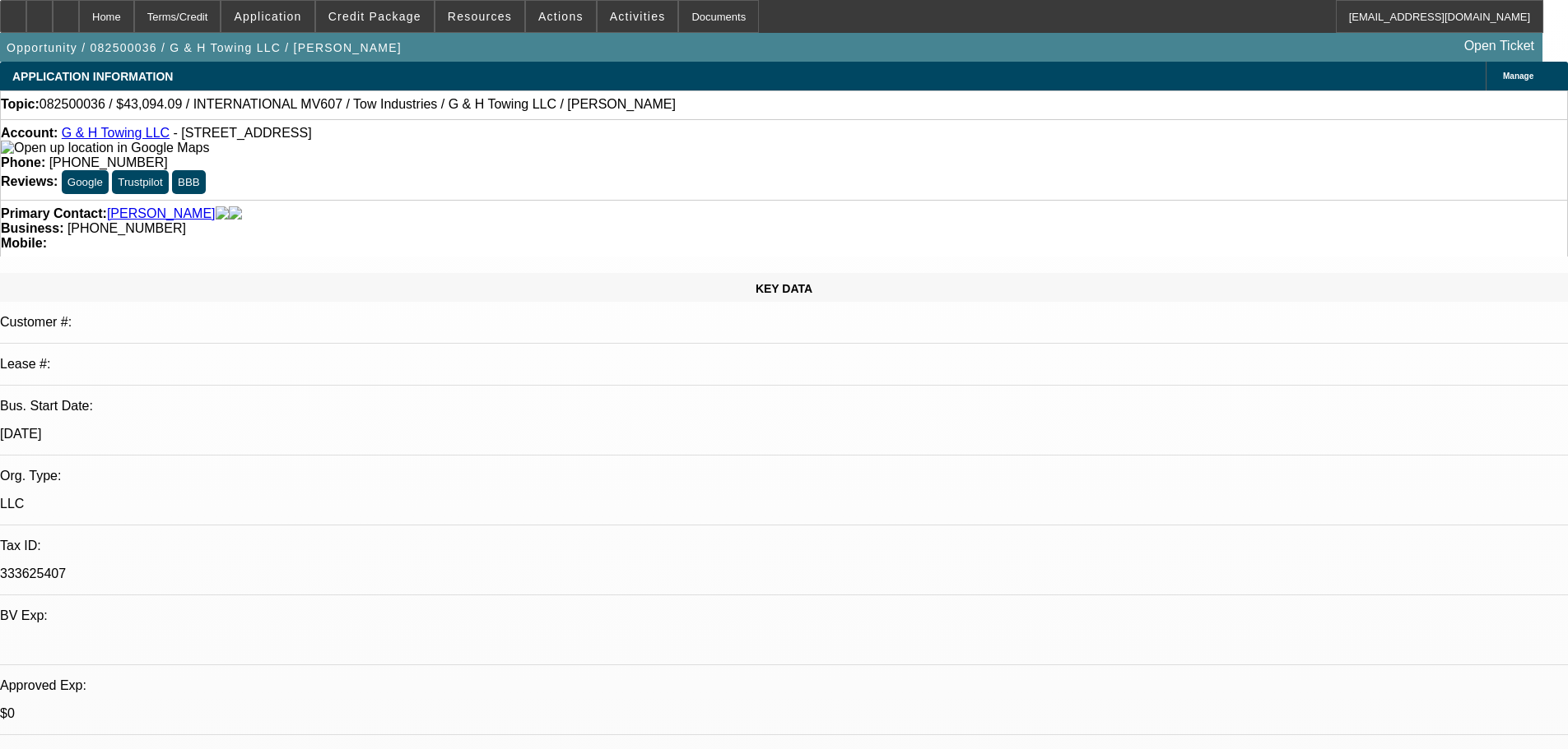
click at [143, 131] on div "Account: G & H Towing LLC - 333 E Julianna St, Anaheim, CA 92801" at bounding box center [784, 140] width 1566 height 29
click at [143, 138] on link "G & H Towing LLC" at bounding box center [116, 132] width 108 height 14
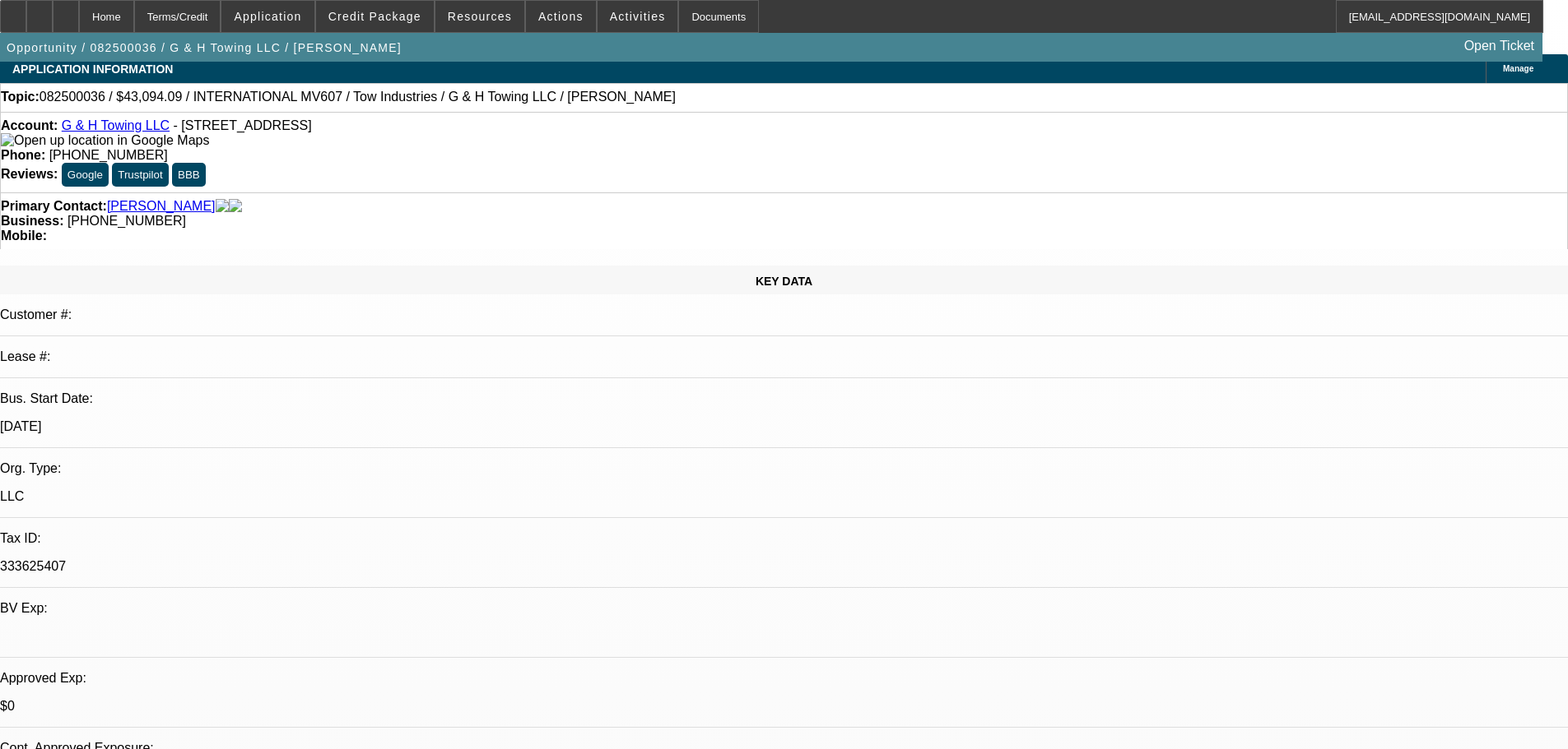
scroll to position [165, 0]
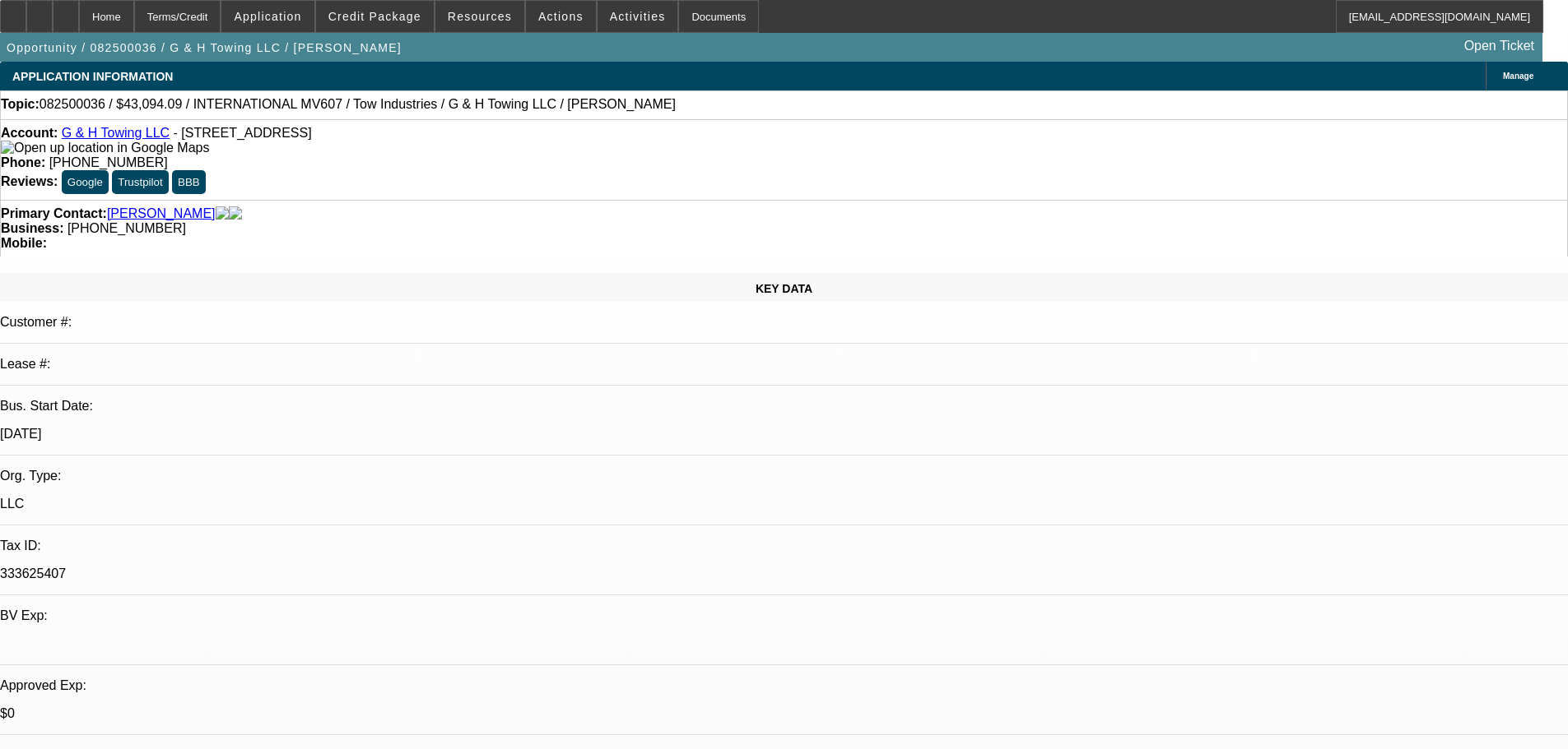
select select "0"
select select "2"
select select "0.1"
select select "4"
